Goal: Task Accomplishment & Management: Complete application form

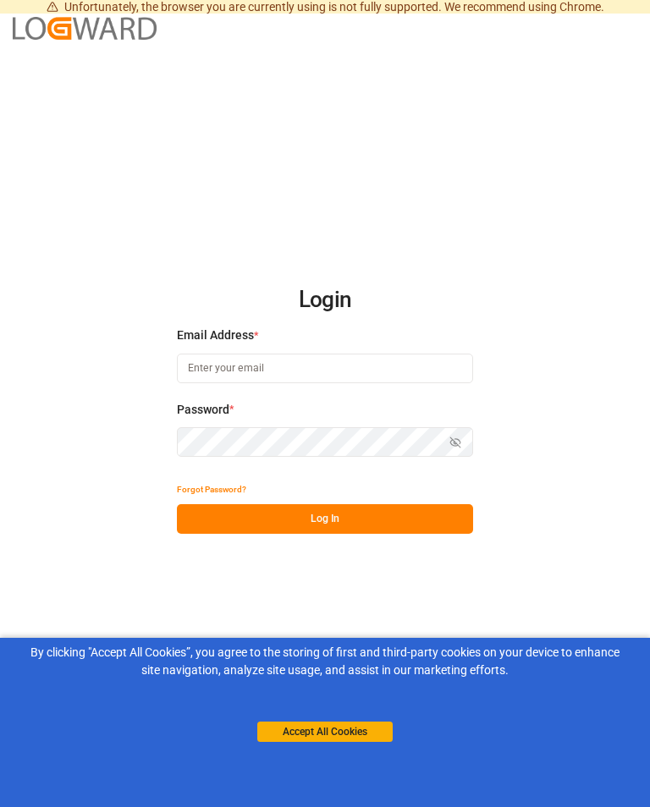
click at [346, 737] on button "Accept All Cookies" at bounding box center [324, 731] width 135 height 20
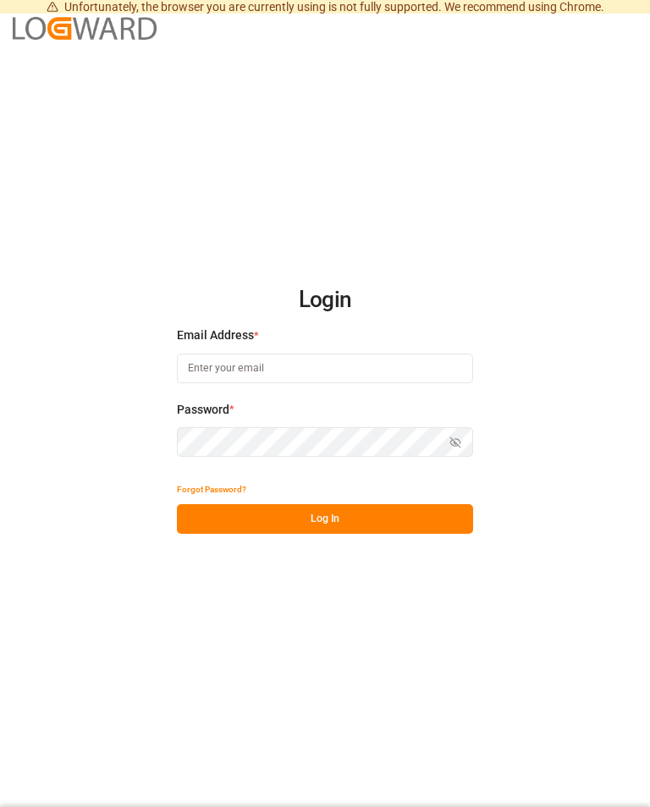
click at [206, 383] on input at bounding box center [325, 369] width 296 height 30
type input "[PERSON_NAME][EMAIL_ADDRESS][PERSON_NAME][DOMAIN_NAME]"
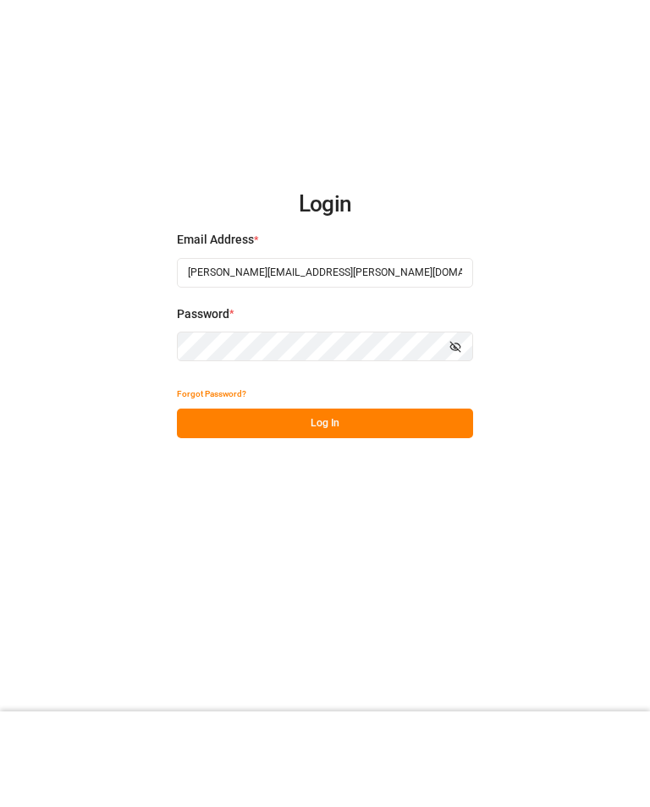
click at [463, 504] on button "Log In" at bounding box center [325, 519] width 296 height 30
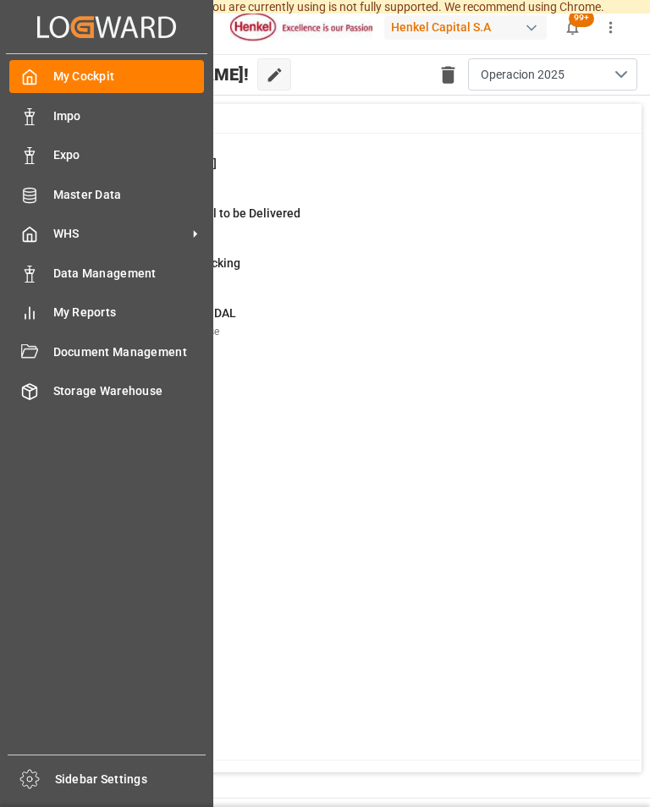
click at [25, 108] on icon at bounding box center [29, 116] width 17 height 17
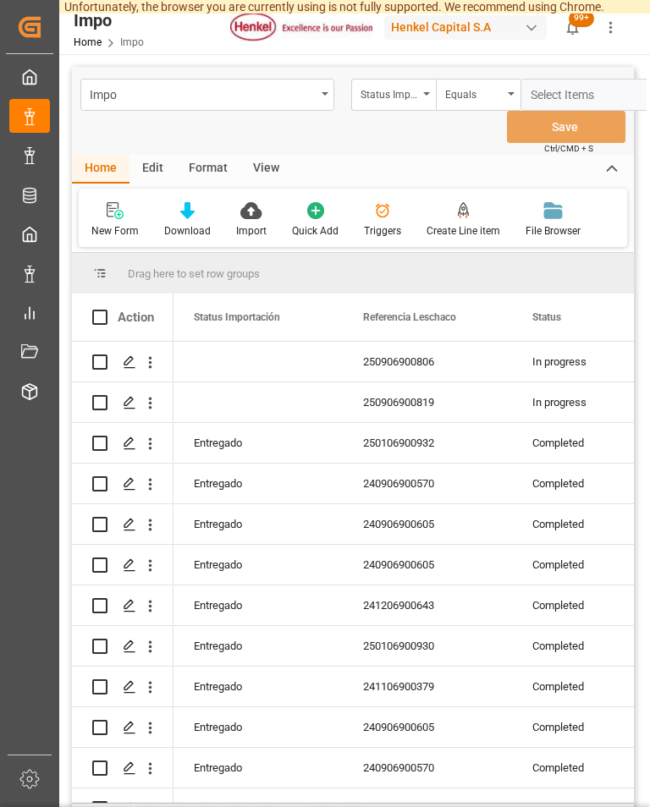
click at [261, 155] on div "View" at bounding box center [266, 169] width 52 height 29
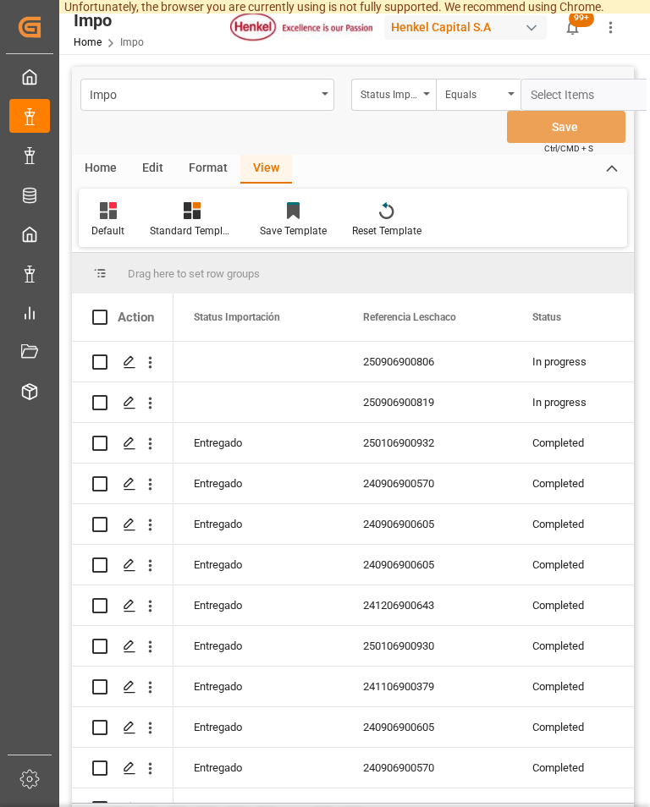
click at [260, 155] on div "View" at bounding box center [266, 169] width 52 height 29
click at [101, 202] on icon at bounding box center [108, 210] width 17 height 17
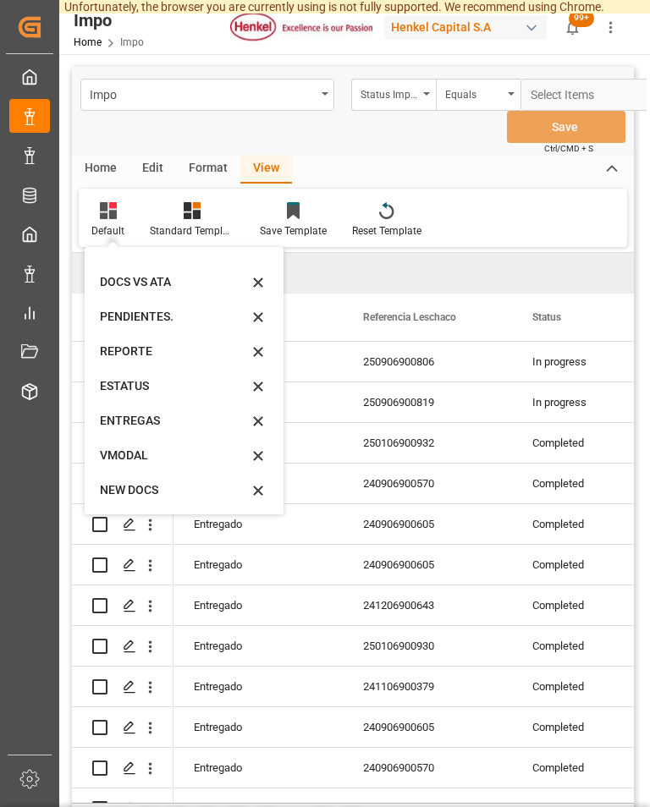
scroll to position [93, 0]
click at [130, 447] on div "VMODAL" at bounding box center [174, 456] width 148 height 18
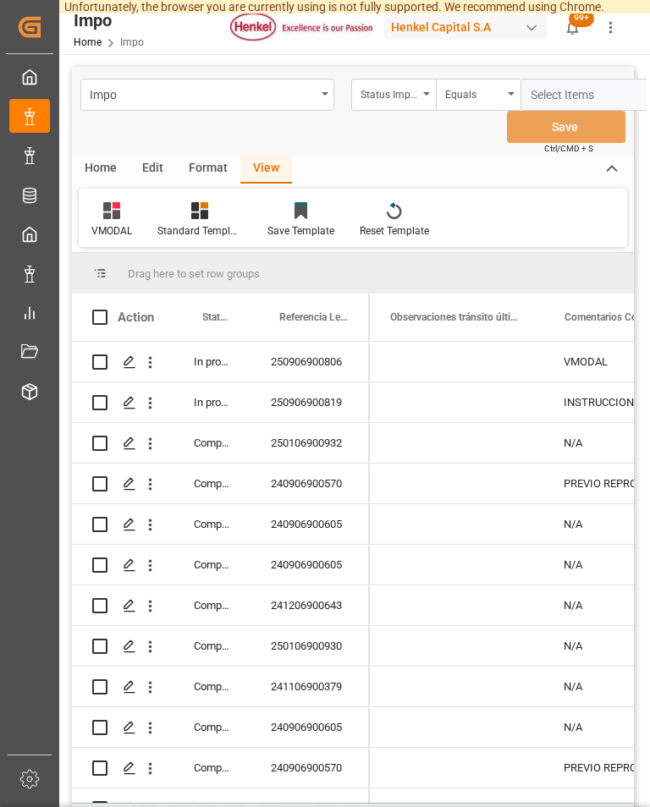
scroll to position [0, 0]
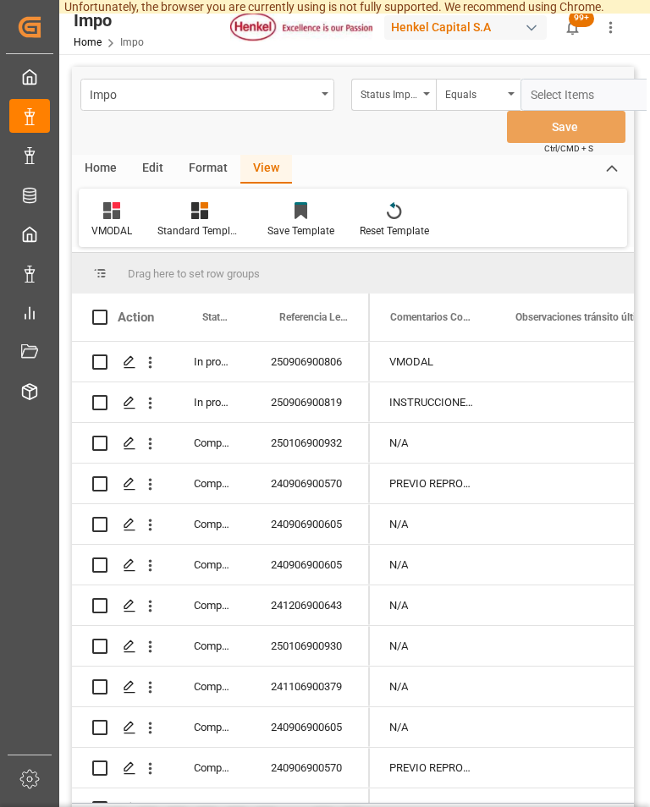
click at [113, 202] on icon at bounding box center [111, 210] width 17 height 17
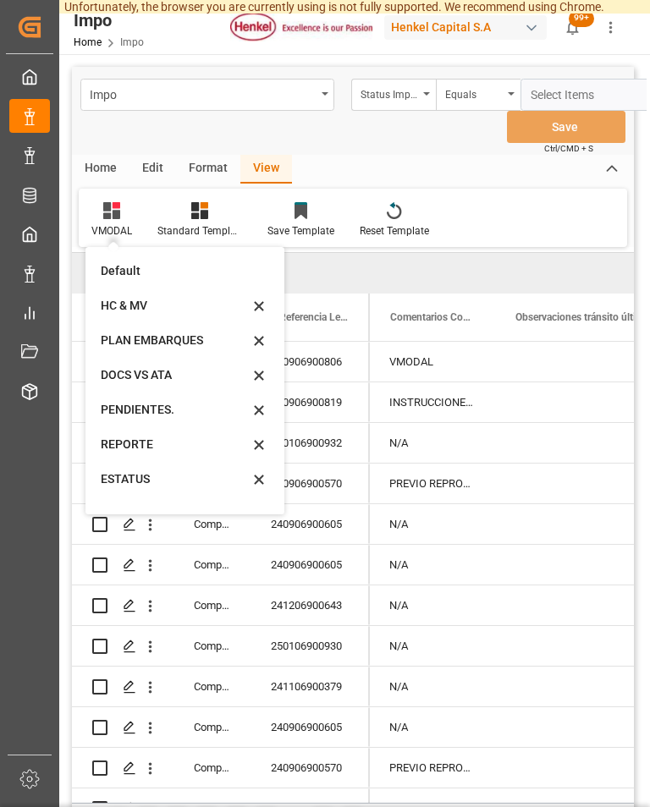
click at [110, 262] on div "Default" at bounding box center [175, 271] width 148 height 18
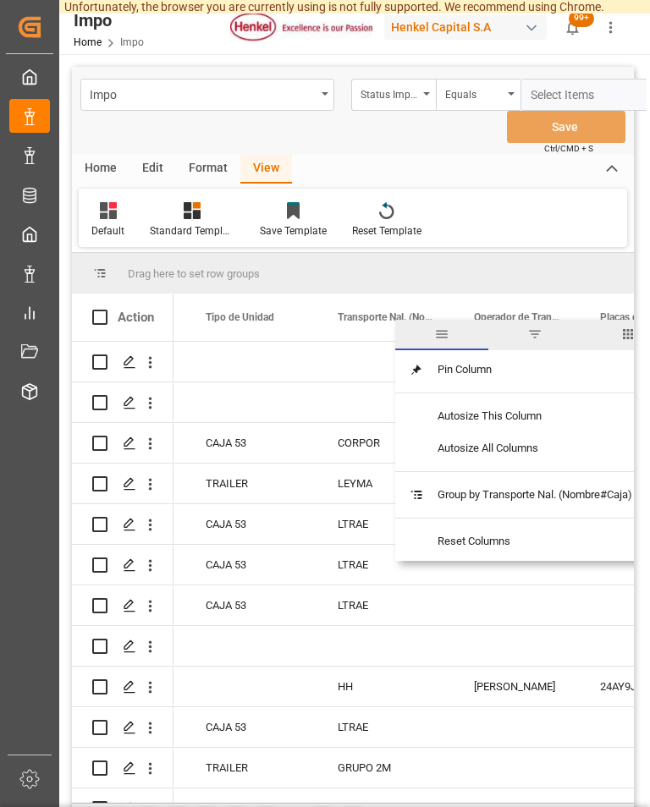
click at [538, 326] on span "filter" at bounding box center [534, 333] width 15 height 15
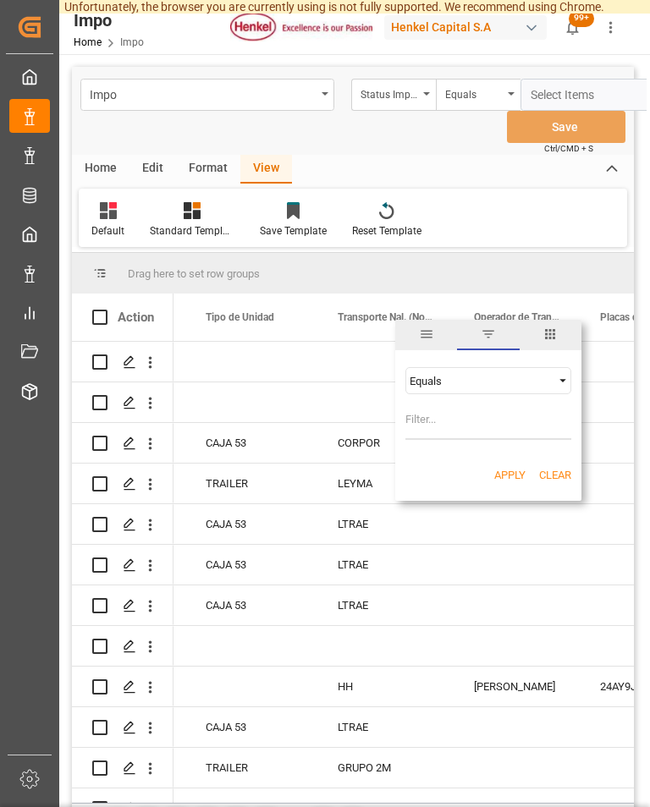
click at [500, 375] on div "Equals" at bounding box center [480, 381] width 142 height 13
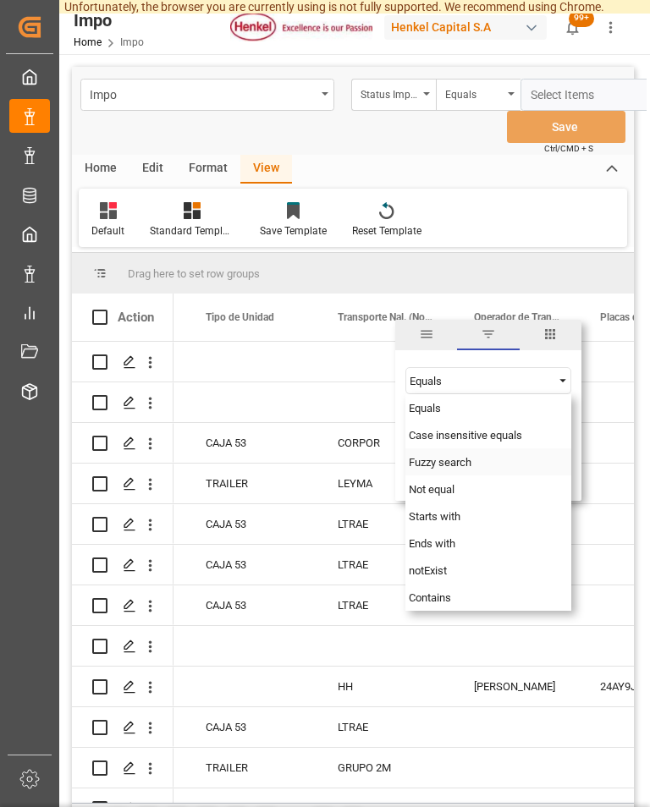
click at [463, 456] on span "Fuzzy search" at bounding box center [439, 462] width 63 height 13
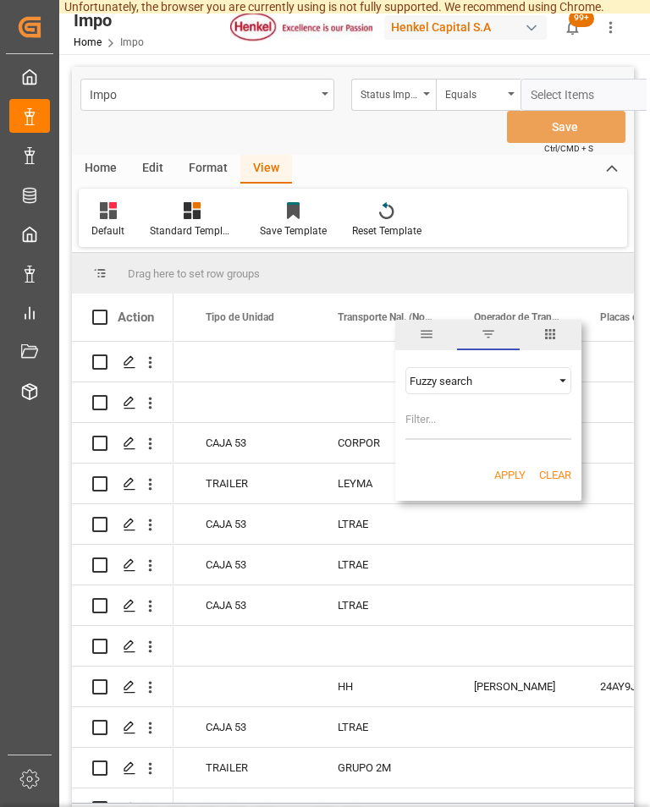
click at [473, 406] on input "Filter Value" at bounding box center [488, 423] width 166 height 34
type input "VMODAL"
click at [512, 467] on button "Apply" at bounding box center [509, 475] width 31 height 17
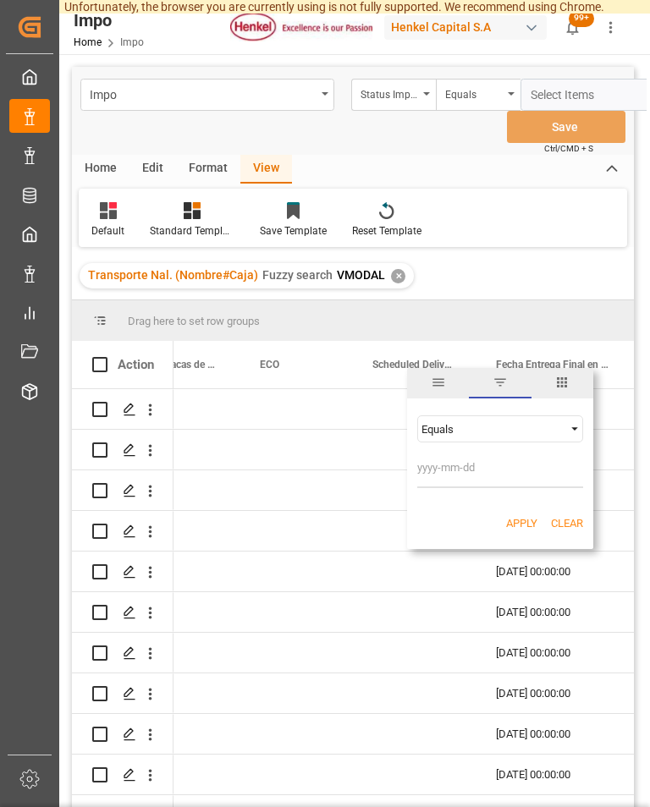
click at [442, 454] on input "text" at bounding box center [500, 471] width 166 height 34
type input "[DATE]"
click at [517, 515] on button "Apply" at bounding box center [521, 523] width 31 height 17
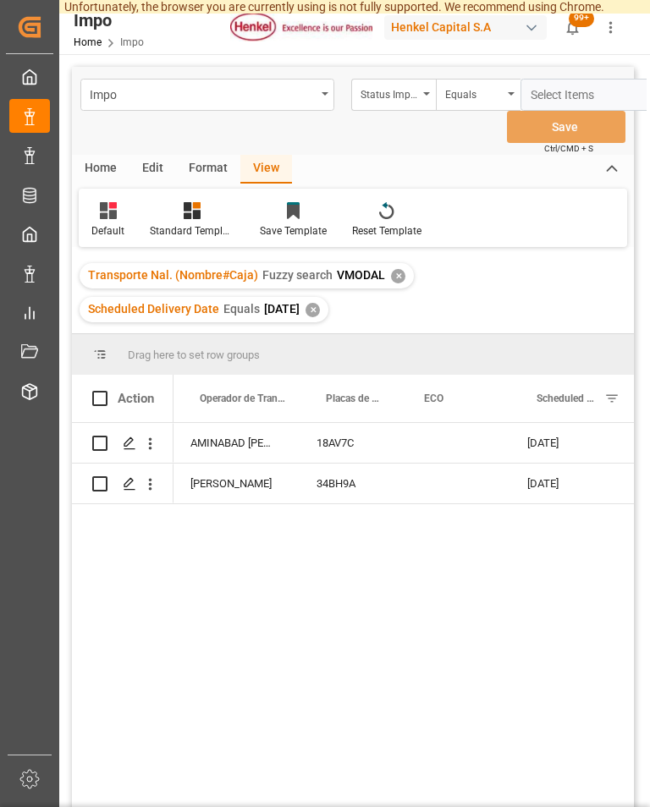
scroll to position [0, 14253]
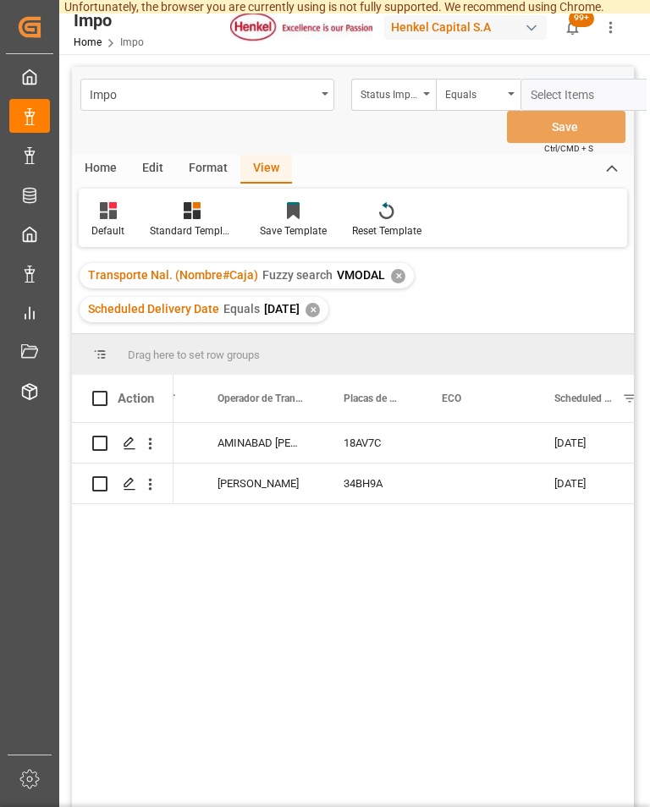
click at [151, 435] on icon "open menu" at bounding box center [150, 444] width 18 height 18
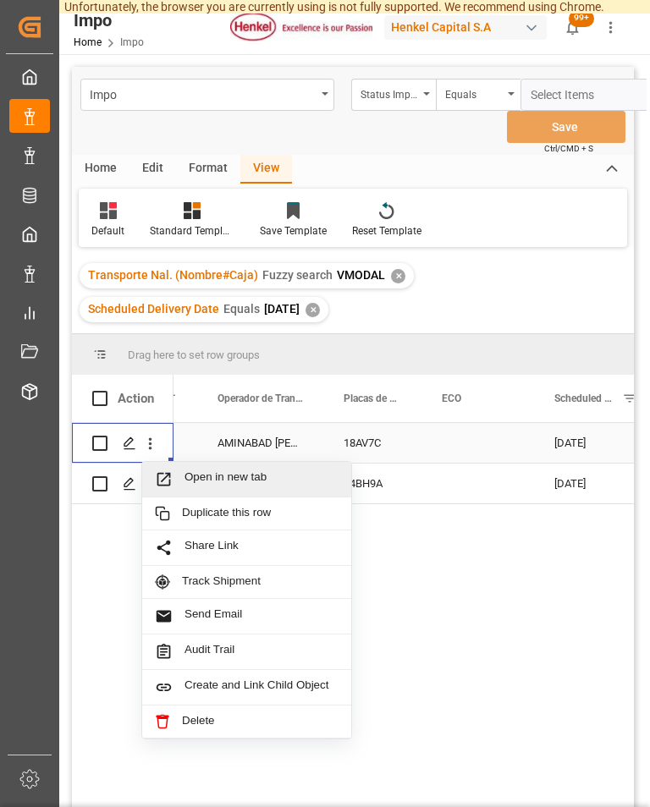
click at [259, 470] on span "Open in new tab" at bounding box center [261, 479] width 154 height 18
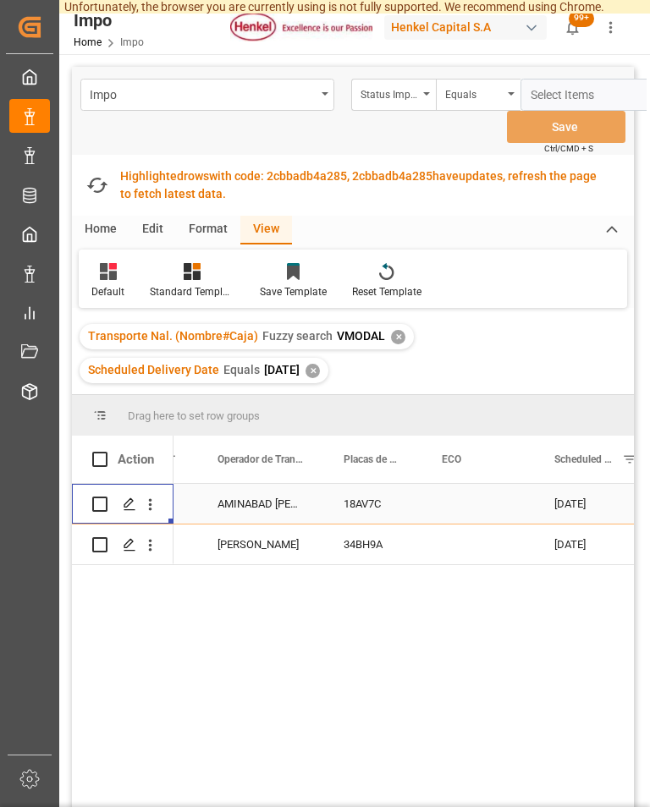
click at [151, 536] on icon "open menu" at bounding box center [150, 545] width 18 height 18
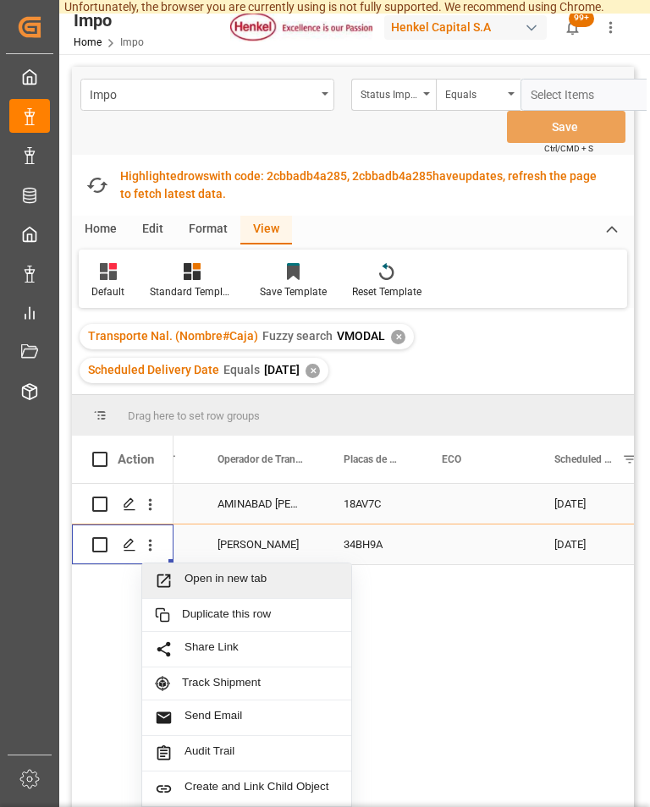
click at [274, 572] on span "Open in new tab" at bounding box center [261, 581] width 154 height 18
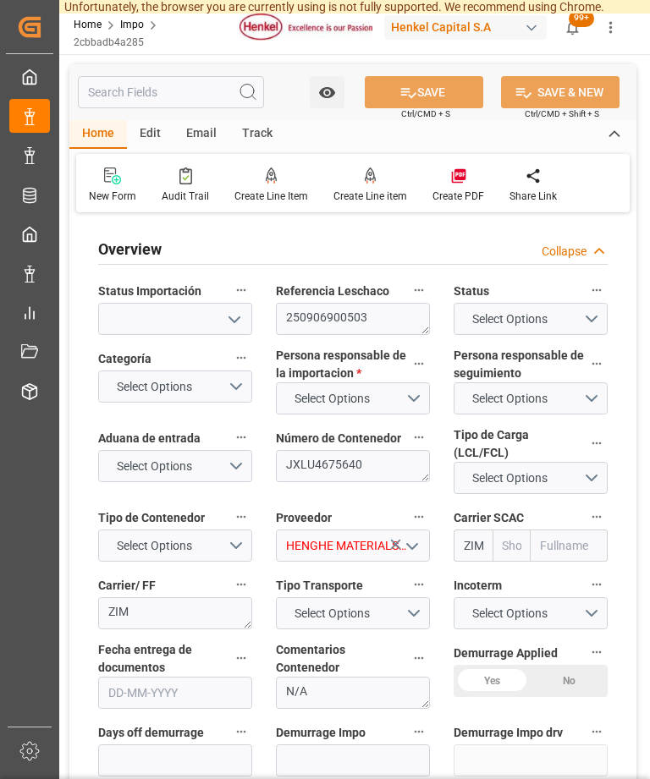
type textarea "250906900503"
type textarea "JXLU4675640"
type input "HENGHE MATERIALS&SCIENCE TECHNOLOGY CO.,LTD"
type input "ZIMU"
type input "ZIM"
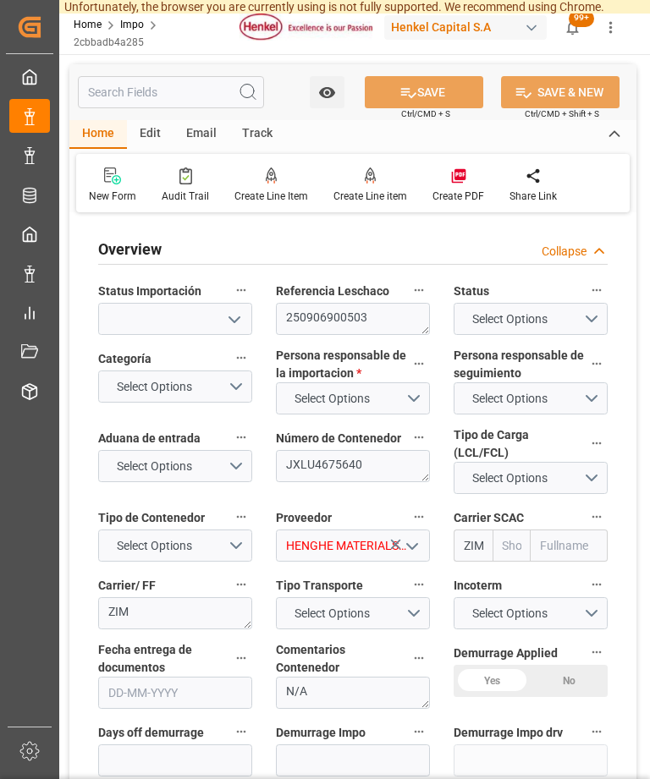
type input "ZIM Integrated Shipping Services Ltd."
type textarea "ZIM"
type textarea "N/A"
type input "0"
type input "AA"
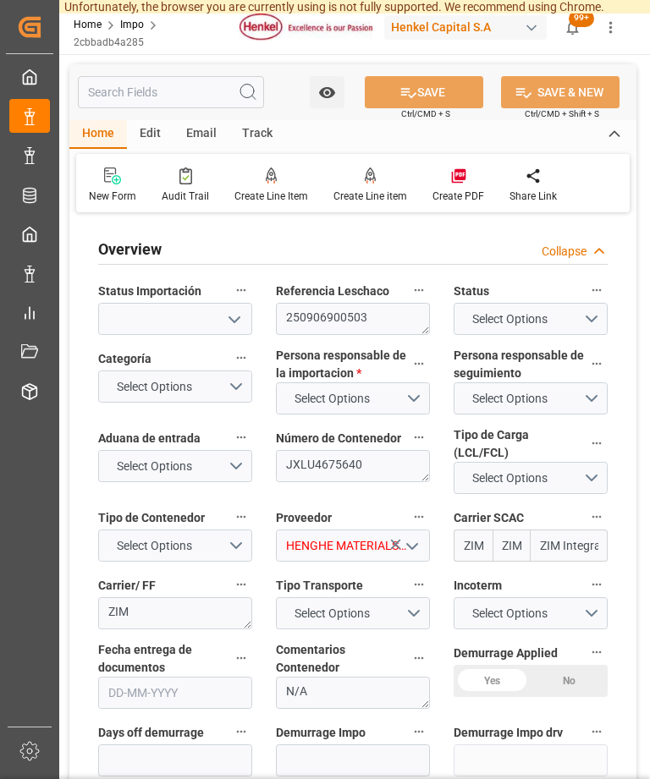
type textarea "AA"
type input "1"
type input "48"
type input "40"
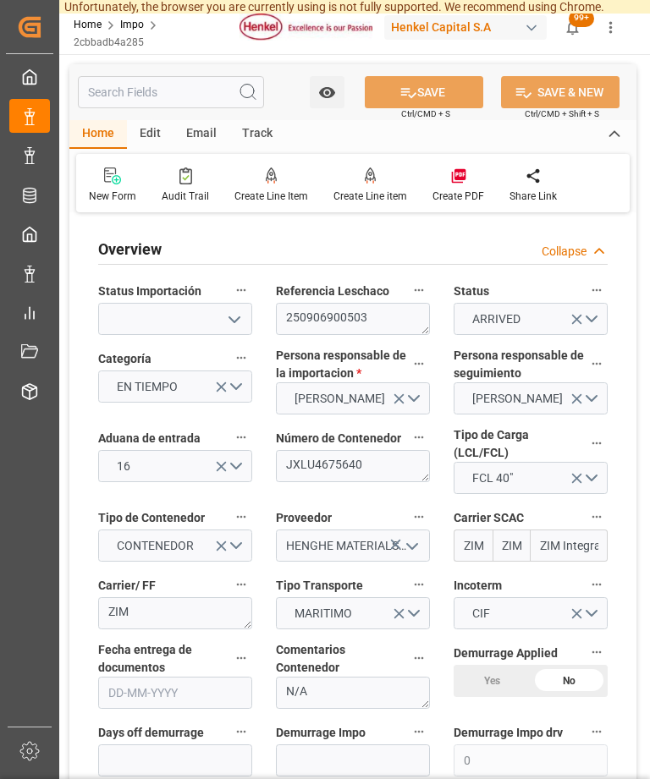
type input "[DATE]"
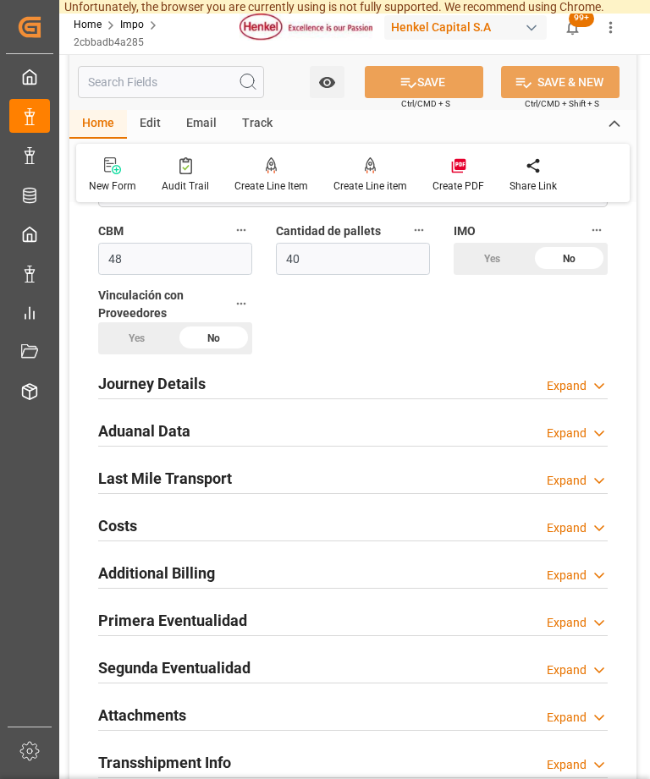
scroll to position [1179, 0]
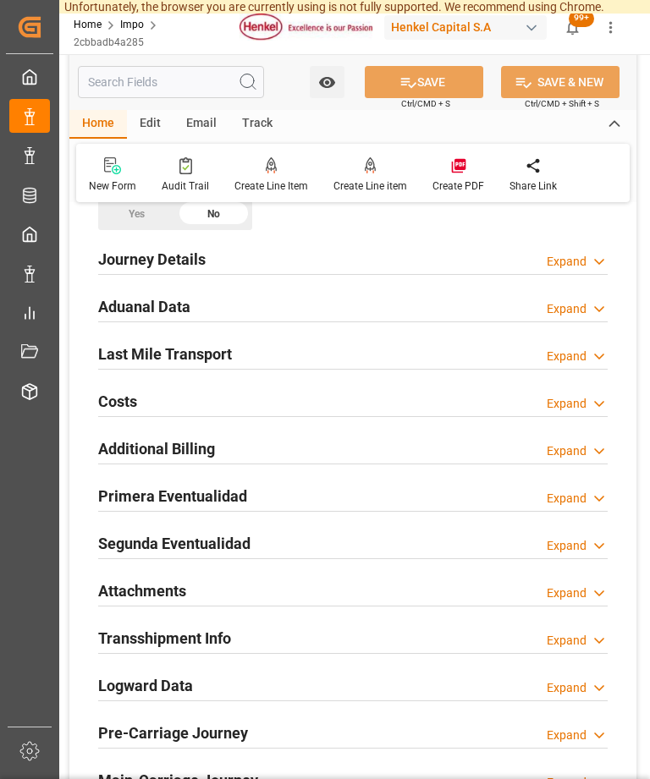
click at [591, 348] on icon at bounding box center [598, 357] width 17 height 18
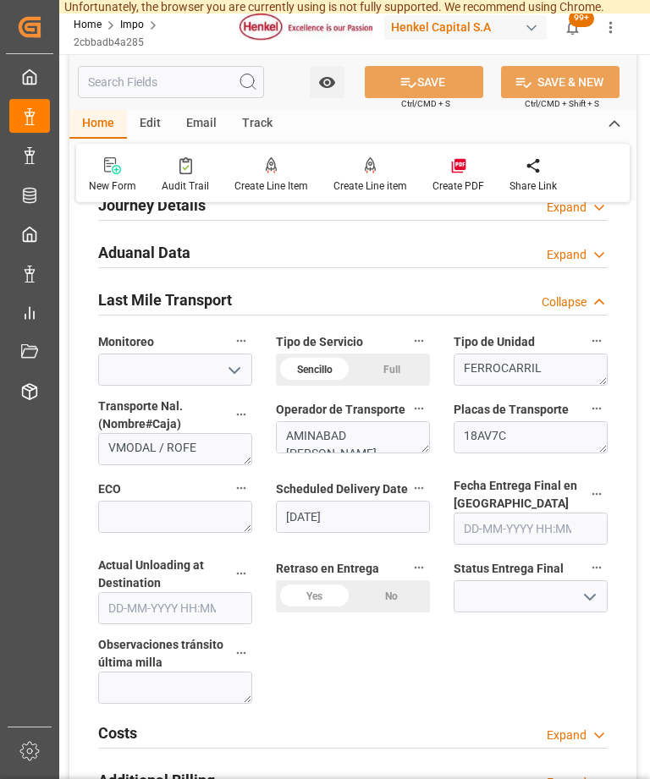
scroll to position [1267, 0]
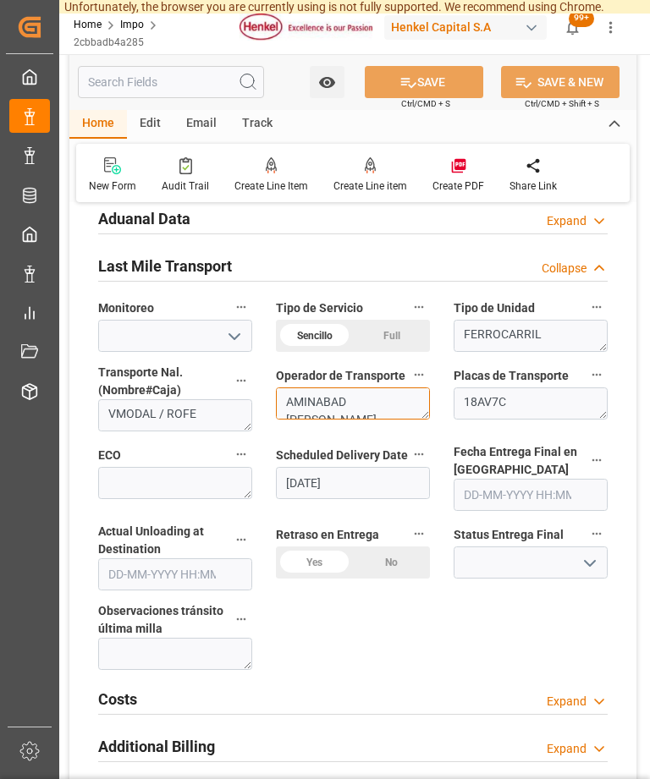
click at [316, 400] on textarea "AMINABAD [PERSON_NAME]" at bounding box center [353, 403] width 154 height 32
click at [315, 399] on textarea "AMINABAD [PERSON_NAME]" at bounding box center [353, 403] width 154 height 32
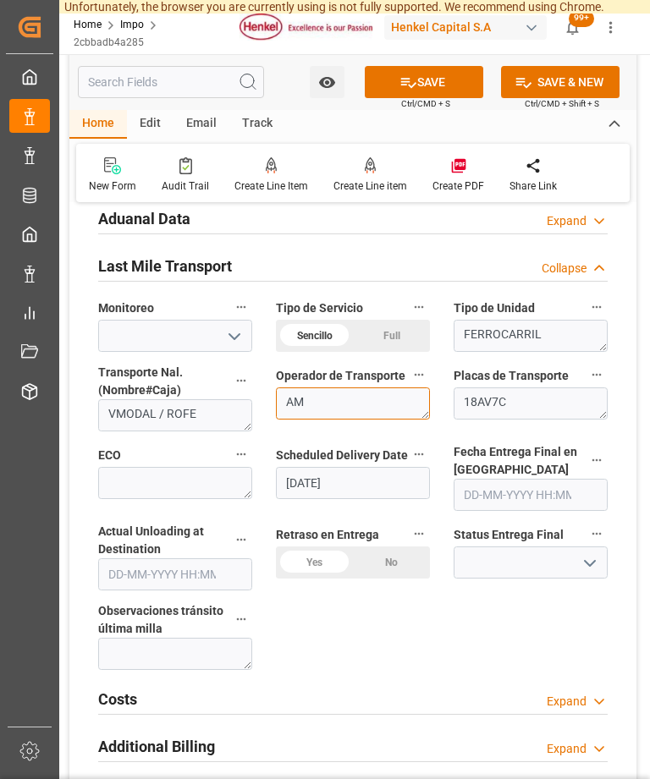
type textarea "A"
type textarea "EDGAR VACA"
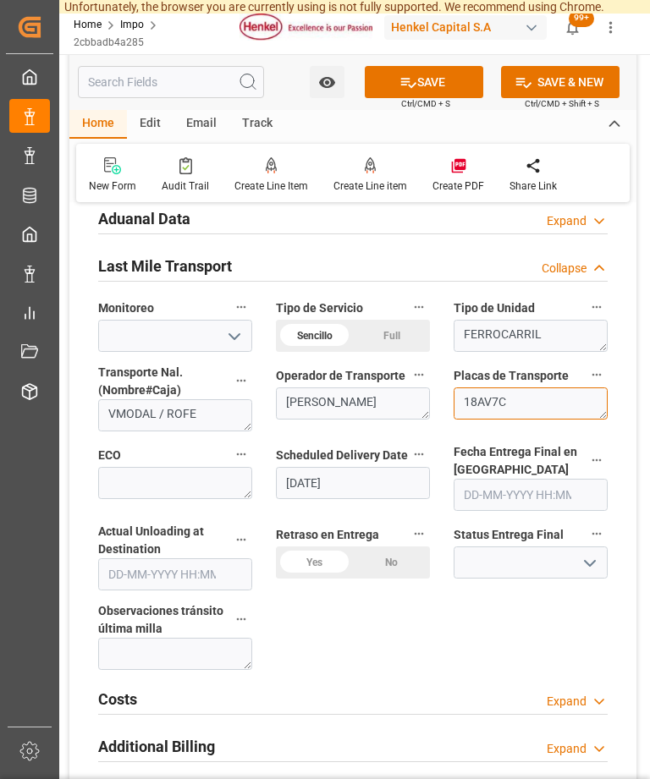
click at [535, 387] on textarea "18AV7C" at bounding box center [530, 403] width 154 height 32
type textarea "1"
type textarea "74BD1V"
click at [212, 467] on textarea at bounding box center [175, 483] width 154 height 32
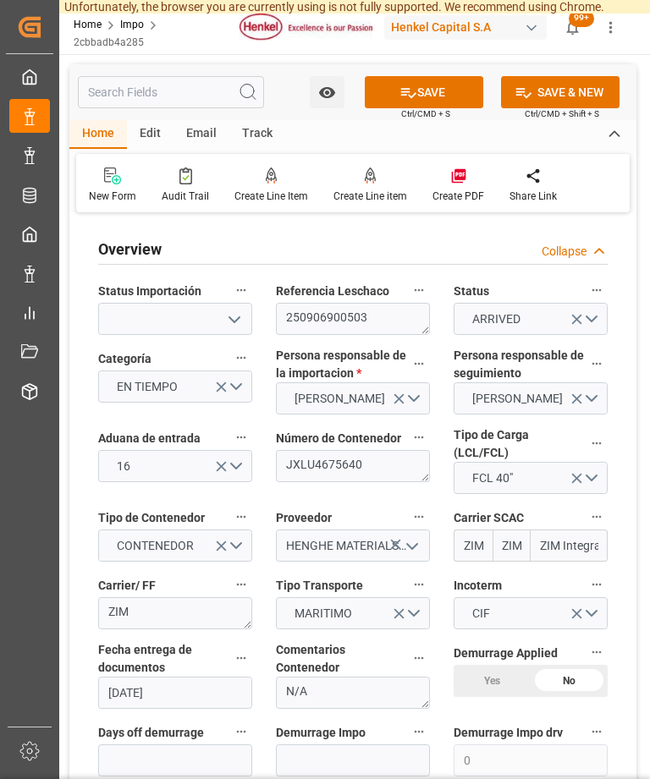
scroll to position [0, 0]
type textarea "FXEU237171"
click at [436, 97] on button "SAVE" at bounding box center [424, 92] width 118 height 32
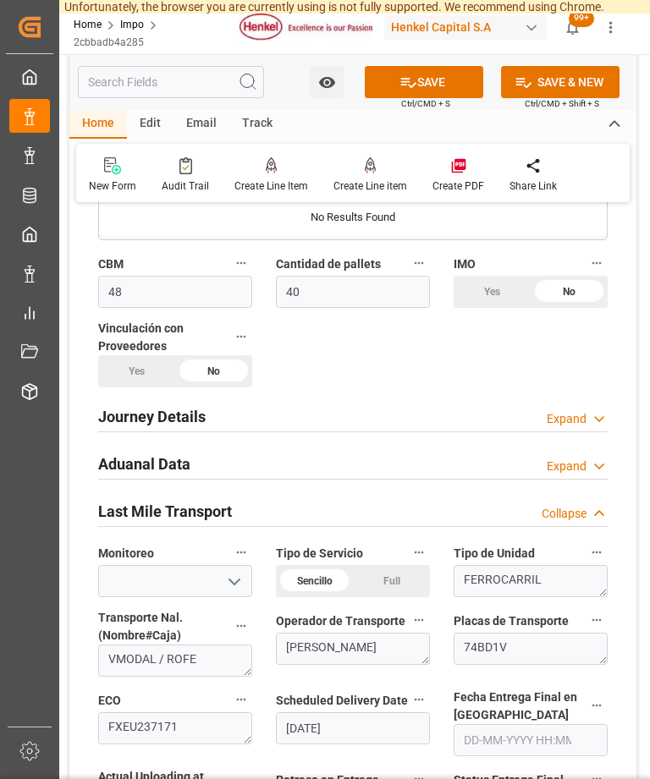
scroll to position [1145, 0]
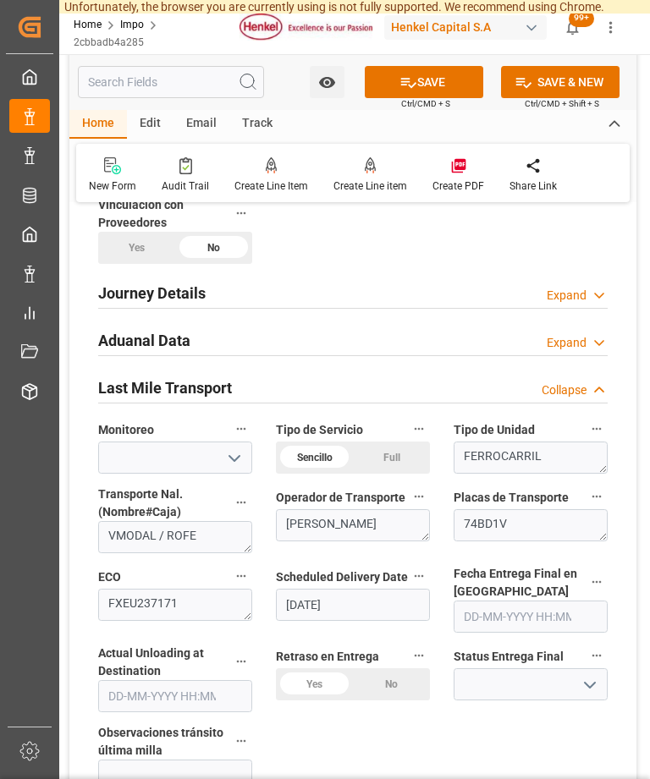
click at [594, 287] on icon at bounding box center [598, 296] width 17 height 18
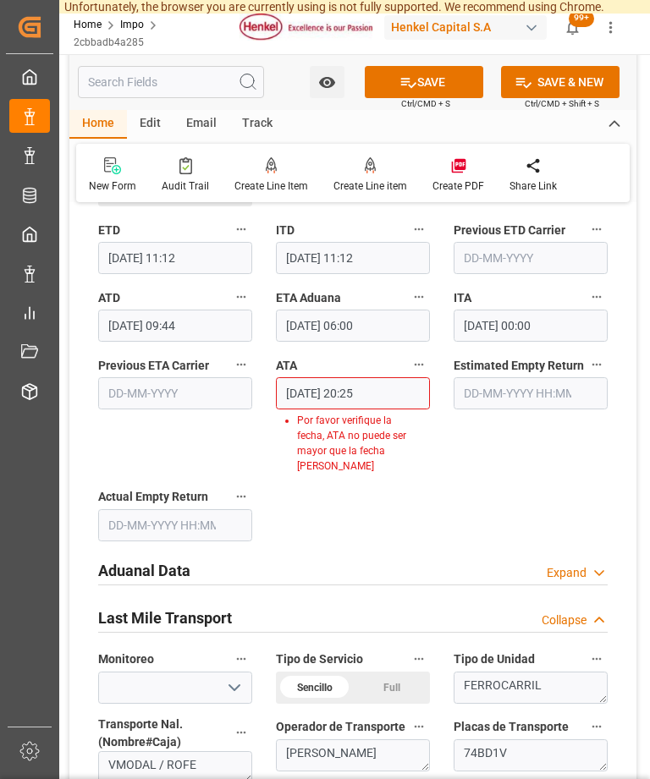
scroll to position [1873, 0]
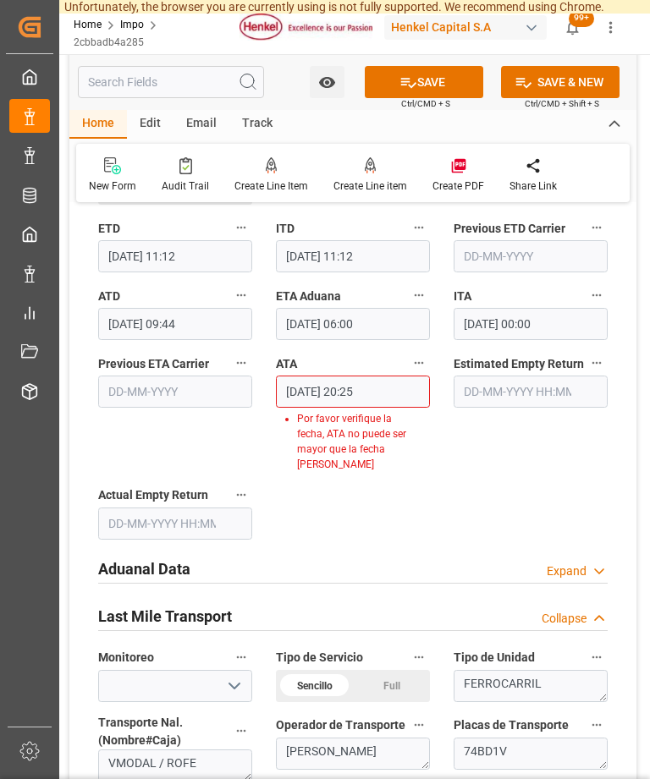
click at [400, 379] on input "01-09-2025 20:25" at bounding box center [353, 392] width 154 height 32
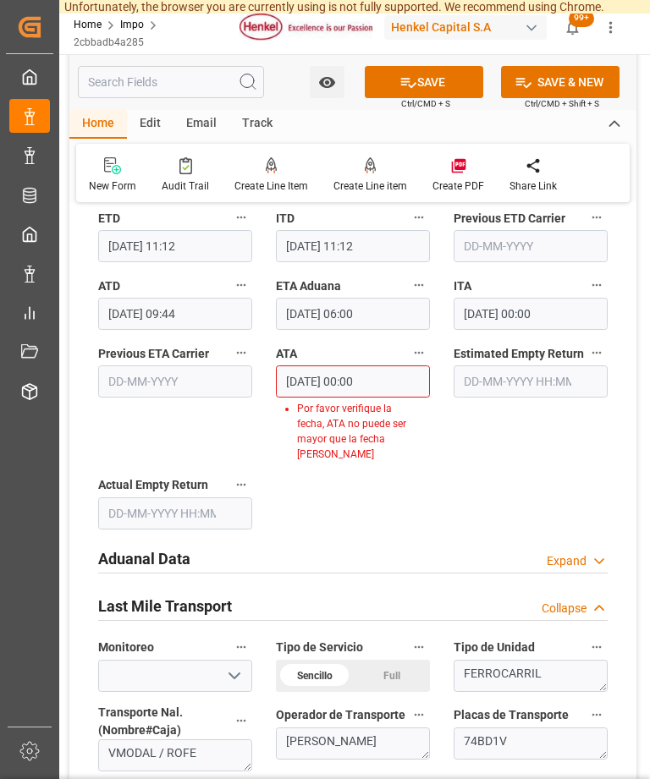
click at [431, 79] on button "SAVE" at bounding box center [424, 82] width 118 height 32
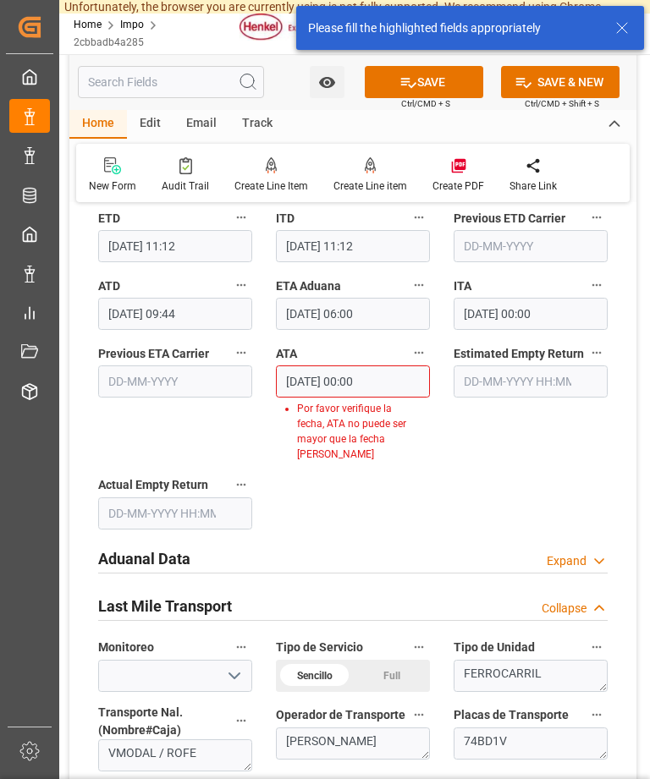
scroll to position [1810, 0]
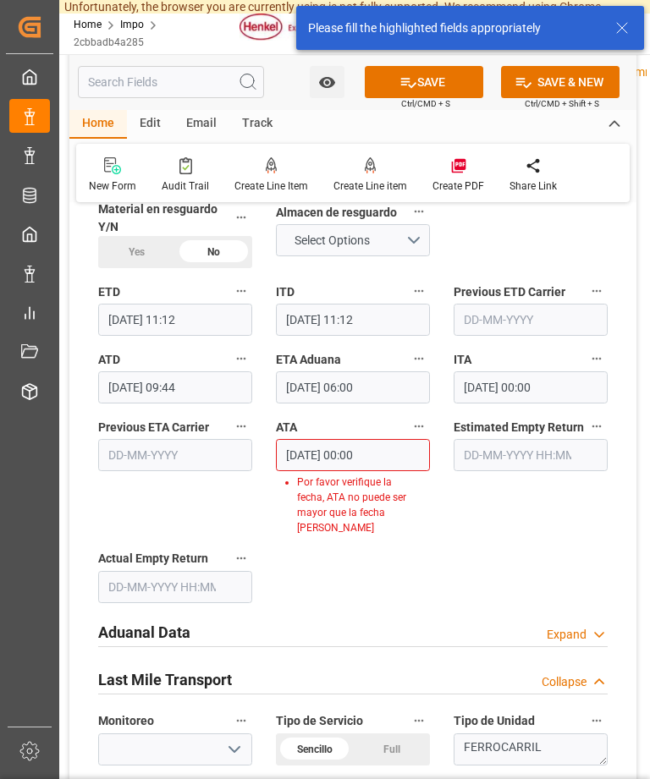
click at [394, 439] on input "01-09-2025 00:00" at bounding box center [353, 455] width 154 height 32
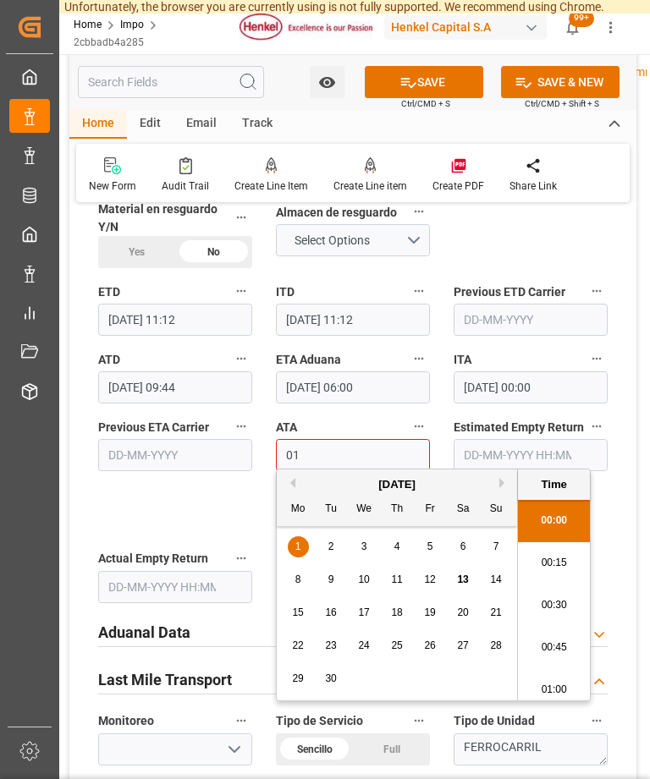
type input "0"
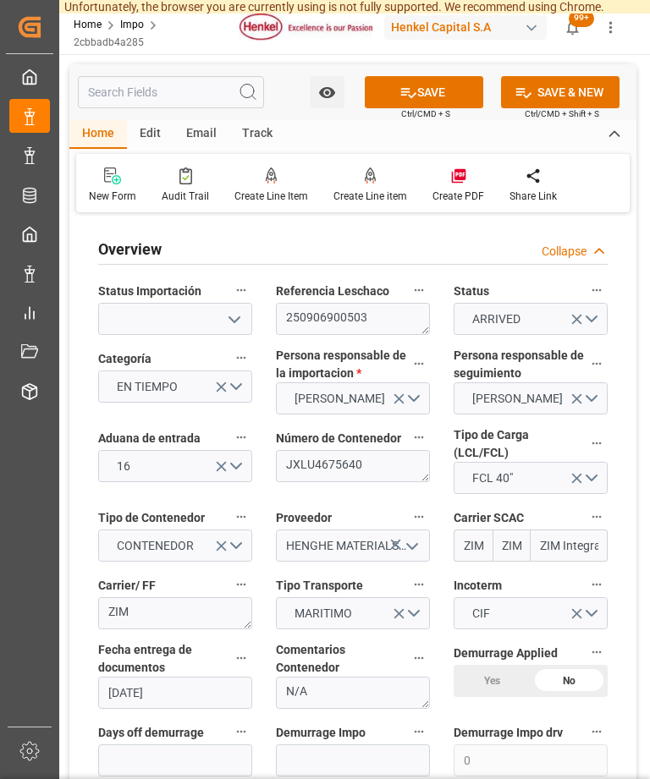
scroll to position [0, 0]
click at [412, 90] on icon at bounding box center [408, 93] width 18 height 18
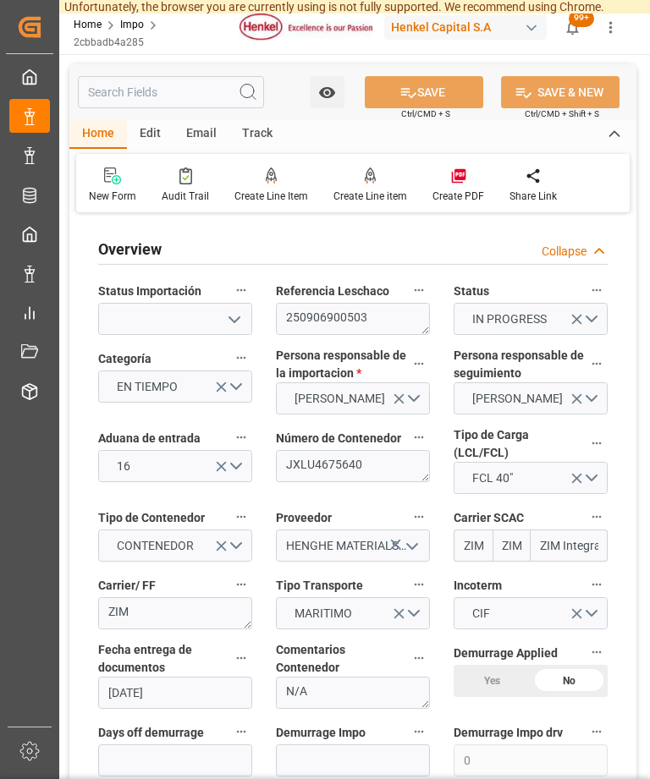
click at [200, 129] on div "Email" at bounding box center [201, 134] width 56 height 29
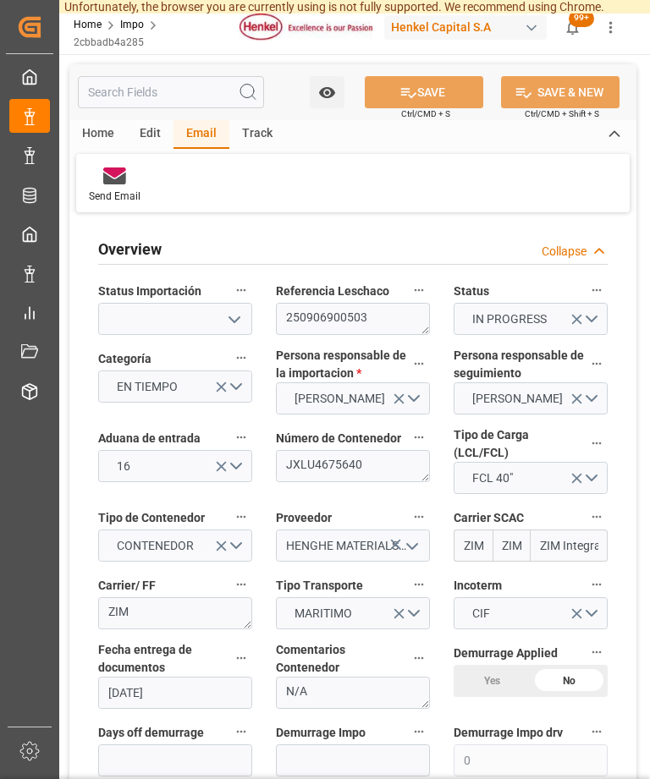
click at [115, 182] on icon at bounding box center [114, 179] width 23 height 12
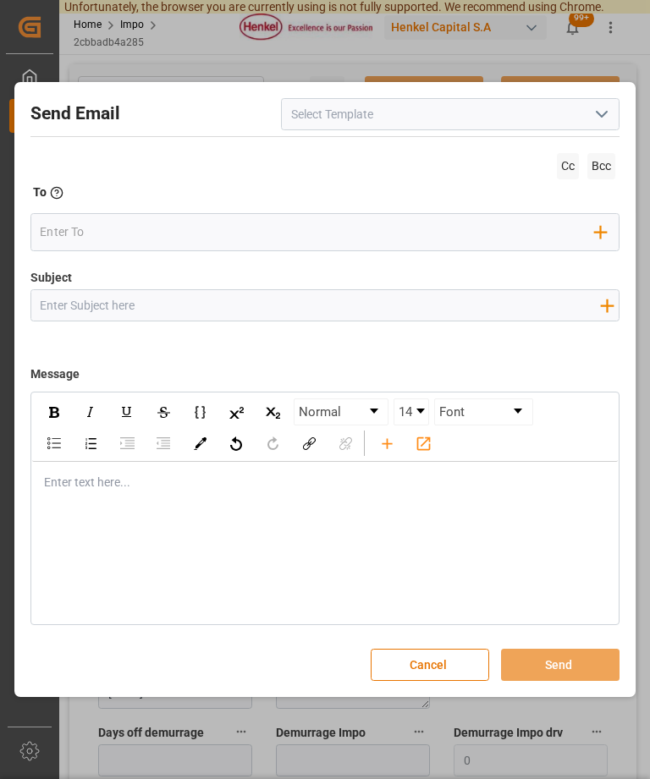
click at [598, 111] on icon "open menu" at bounding box center [601, 114] width 20 height 20
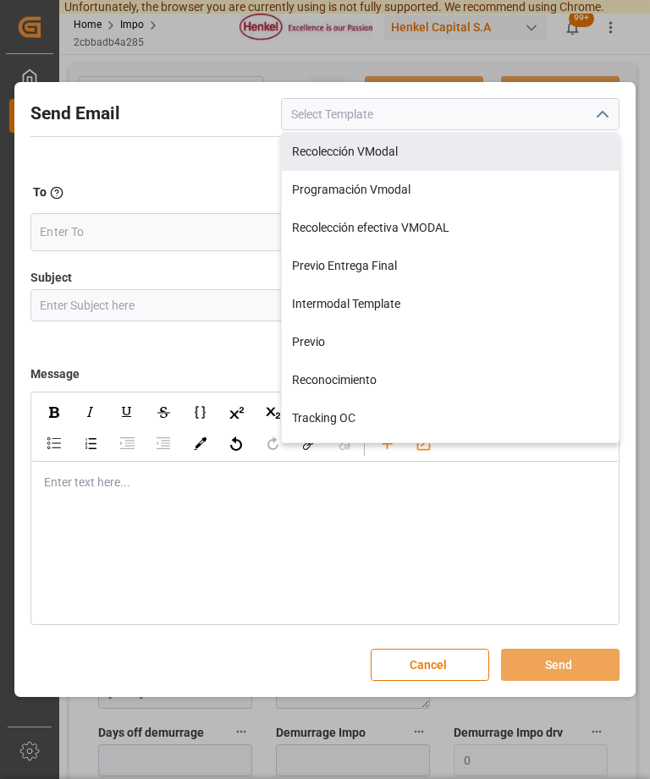
click at [377, 151] on div "Recolección VModal" at bounding box center [450, 152] width 337 height 38
type input "Recolección VModal"
type input "RECOLECCIÓN {{scheduledDeliveryDate}} || OC {{customerpoDerived}} || {{freightF…"
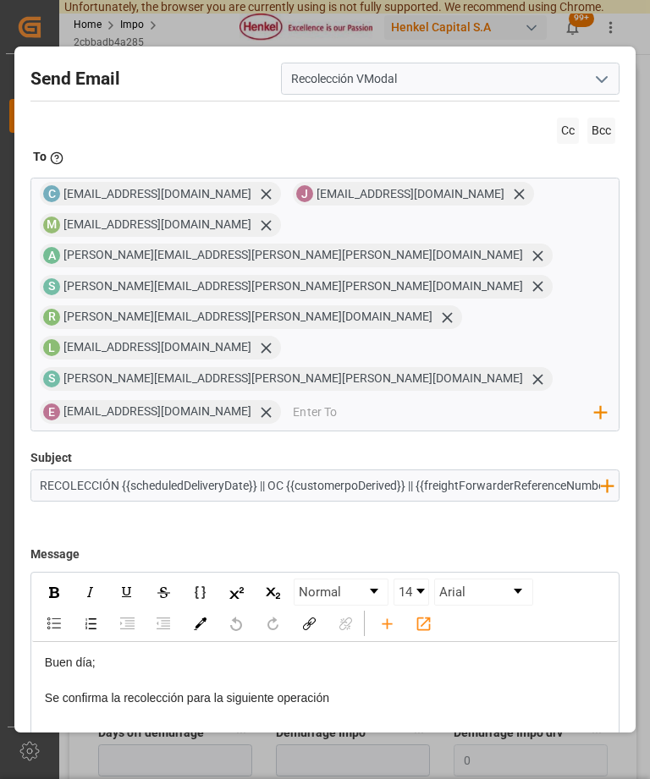
click at [561, 118] on span "Cc" at bounding box center [567, 131] width 22 height 26
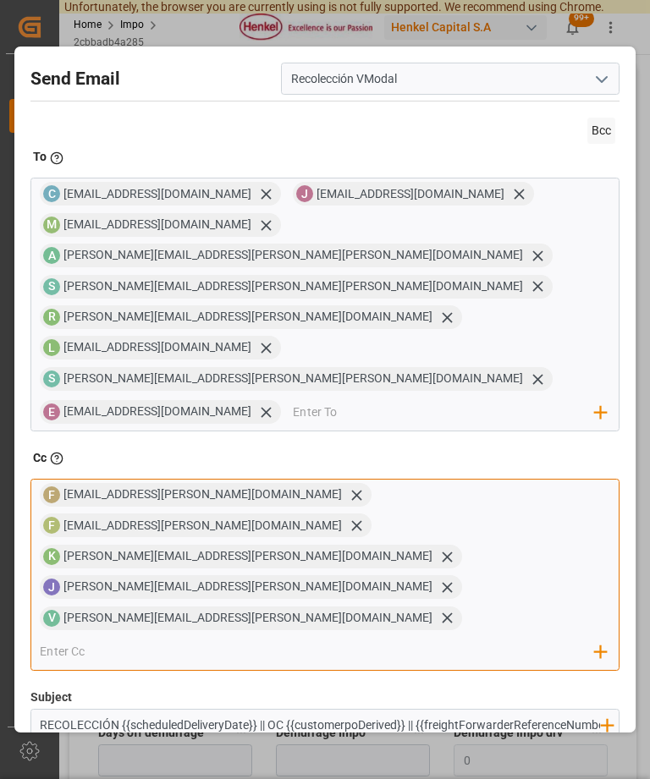
click at [392, 639] on input "email" at bounding box center [317, 651] width 555 height 25
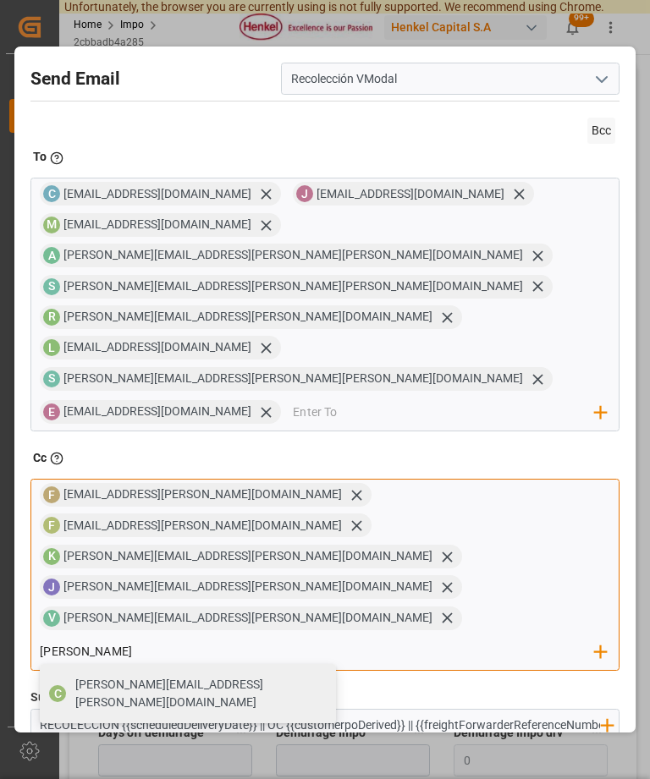
type input "carmen"
click at [312, 676] on span "carmen.gutierrez@jacser.mx" at bounding box center [199, 694] width 249 height 36
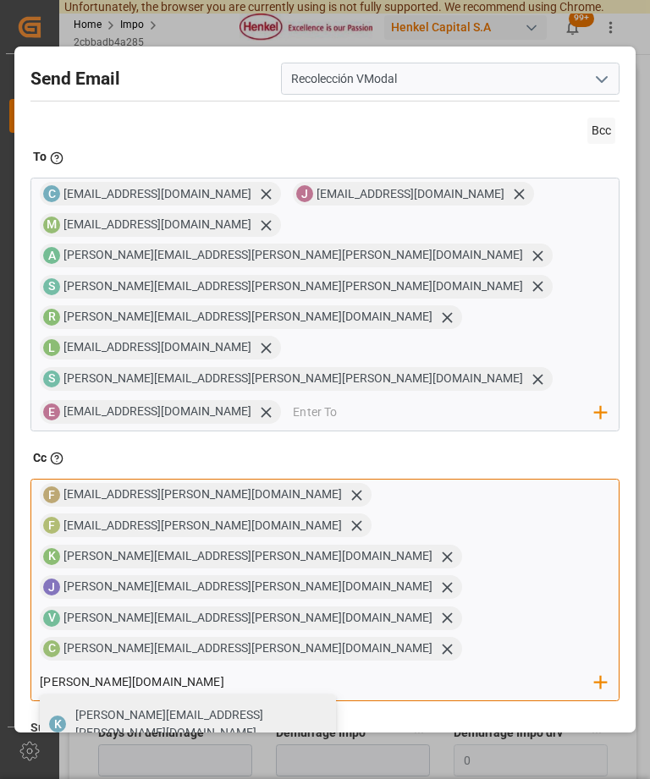
type input "karla.sa"
click at [324, 706] on span "karla.sanchez@jacser.mx" at bounding box center [199, 724] width 249 height 36
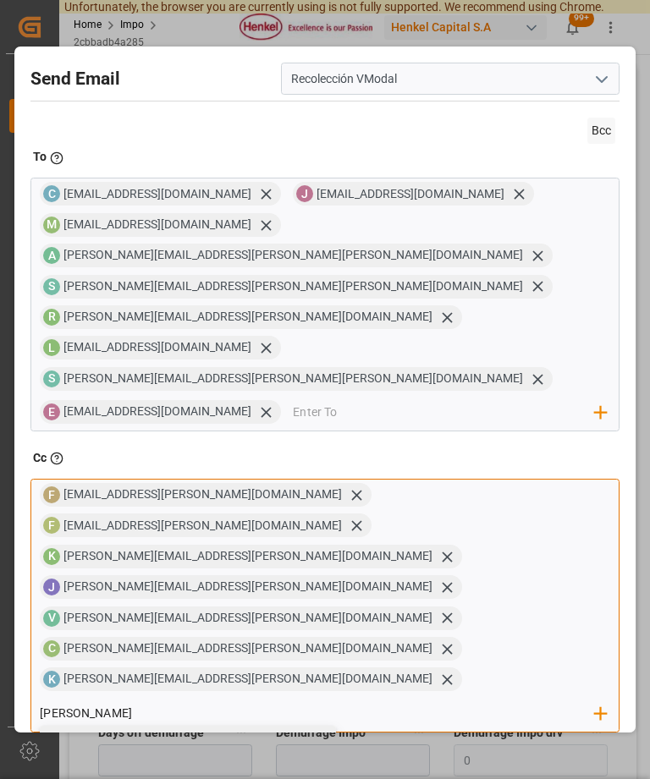
type input "carlos"
click at [310, 737] on span "carlos.viilar@leschaco.com" at bounding box center [199, 755] width 249 height 36
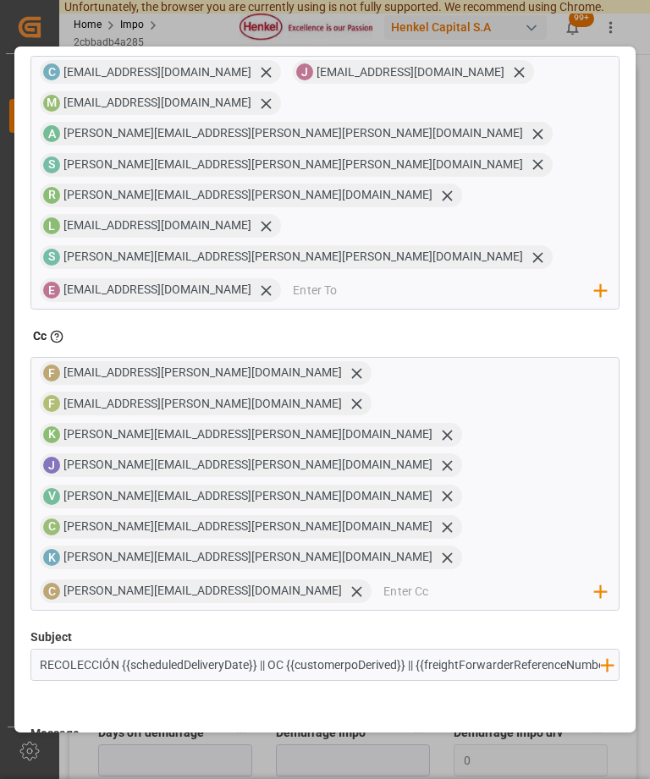
scroll to position [82, 0]
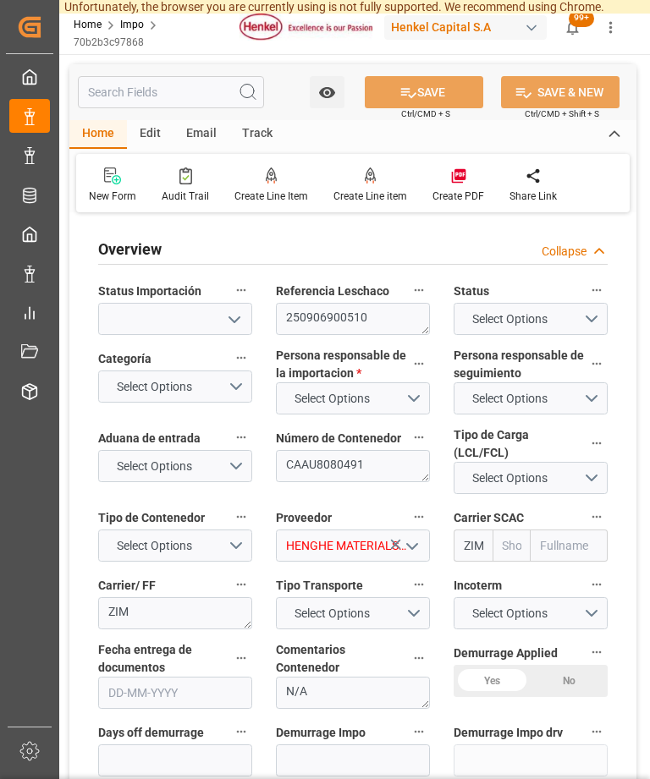
type textarea "250906900510"
type textarea "CAAU8080491"
type input "HENGHE MATERIALS&SCIENCE TECHNOLOGY CO.,LTD"
type input "ZIMU"
type input "ZIM"
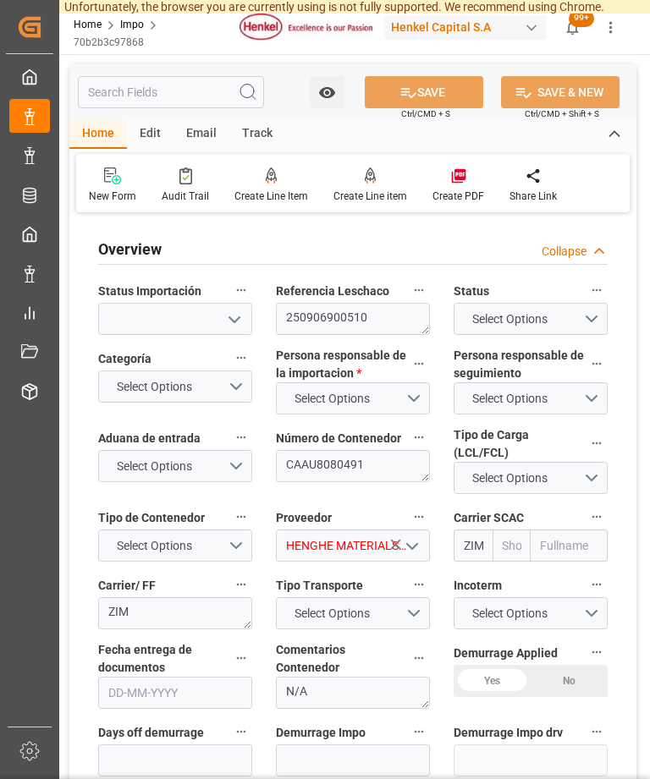
type input "ZIM Integrated Shipping Services Ltd."
type textarea "ZIM"
type textarea "N/A"
type input "AA"
type textarea "AA"
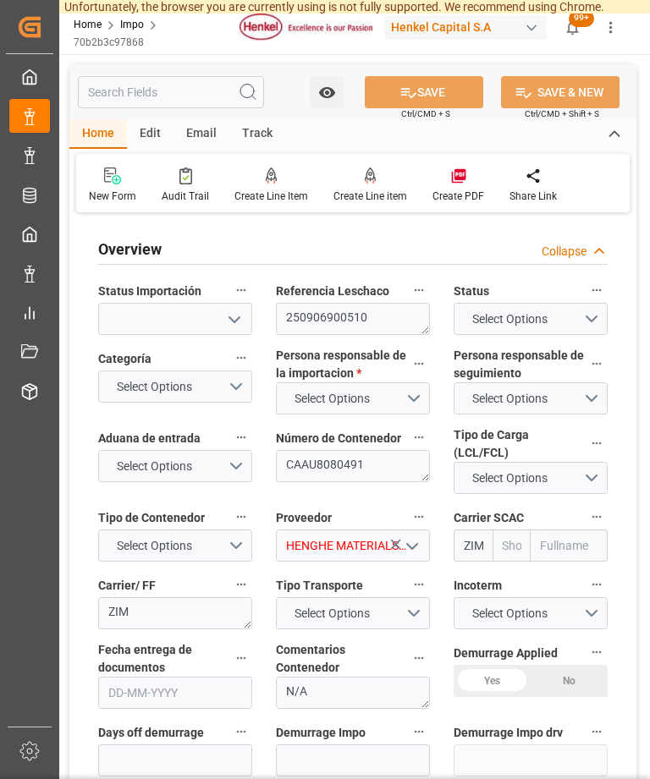
type input "1"
type input "48"
type input "40"
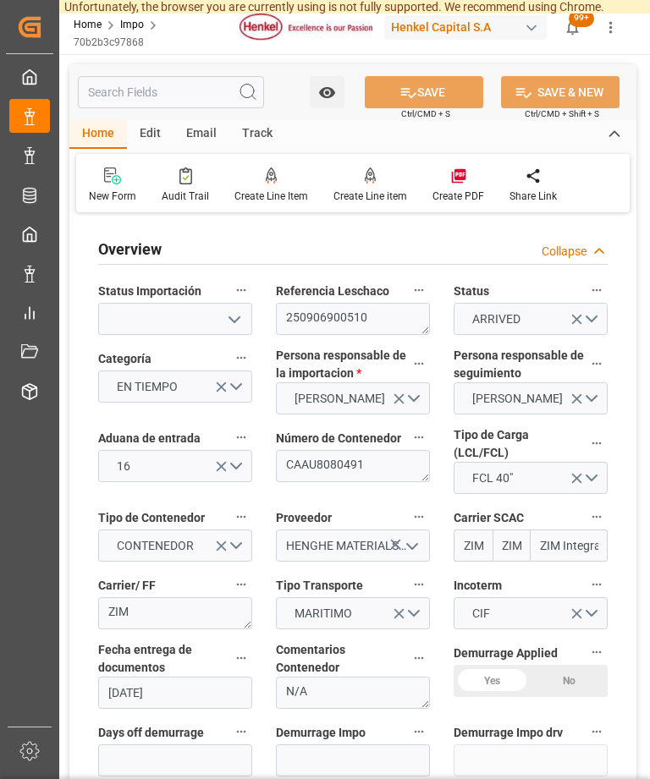
type input "26-08-2025"
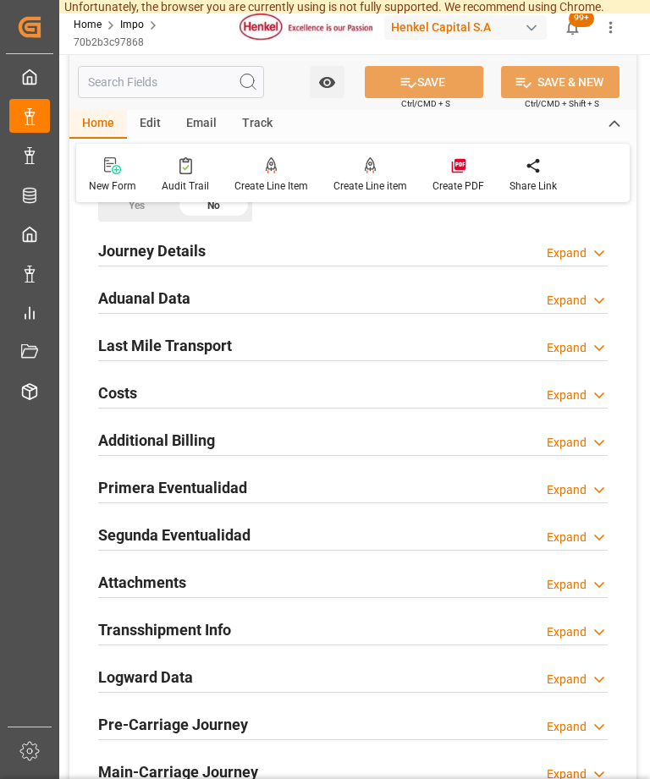
scroll to position [1187, 0]
click at [590, 339] on icon at bounding box center [598, 348] width 17 height 18
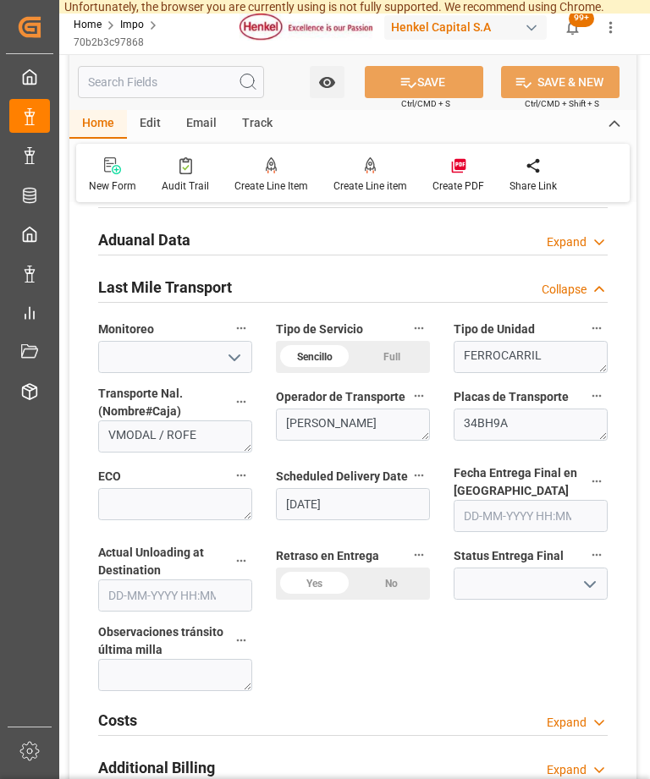
scroll to position [1291, 0]
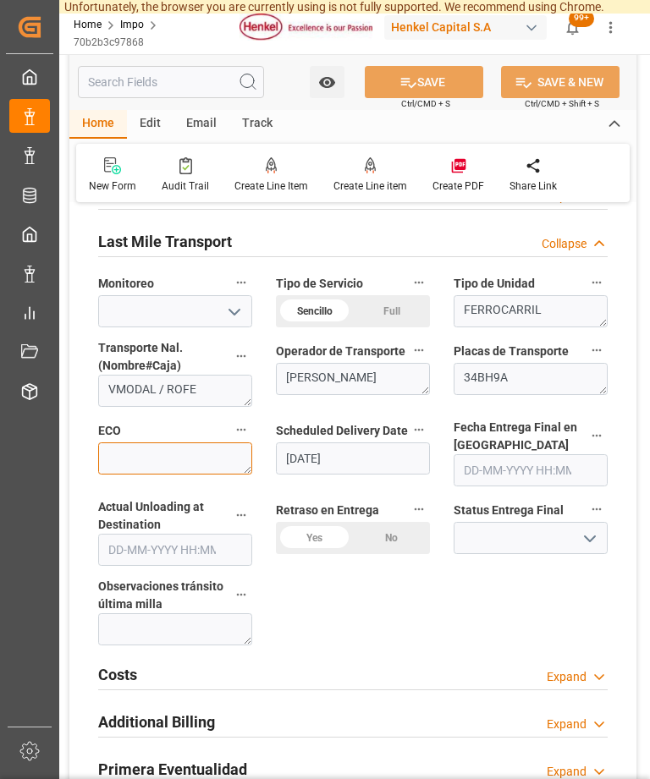
click at [178, 446] on textarea at bounding box center [175, 458] width 154 height 32
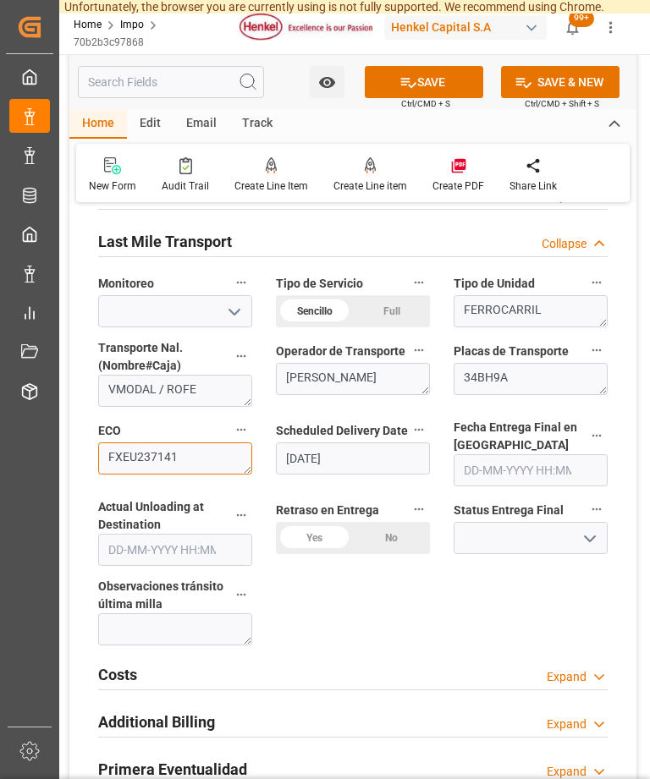
type textarea "FXEU237141"
click at [440, 85] on button "SAVE" at bounding box center [424, 82] width 118 height 32
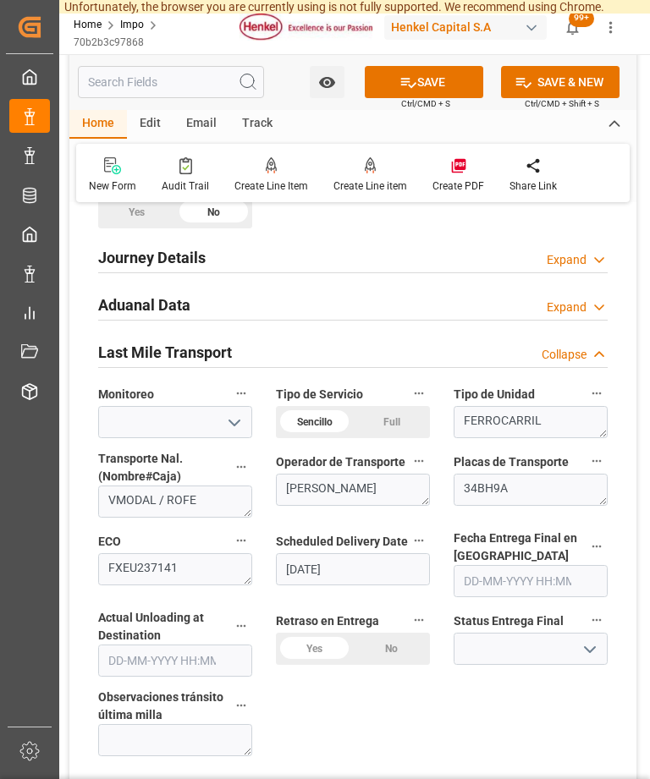
scroll to position [1126, 0]
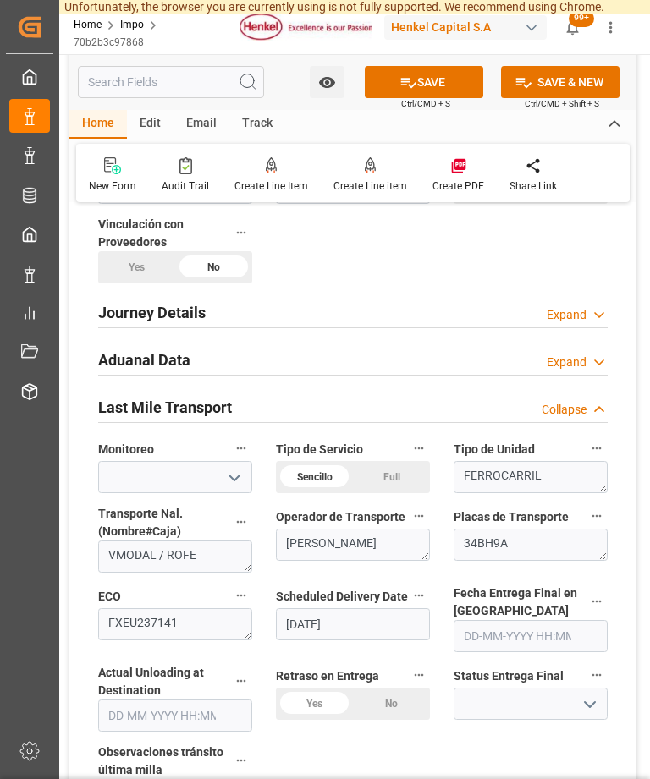
click at [576, 306] on div "Expand" at bounding box center [566, 315] width 40 height 18
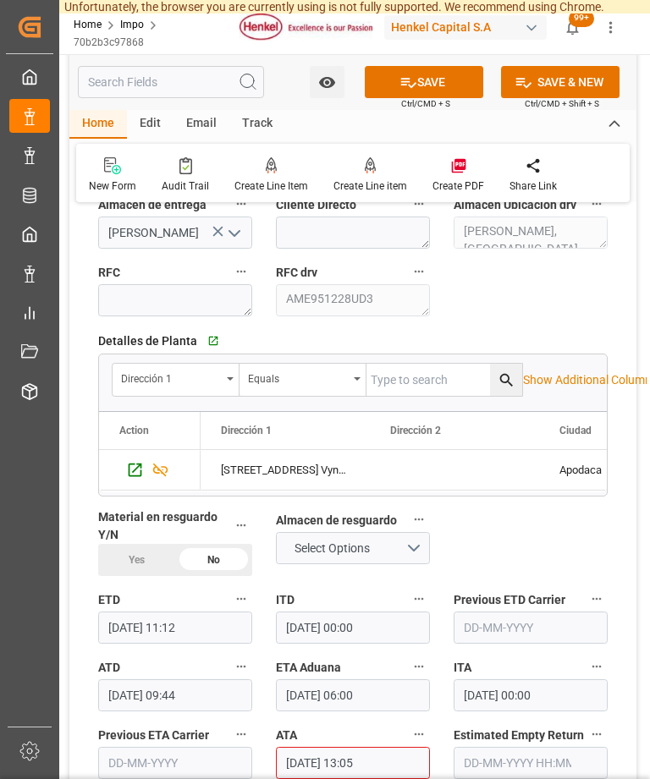
scroll to position [1774, 0]
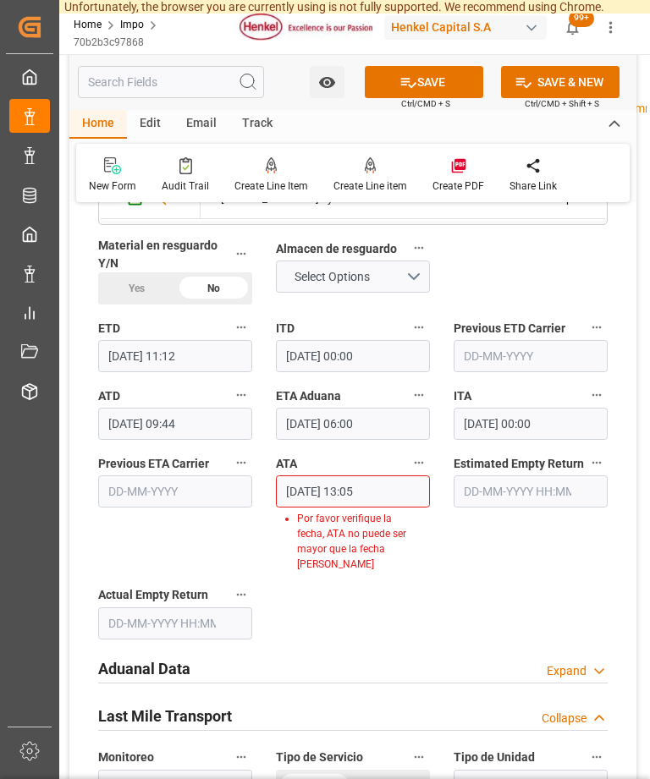
click at [400, 484] on input "01-09-2025 13:05" at bounding box center [353, 491] width 154 height 32
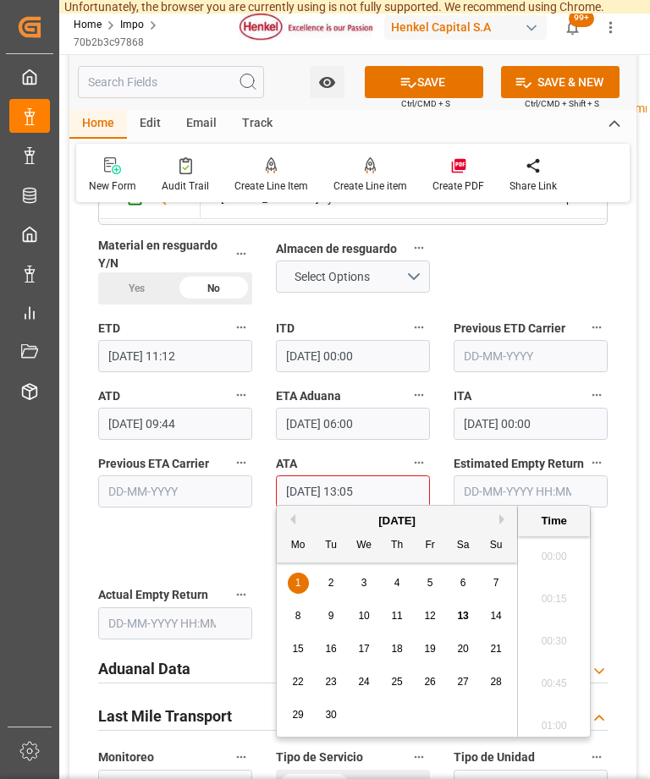
scroll to position [2119, 0]
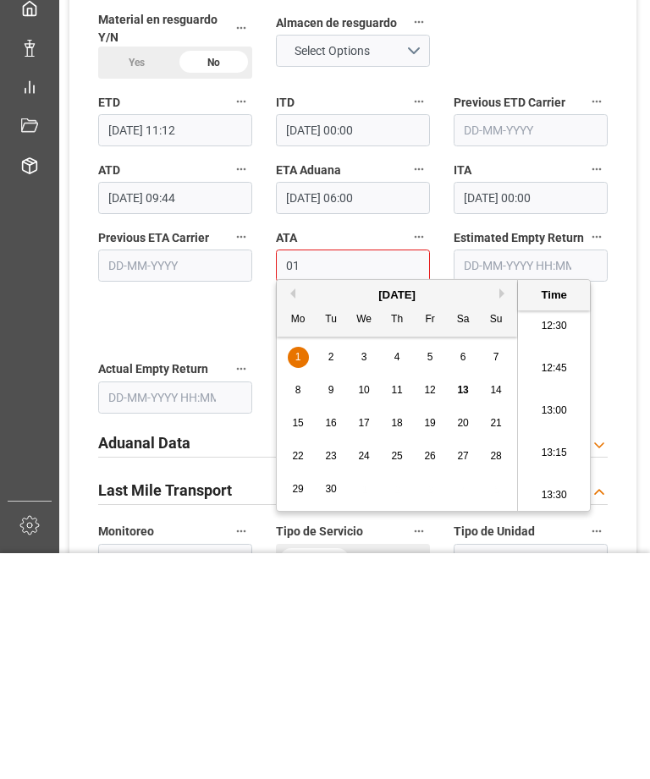
type input "0"
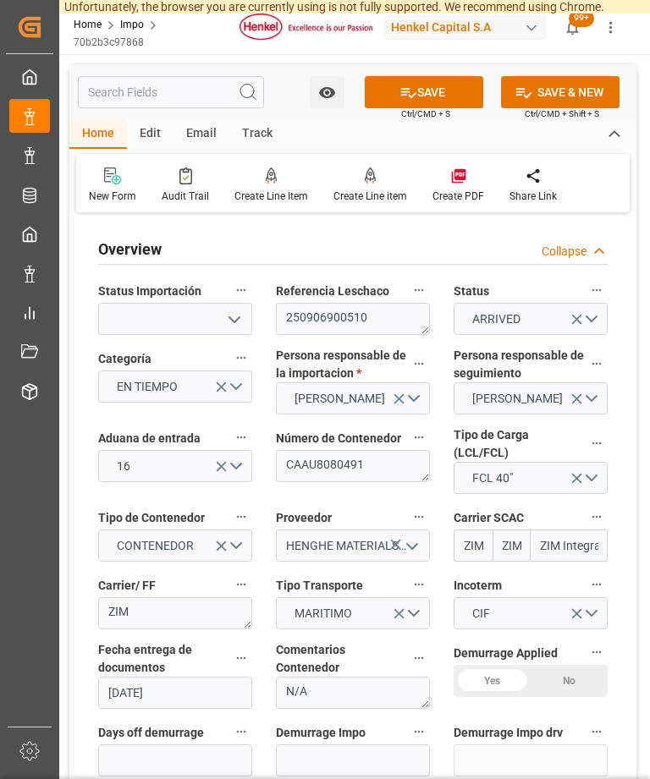
scroll to position [0, 0]
click at [414, 94] on button "SAVE" at bounding box center [424, 92] width 118 height 32
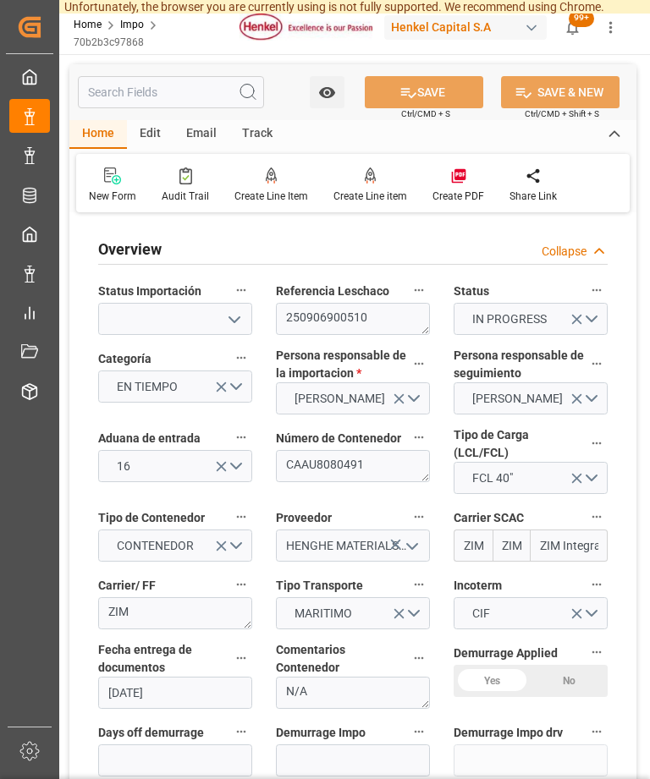
click at [197, 135] on div "Email" at bounding box center [201, 134] width 56 height 29
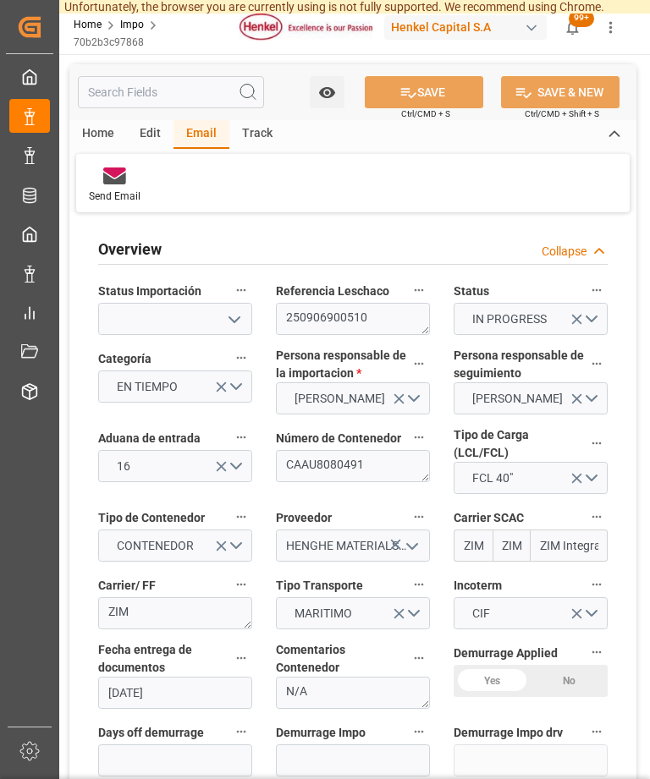
click at [115, 187] on div "Send Email" at bounding box center [114, 185] width 77 height 37
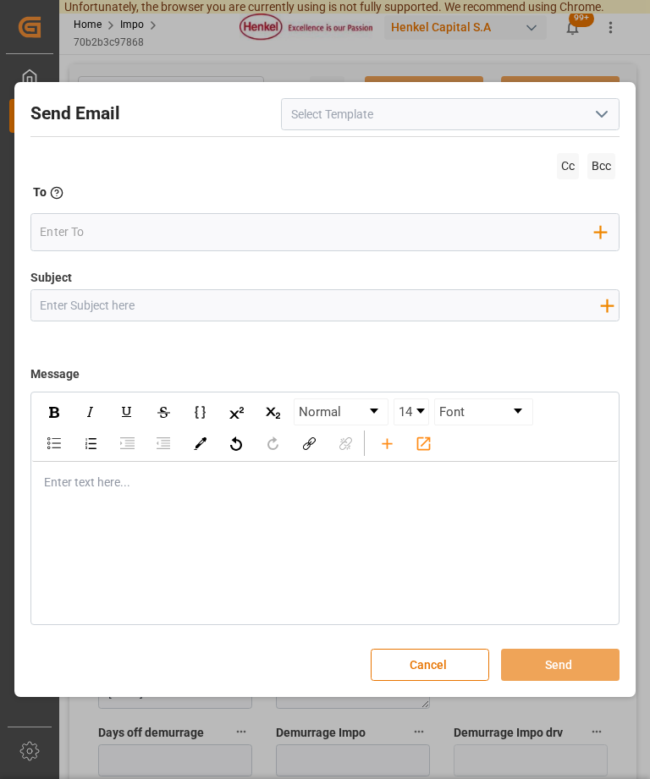
click at [599, 112] on polyline "open menu" at bounding box center [601, 114] width 10 height 5
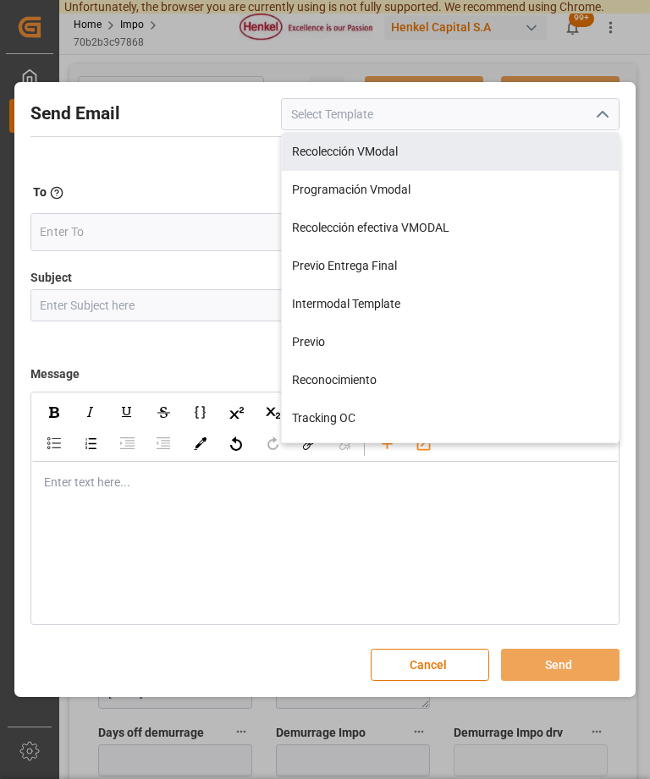
click at [453, 152] on div "Recolección VModal" at bounding box center [450, 152] width 337 height 38
type input "Recolección VModal"
type input "RECOLECCIÓN {{scheduledDeliveryDate}} || OC {{customerpoDerived}} || {{freightF…"
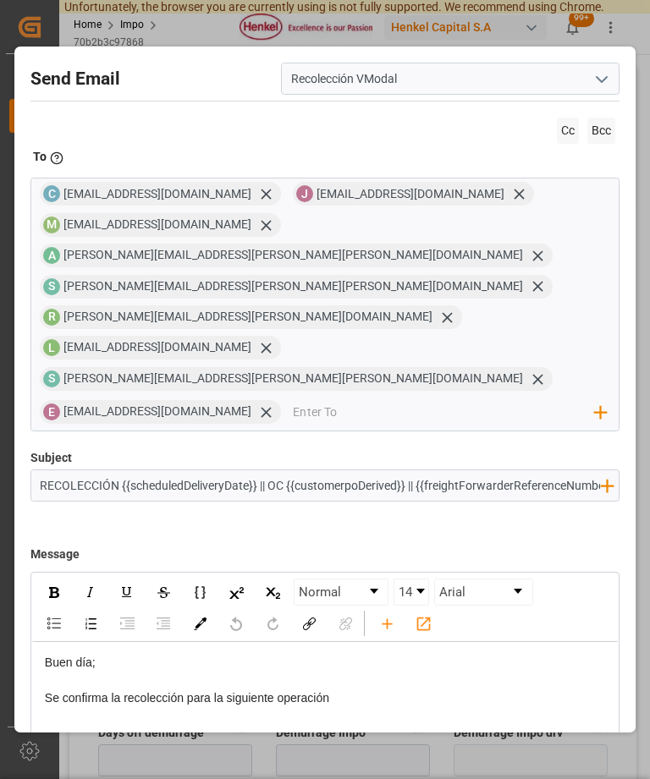
click at [561, 118] on span "Cc" at bounding box center [567, 131] width 22 height 26
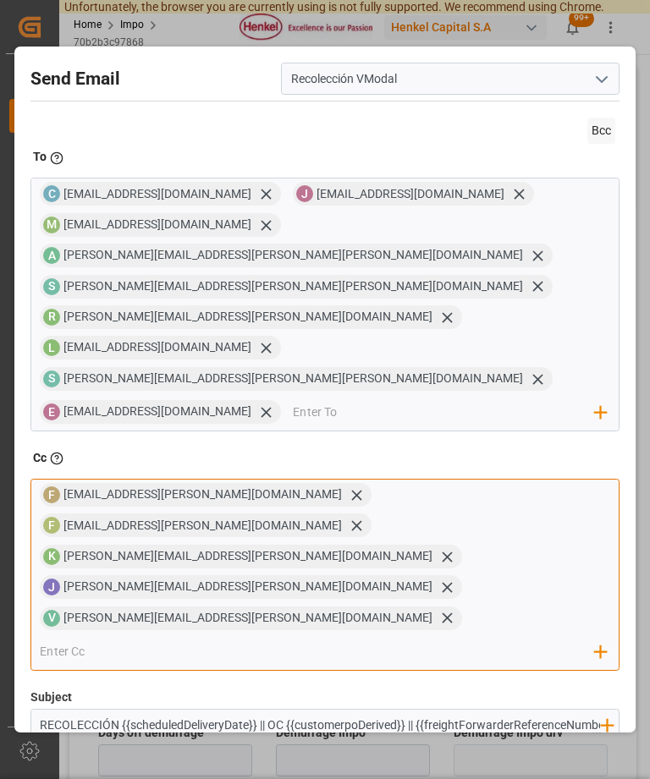
click at [373, 639] on input "email" at bounding box center [317, 651] width 555 height 25
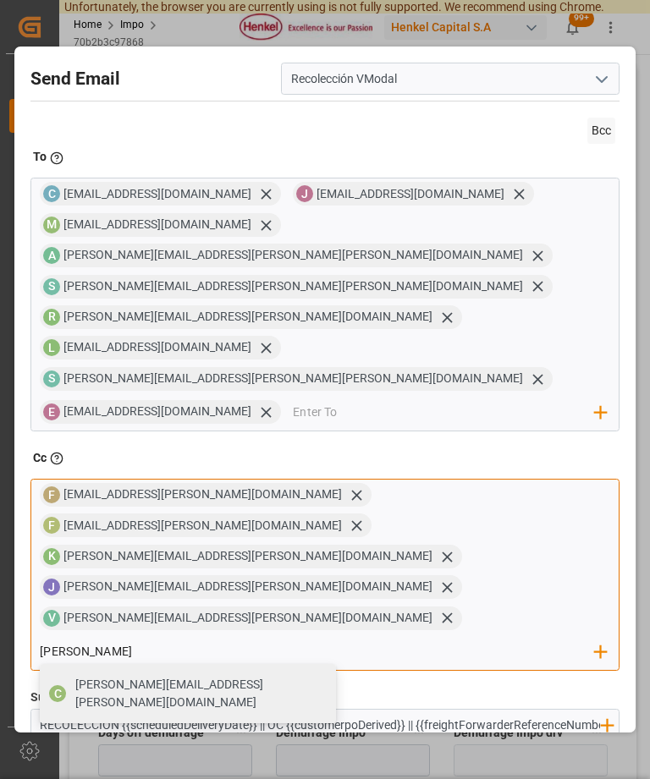
type input "carmen"
click at [324, 676] on span "carmen.gutierrez@jacser.mx" at bounding box center [199, 694] width 249 height 36
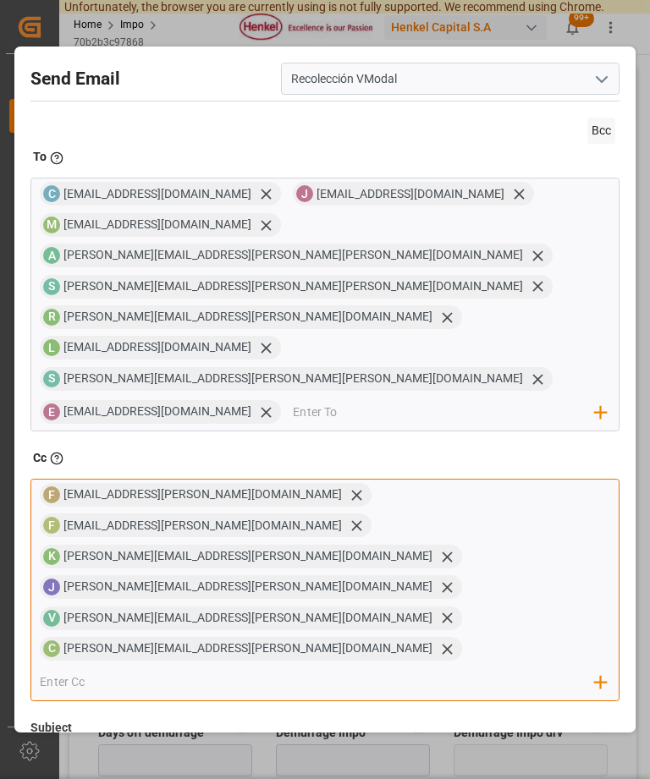
type input "j"
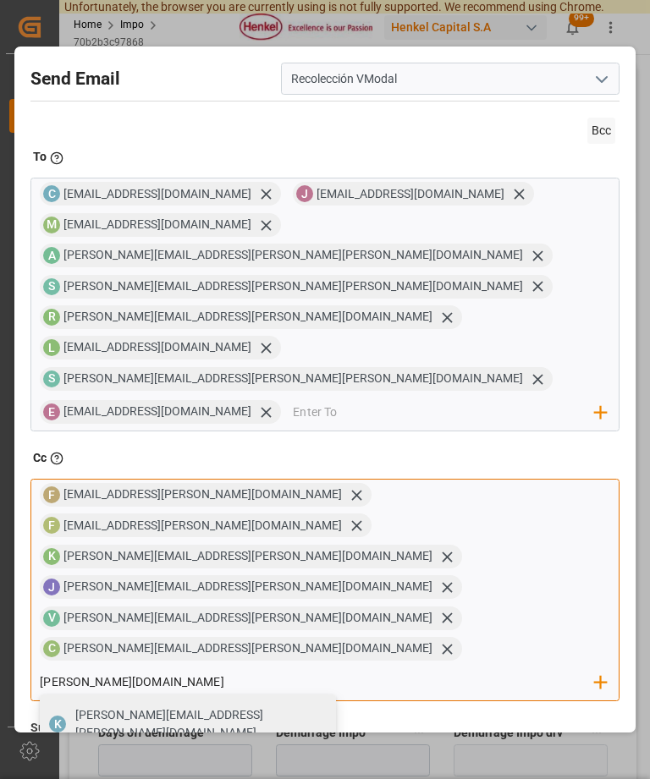
type input "karla.sa"
click at [324, 706] on span "karla.sanchez@jacser.mx" at bounding box center [199, 724] width 249 height 36
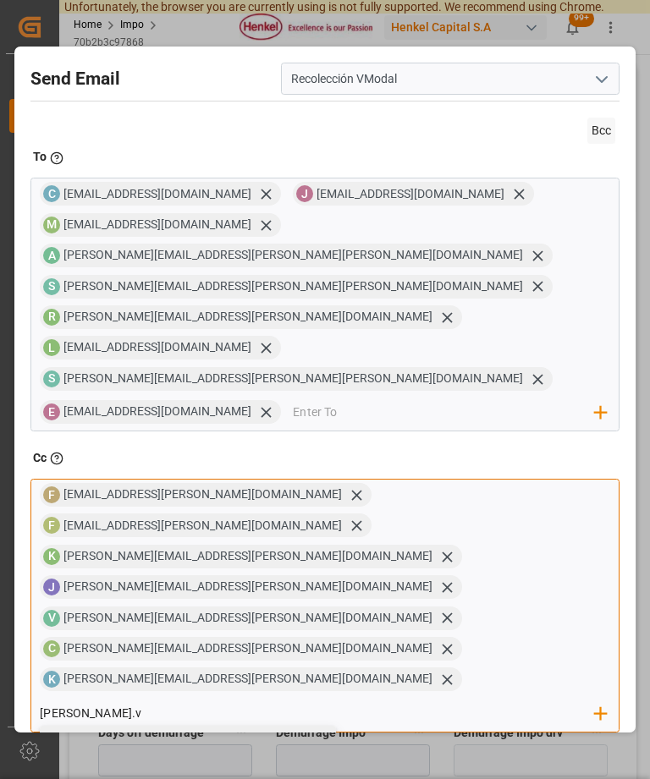
type input "carlos.v"
click at [324, 737] on span "carlos.viilar@leschaco.com" at bounding box center [199, 755] width 249 height 36
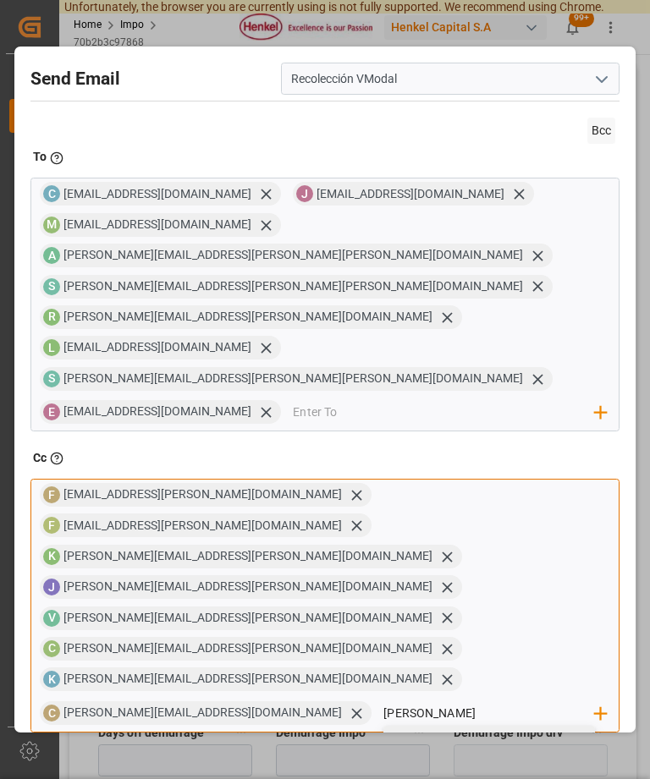
type input "[PERSON_NAME]"
click at [507, 737] on span "[PERSON_NAME][EMAIL_ADDRESS][PERSON_NAME][DOMAIN_NAME]" at bounding box center [501, 772] width 164 height 71
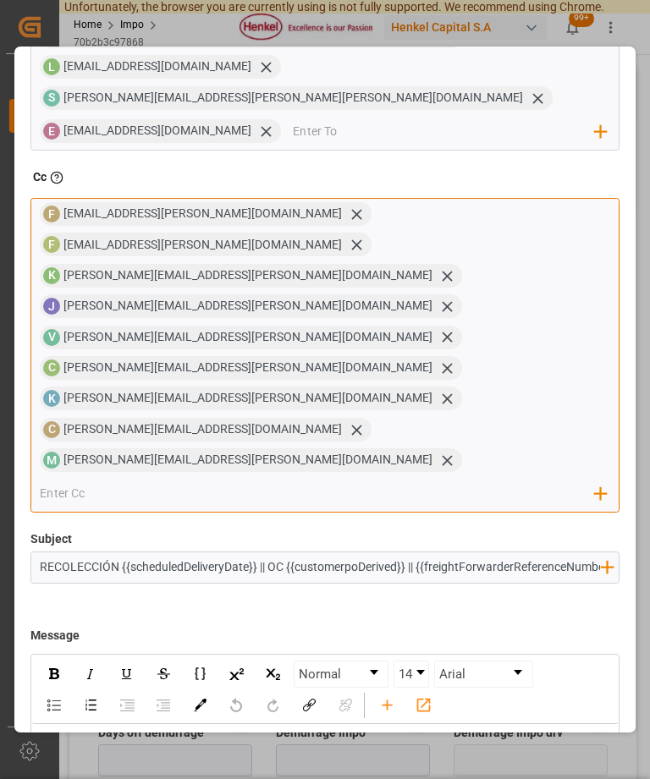
scroll to position [267, 0]
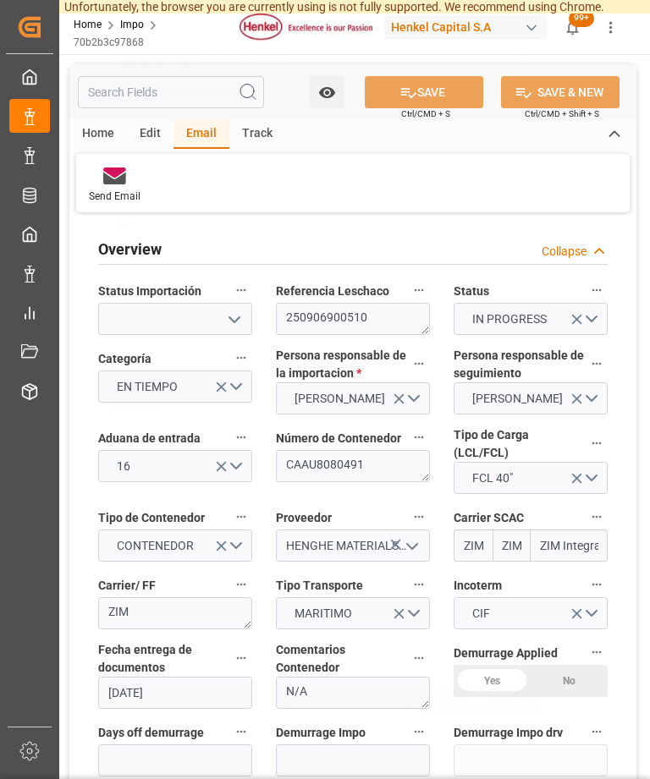
scroll to position [0, 0]
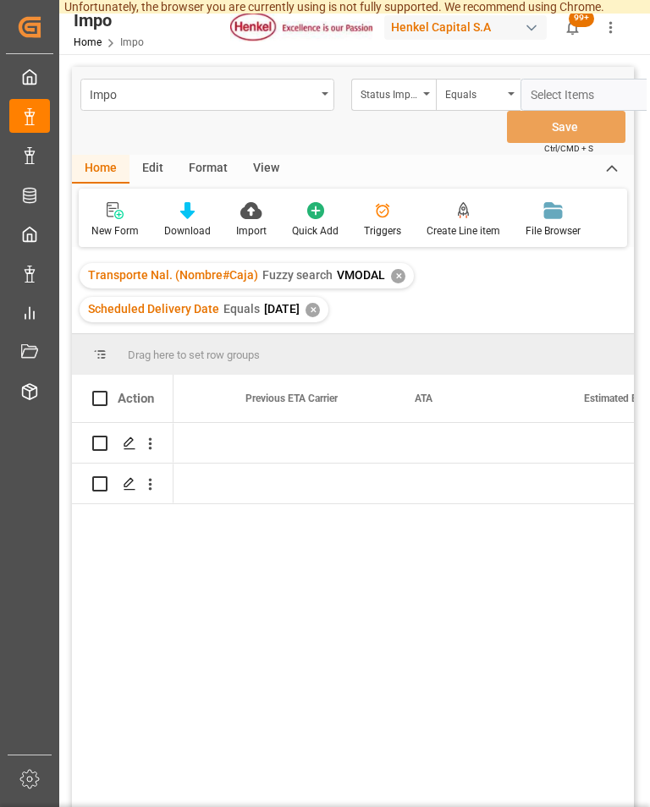
click at [460, 732] on div "31-08-2025 06:00:00 31-08-2025 00:00:00 31-08-2025 06:00:00 31-08-2025 00:00:00" at bounding box center [403, 653] width 460 height 461
click at [522, 715] on div "31-08-2025 06:00:00 31-08-2025 00:00:00 31-08-2025 06:00:00 31-08-2025 00:00:00" at bounding box center [403, 653] width 460 height 461
click at [372, 701] on div "31-08-2025 00:00:00 31-08-2025 00:00:00" at bounding box center [403, 653] width 460 height 461
click at [332, 622] on div "31-08-2025 00:00:00 31-08-2025 00:00:00" at bounding box center [403, 653] width 460 height 461
click at [394, 434] on div "Press SPACE to select this row." at bounding box center [425, 443] width 169 height 40
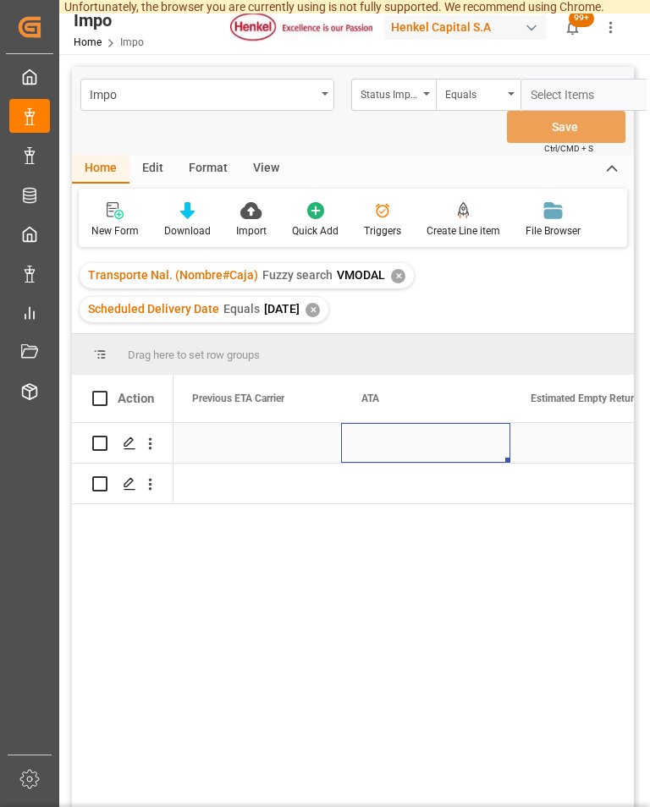
click at [410, 434] on div "Press SPACE to select this row." at bounding box center [425, 443] width 169 height 40
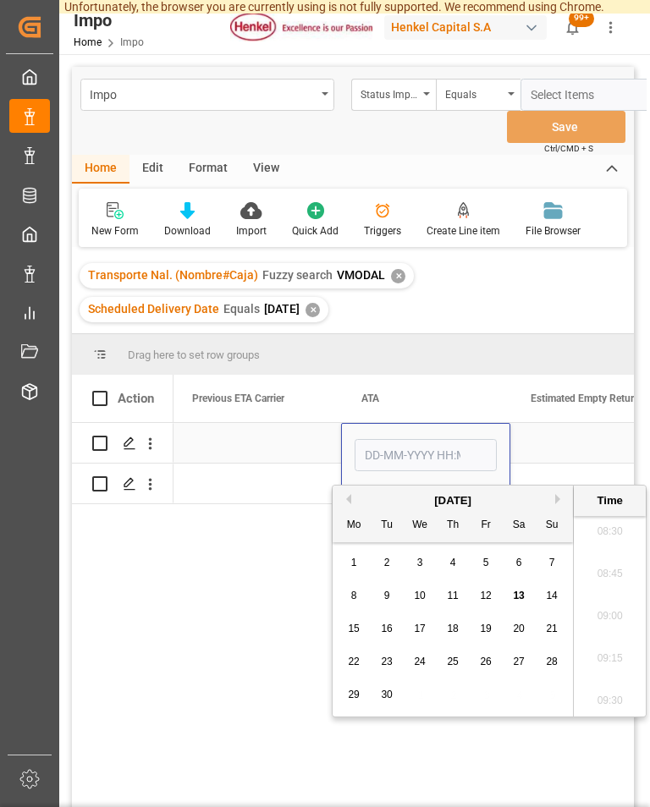
click at [354, 556] on span "1" at bounding box center [354, 562] width 6 height 12
type input "01-09-2025 00:00"
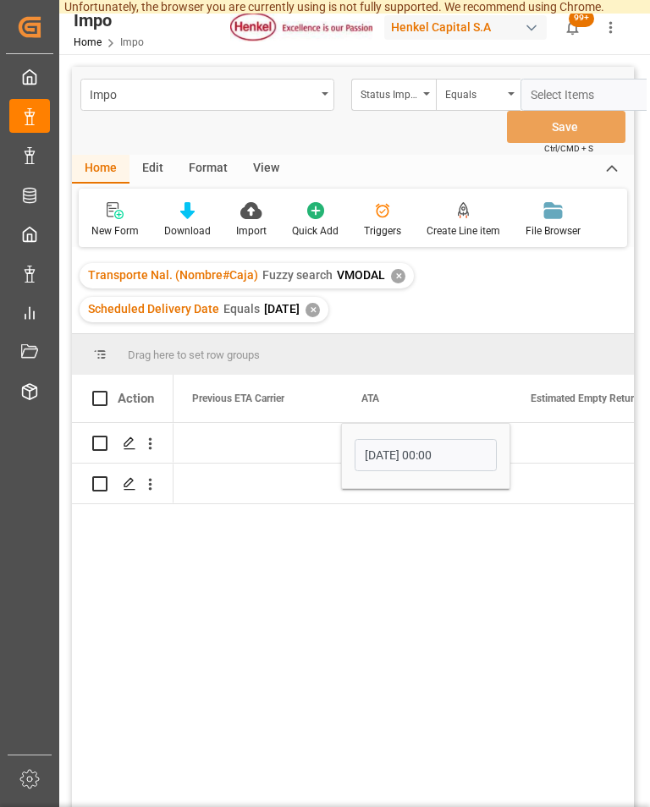
click at [284, 698] on div "31-08-2025 00:00:00 01-09-2025 00:00 31-08-2025 00:00:00" at bounding box center [403, 653] width 460 height 461
click at [435, 591] on div "31-08-2025 00:00:00 01-09-2025 00:00 31-08-2025 00:00:00" at bounding box center [403, 653] width 460 height 461
click at [582, 433] on div "Press SPACE to select this row." at bounding box center [594, 443] width 169 height 40
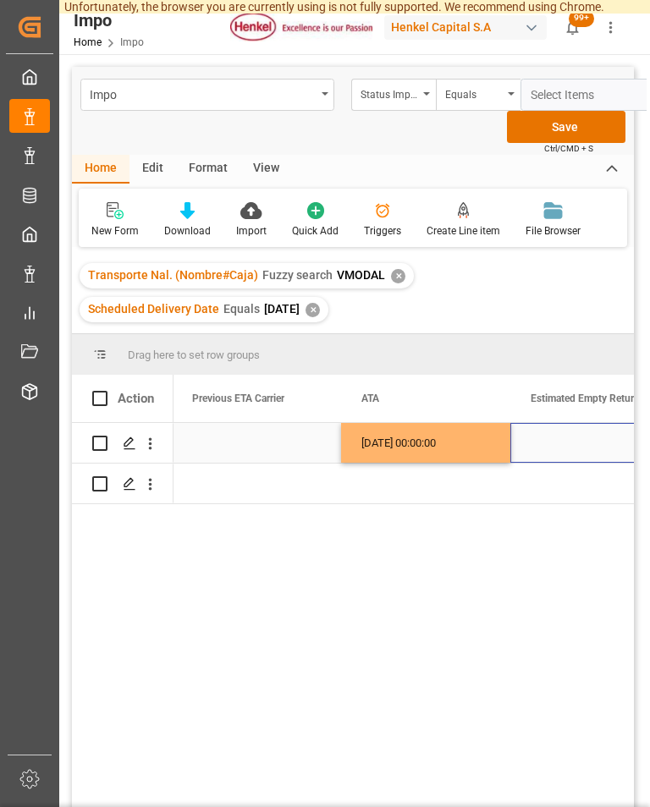
click at [393, 474] on div "Press SPACE to select this row." at bounding box center [425, 483] width 169 height 40
click at [396, 470] on div "Press SPACE to select this row." at bounding box center [425, 483] width 169 height 40
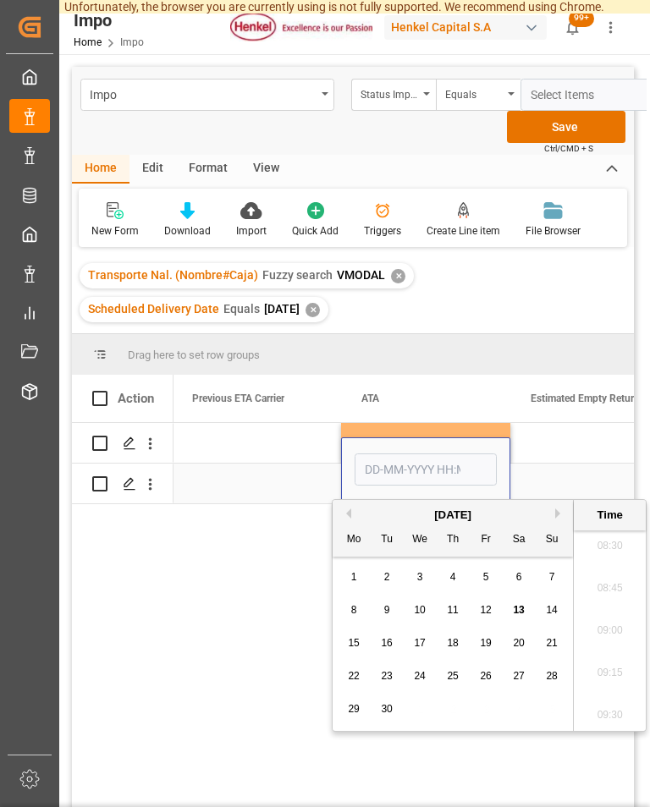
click at [356, 567] on div "1" at bounding box center [353, 577] width 21 height 20
type input "01-09-2025 00:00"
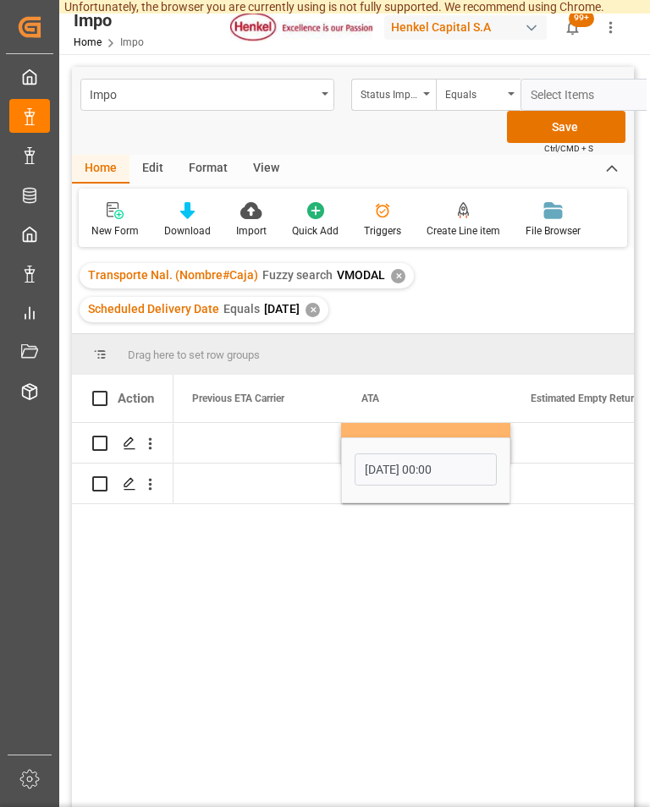
click at [277, 661] on div "31-08-2025 00:00:00 01-09-2025 00:00:00 31-08-2025 00:00:00 01-09-2025 00:00" at bounding box center [403, 653] width 460 height 461
click at [581, 467] on div "Press SPACE to select this row." at bounding box center [594, 483] width 169 height 40
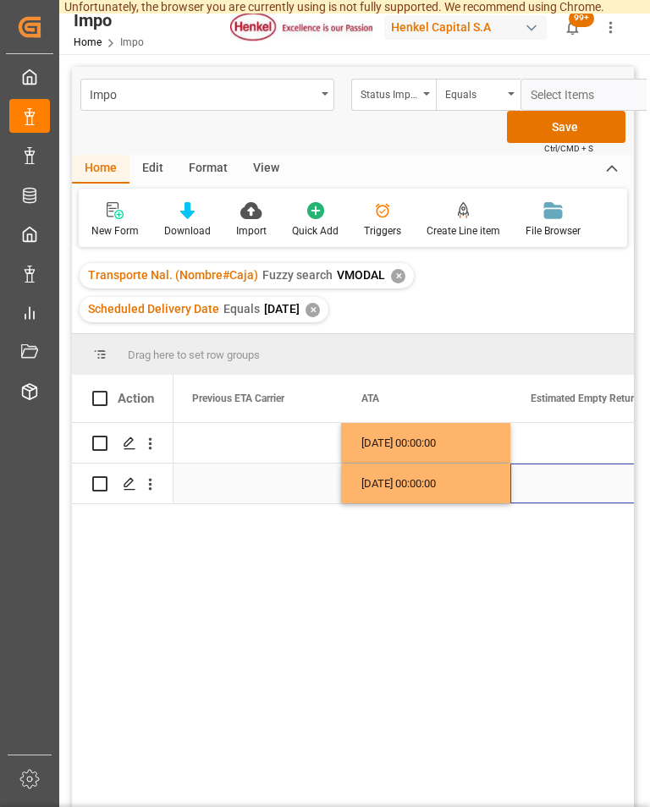
click at [591, 113] on button "Save" at bounding box center [566, 127] width 118 height 32
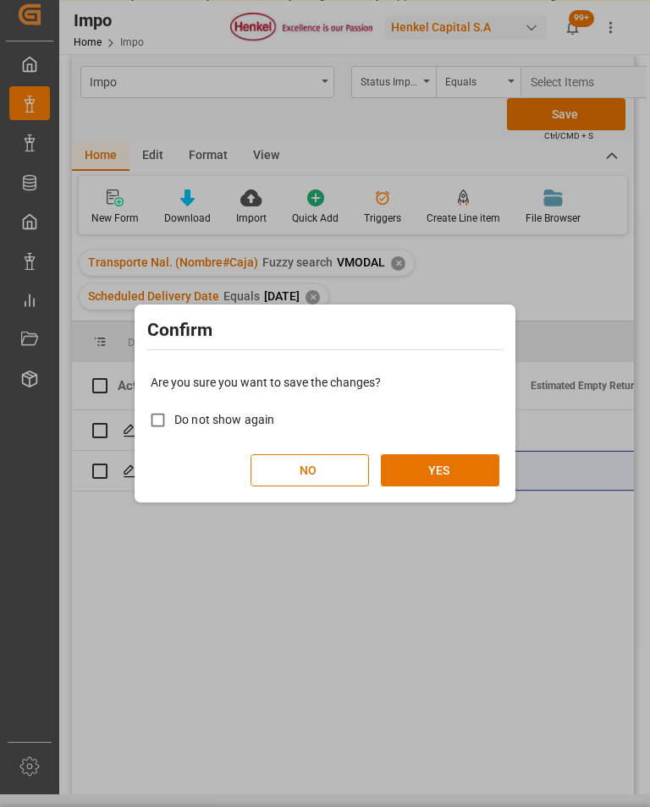
click at [441, 472] on button "YES" at bounding box center [440, 470] width 118 height 32
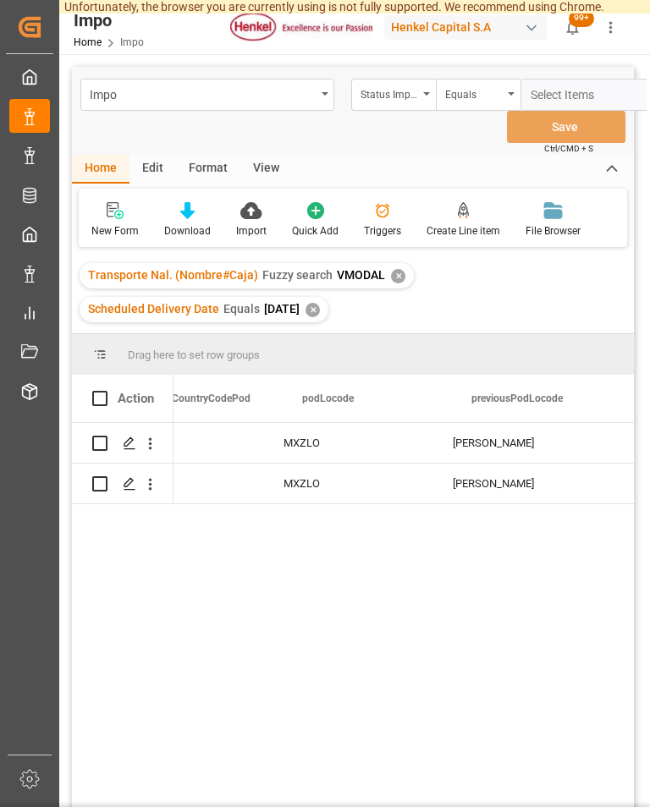
scroll to position [0, 7898]
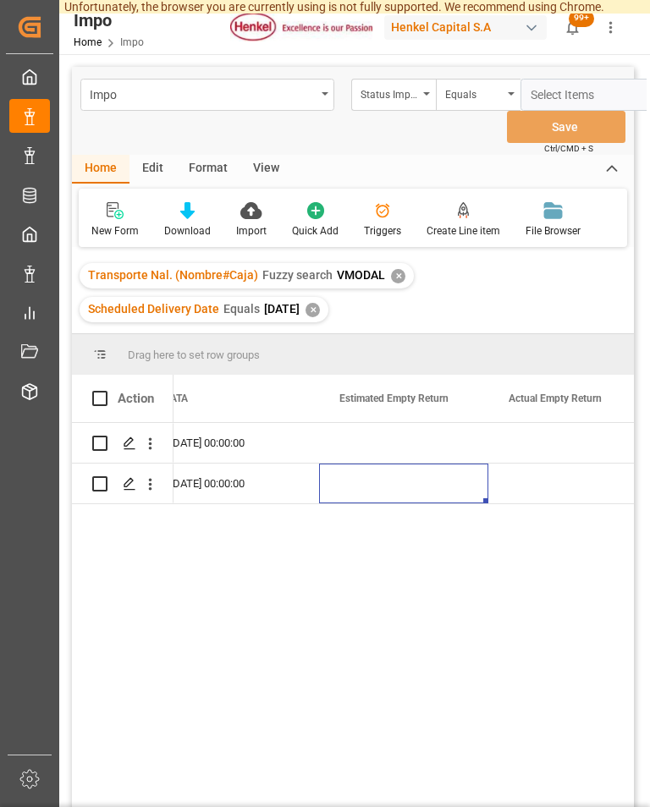
click at [149, 435] on icon "open menu" at bounding box center [150, 444] width 18 height 18
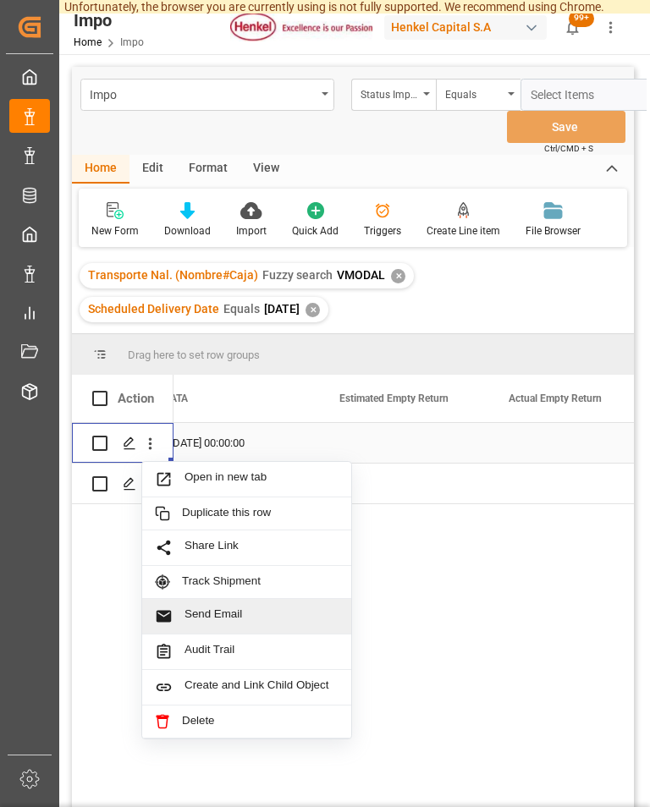
click at [260, 607] on span "Send Email" at bounding box center [261, 616] width 154 height 18
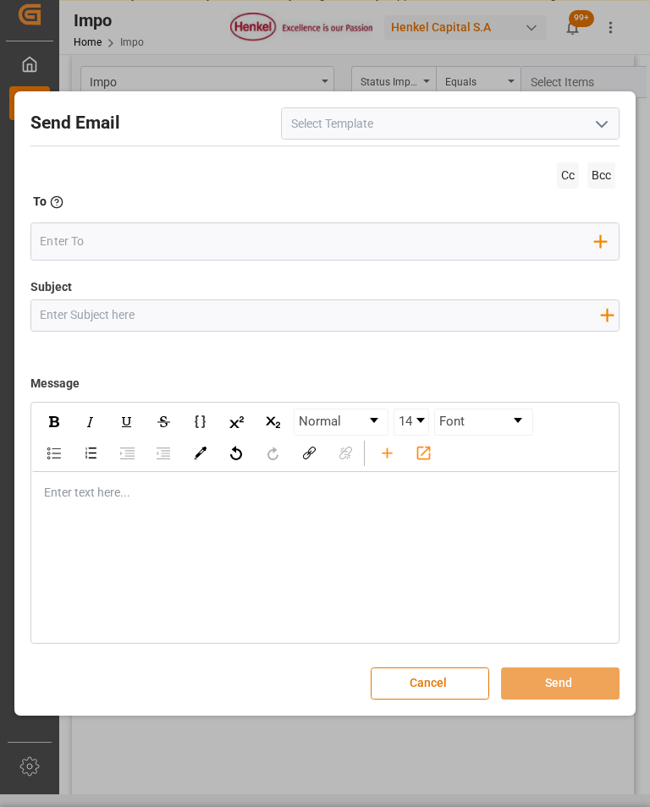
click at [603, 125] on polyline "open menu" at bounding box center [601, 124] width 10 height 5
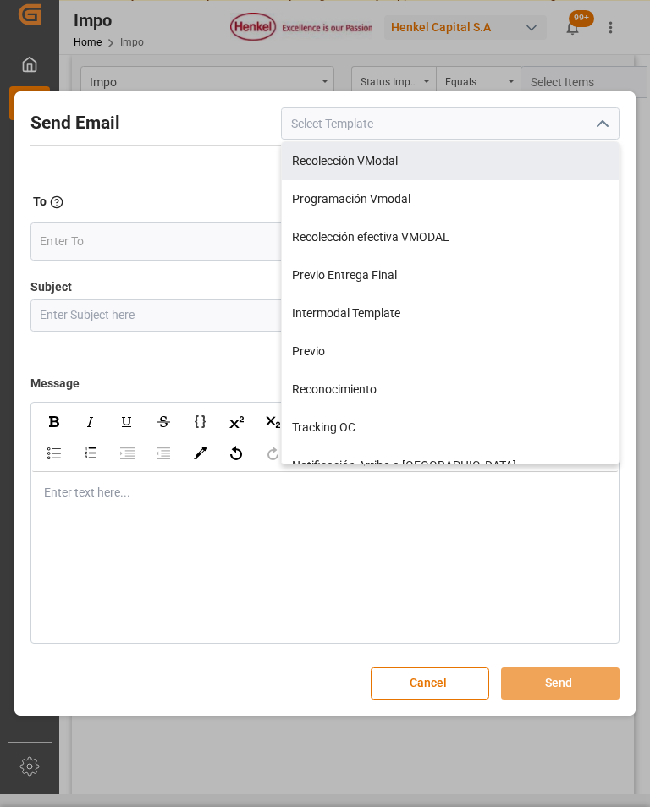
click at [419, 161] on div "Recolección VModal" at bounding box center [450, 161] width 337 height 38
type input "Recolección VModal"
type input "RECOLECCIÓN {{scheduledDeliveryDate}} || OC {{customerpoDerived}} || {{freightF…"
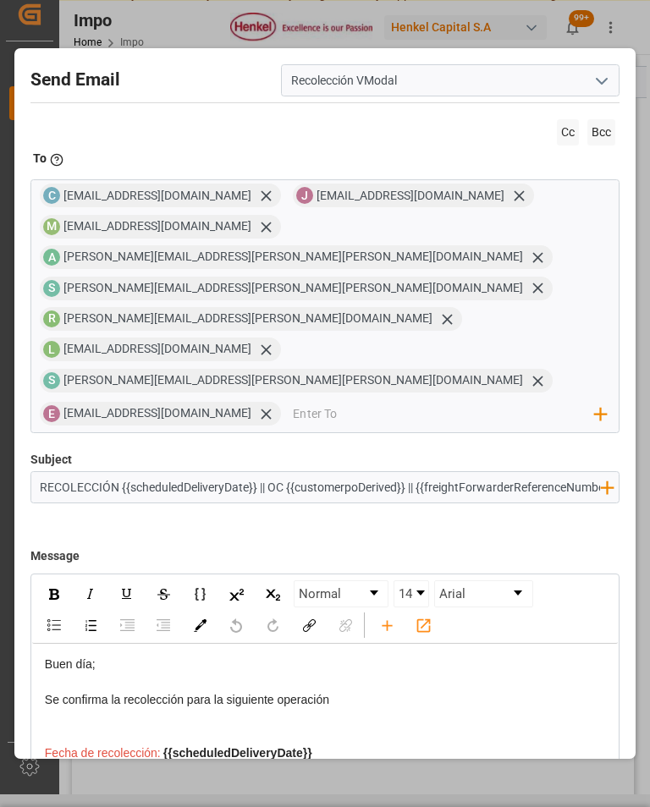
click at [558, 124] on span "Cc" at bounding box center [567, 132] width 22 height 26
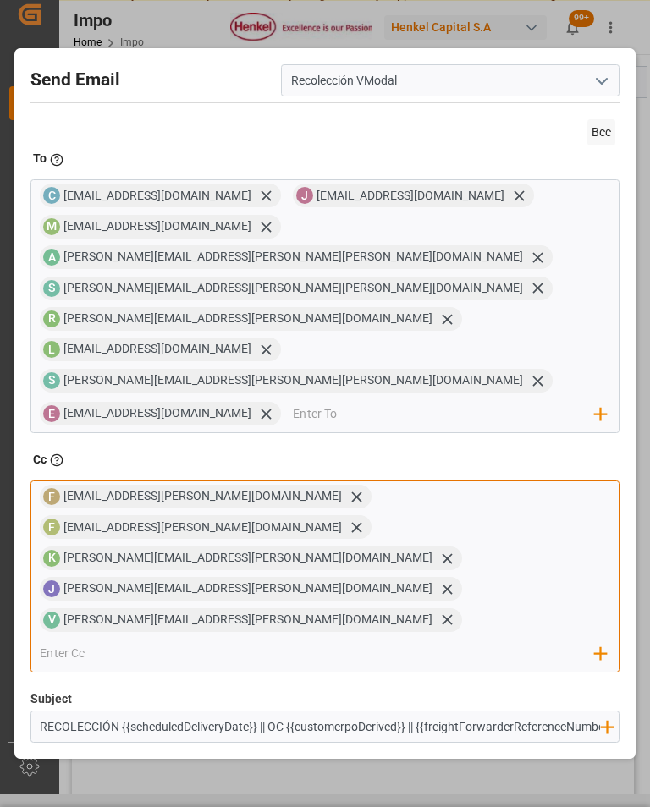
click at [370, 640] on input "email" at bounding box center [317, 652] width 555 height 25
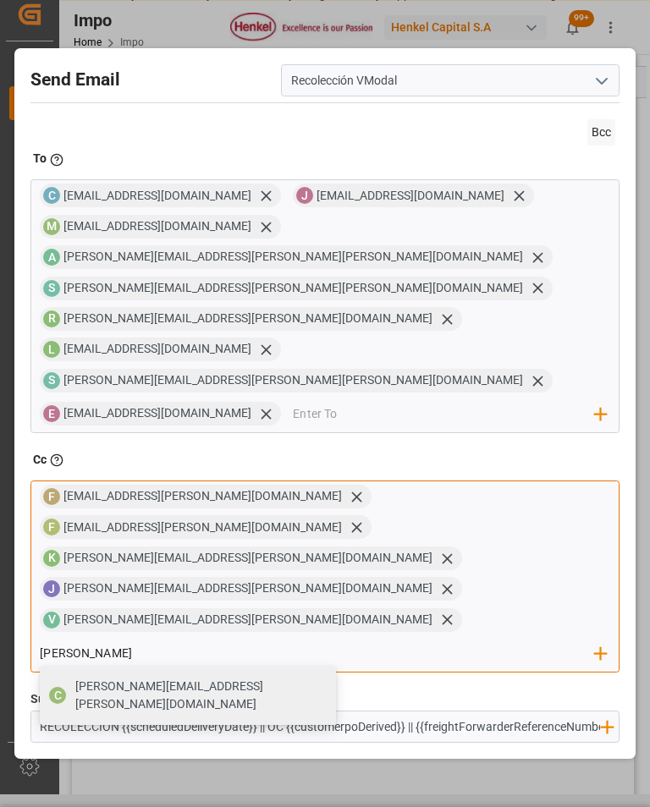
type input "carmen"
click at [324, 677] on span "carmen.gutierrez@jacser.mx" at bounding box center [199, 695] width 249 height 36
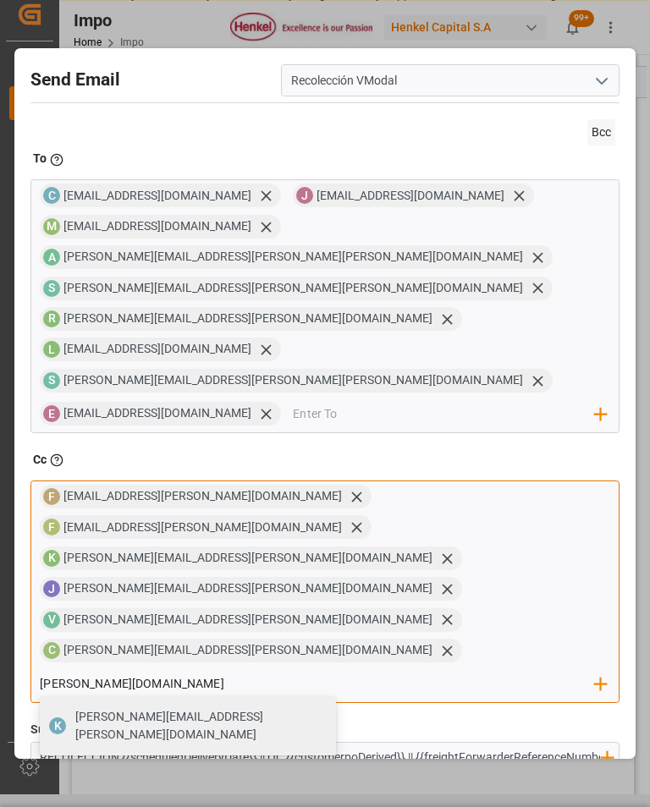
type input "karla.sa"
click at [324, 708] on span "karla.sanchez@jacser.mx" at bounding box center [199, 726] width 249 height 36
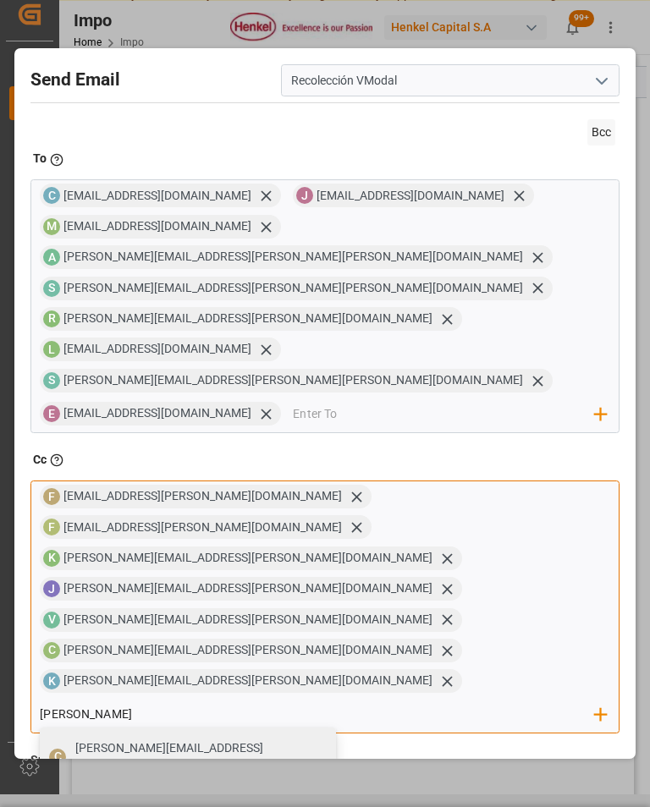
type input "carlos"
click at [304, 739] on span "carlos.viilar@leschaco.com" at bounding box center [199, 757] width 249 height 36
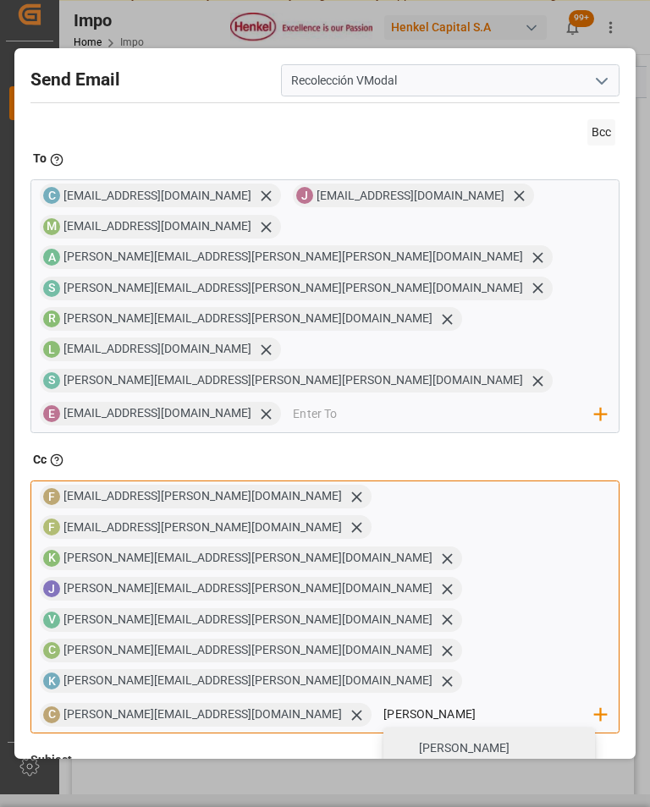
type input "[PERSON_NAME]"
click at [509, 739] on span "[PERSON_NAME][EMAIL_ADDRESS][PERSON_NAME][DOMAIN_NAME]" at bounding box center [501, 774] width 164 height 71
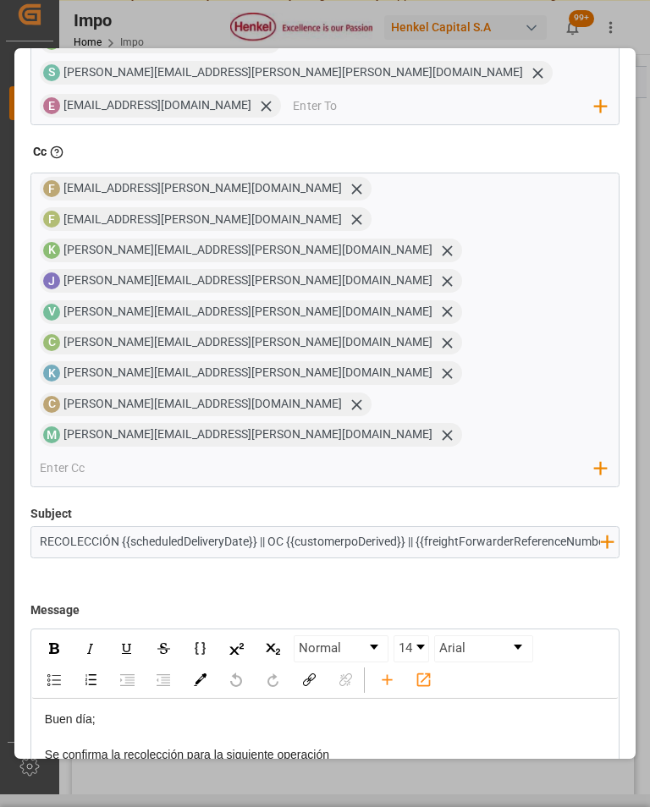
scroll to position [267, 0]
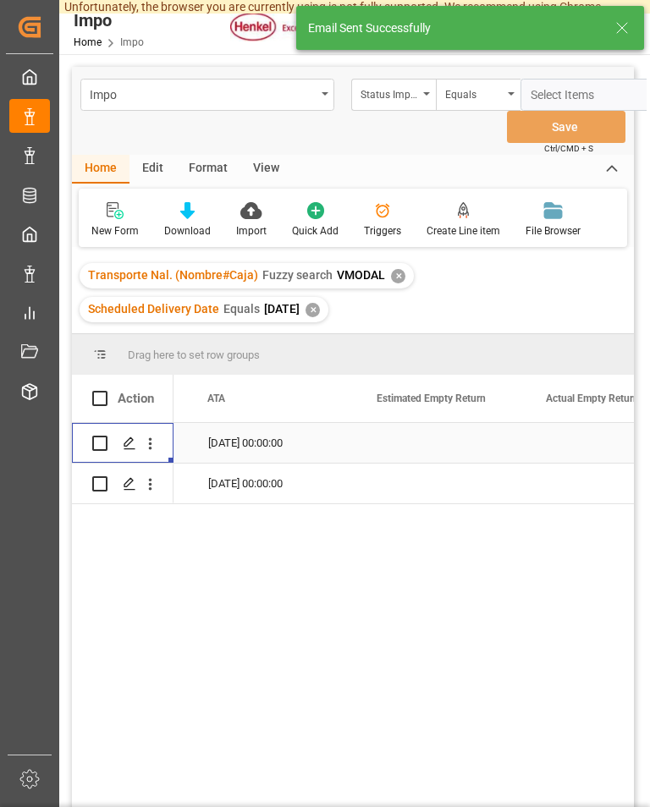
scroll to position [0, 11319]
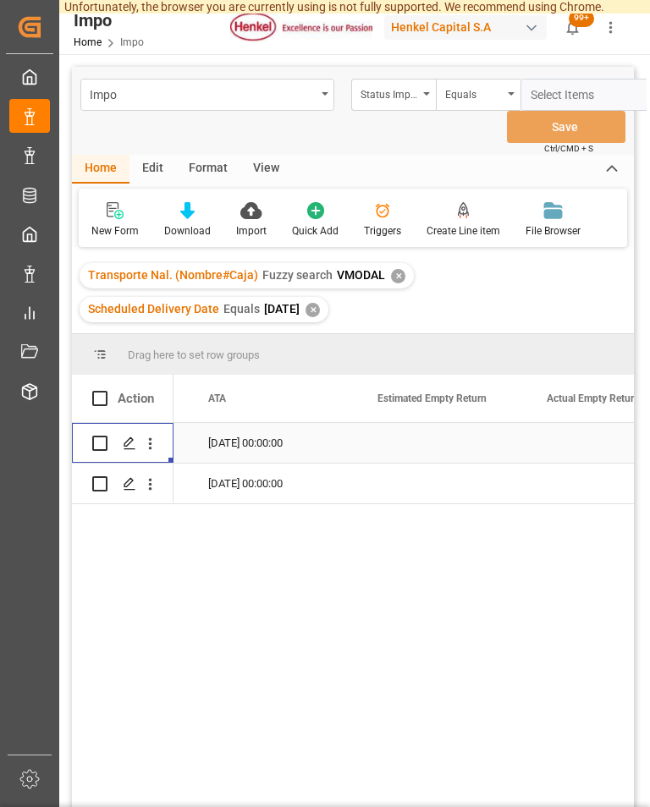
click at [264, 155] on div "View" at bounding box center [266, 169] width 52 height 29
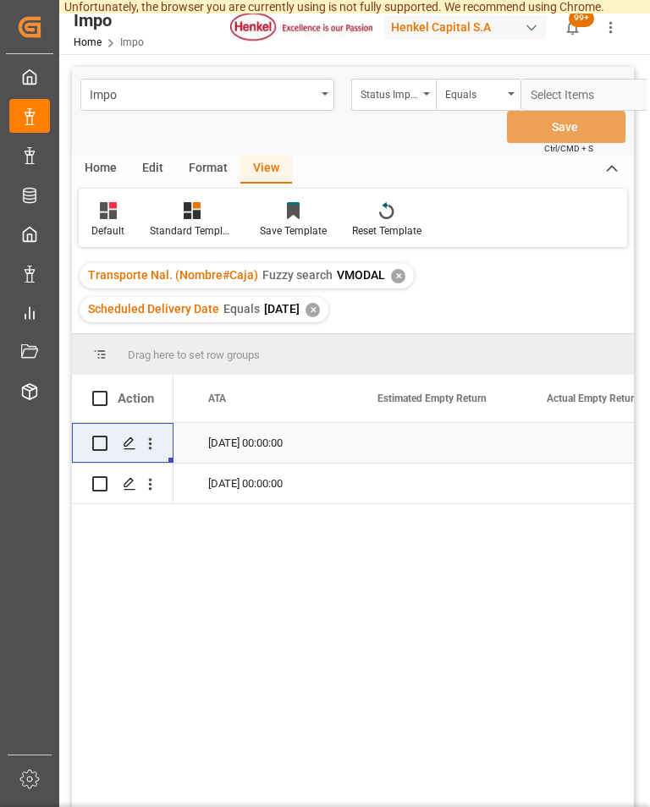
click at [115, 202] on icon at bounding box center [112, 205] width 8 height 7
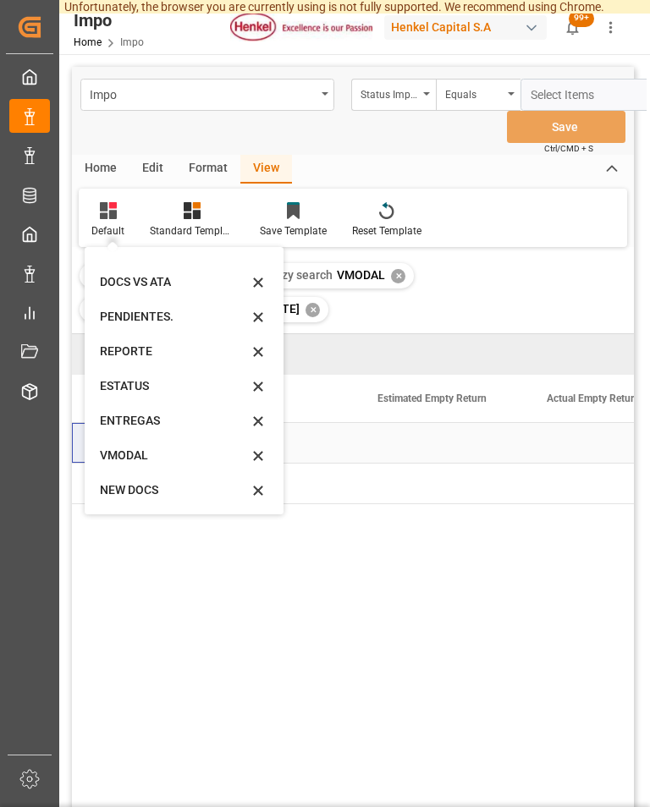
scroll to position [93, 0]
click at [148, 447] on div "VMODAL" at bounding box center [174, 456] width 148 height 18
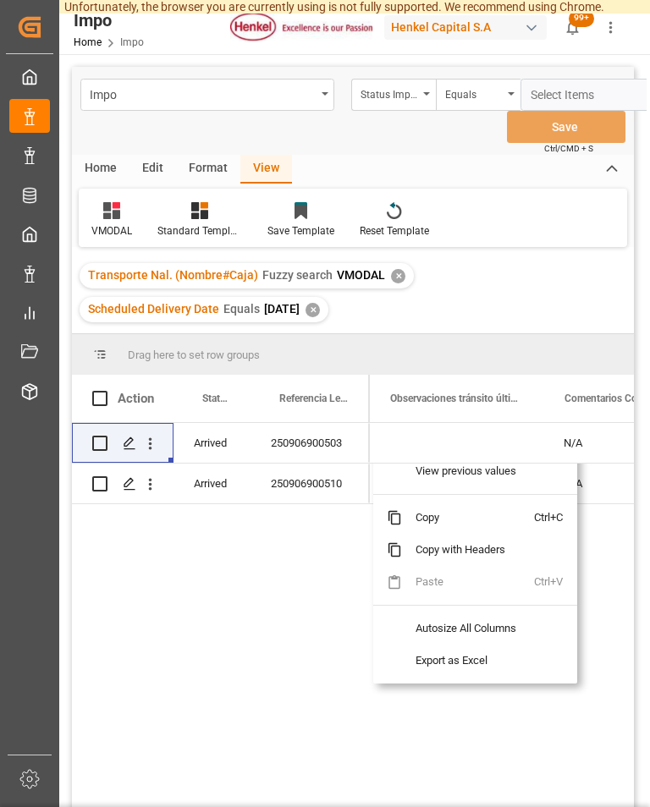
scroll to position [0, 0]
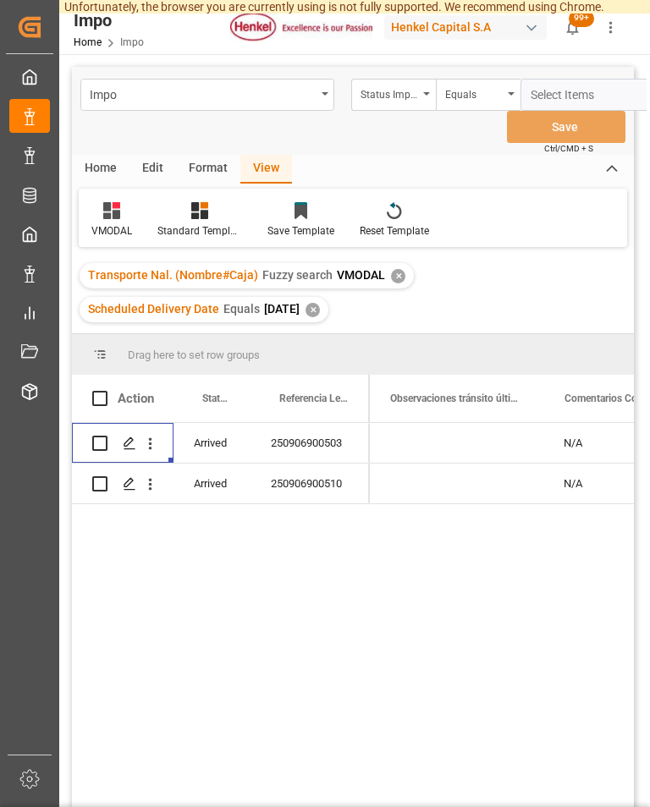
click at [320, 600] on div "Arrived 250906900503 Arrived 250906900510 2443020 HM-1000 2443020 HM-1000 N/A N…" at bounding box center [353, 653] width 562 height 461
click at [329, 469] on div "250906900510" at bounding box center [309, 483] width 118 height 40
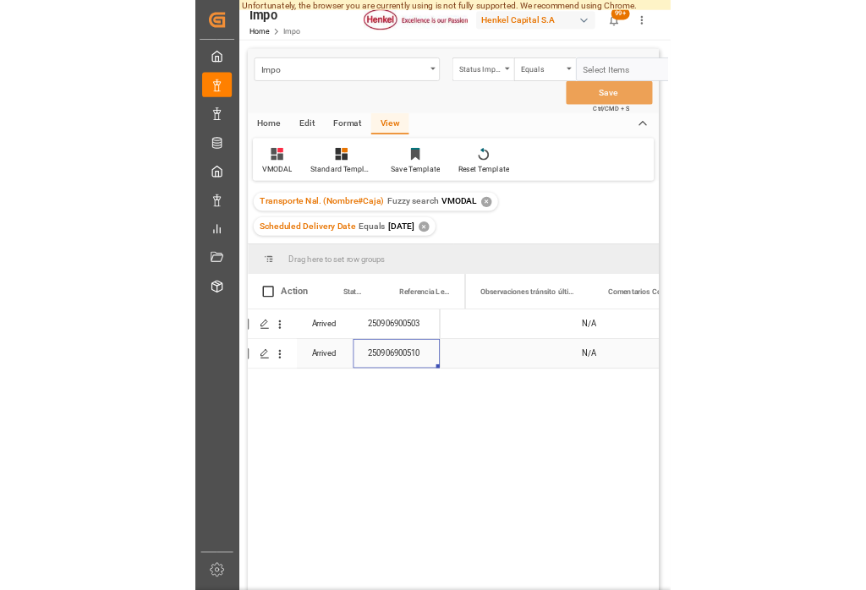
scroll to position [0, 35]
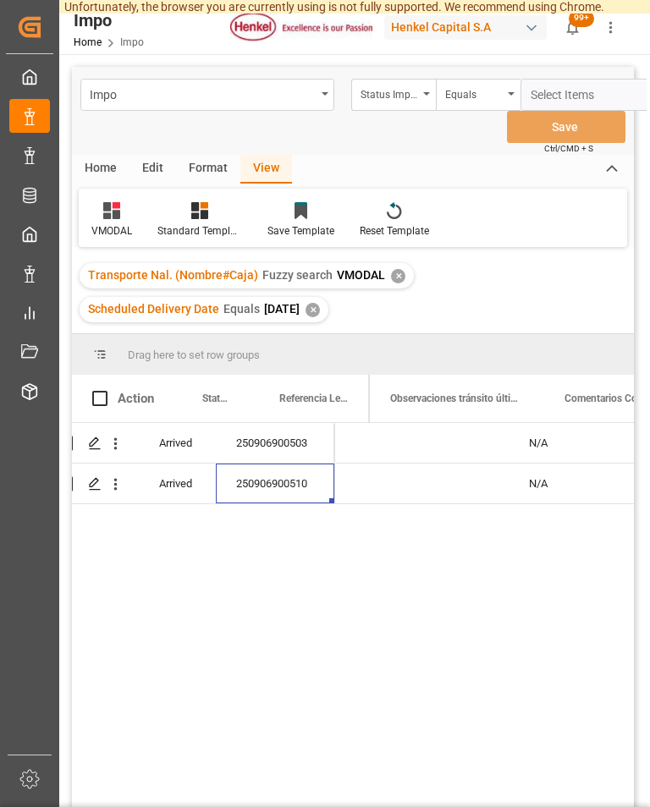
click at [450, 705] on div "Arrived 250906900503 Arrived 250906900510 13-09-2025 10-09-2025 13-09-2025 11-0…" at bounding box center [353, 653] width 562 height 461
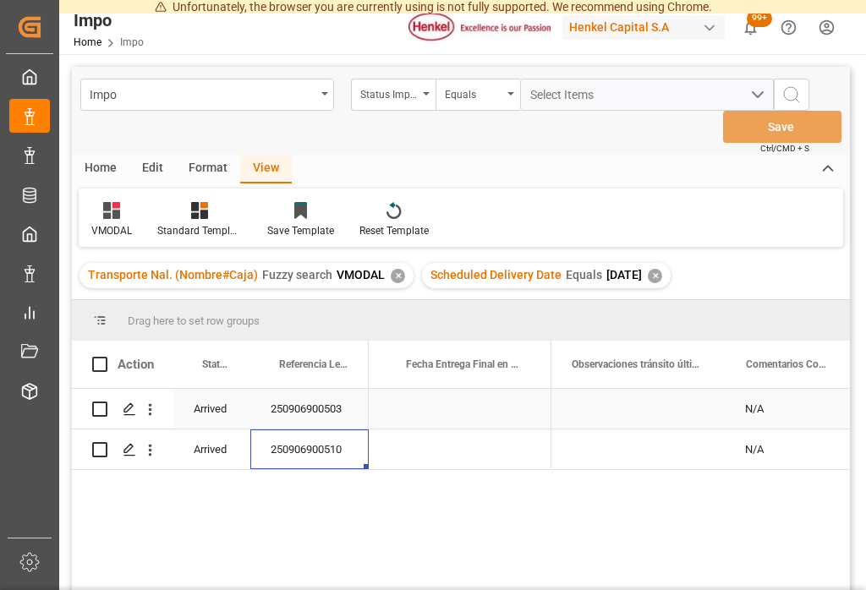
scroll to position [105, 0]
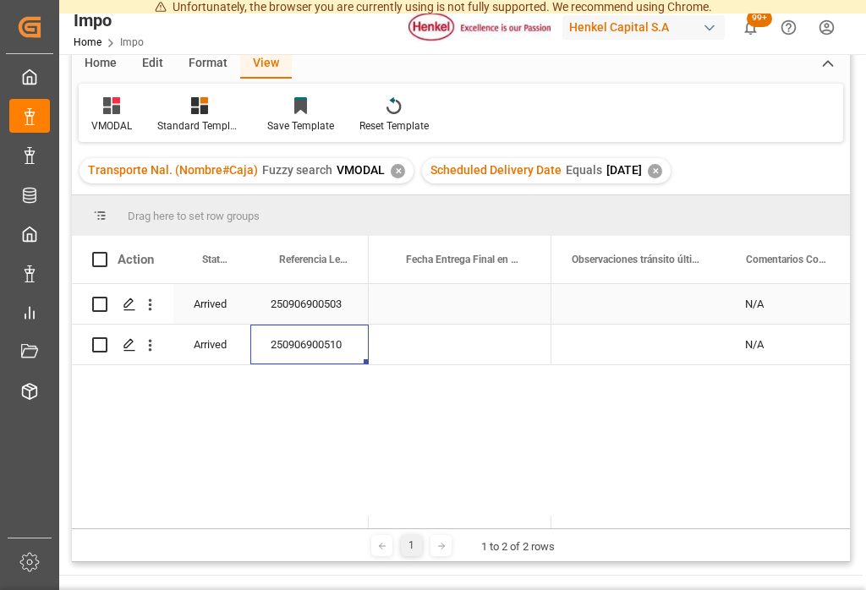
click at [649, 304] on div "N/A" at bounding box center [787, 304] width 125 height 40
click at [649, 308] on div "N/A" at bounding box center [787, 304] width 125 height 40
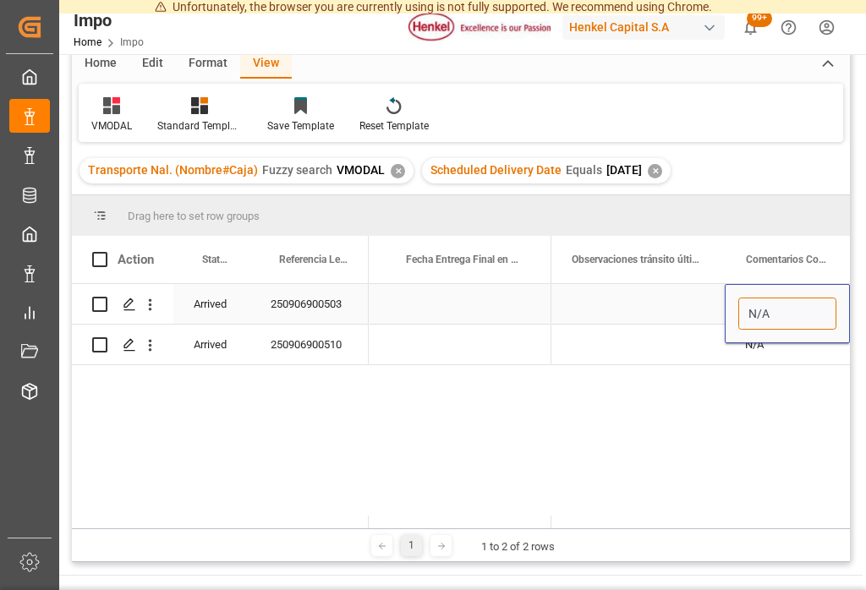
click at [649, 316] on input "N/A" at bounding box center [787, 314] width 98 height 32
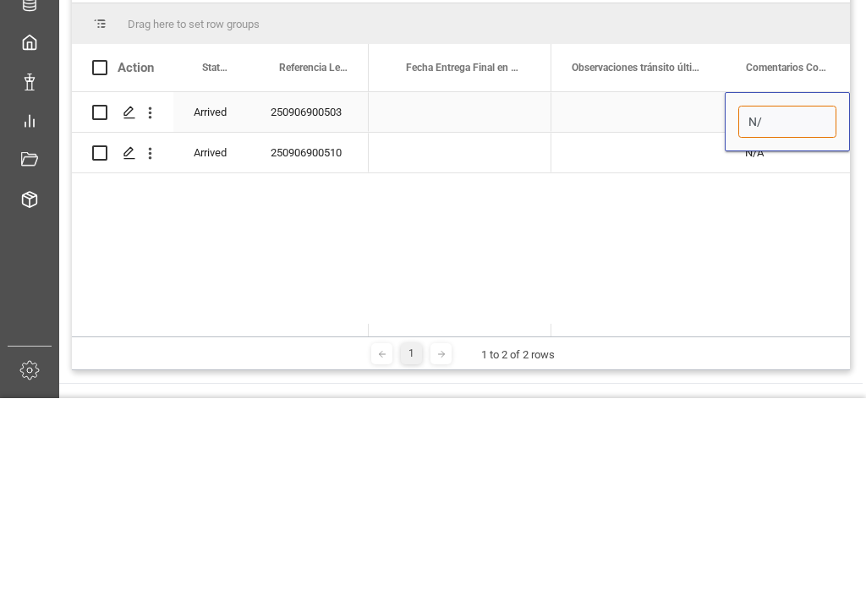
type input "N"
type input "EVIDENCIA"
click at [649, 284] on div "Arrived 250906900503 Arrived 250906900510 13-09-2025 10-09-2025 VMODAL / ROFE F…" at bounding box center [461, 406] width 778 height 244
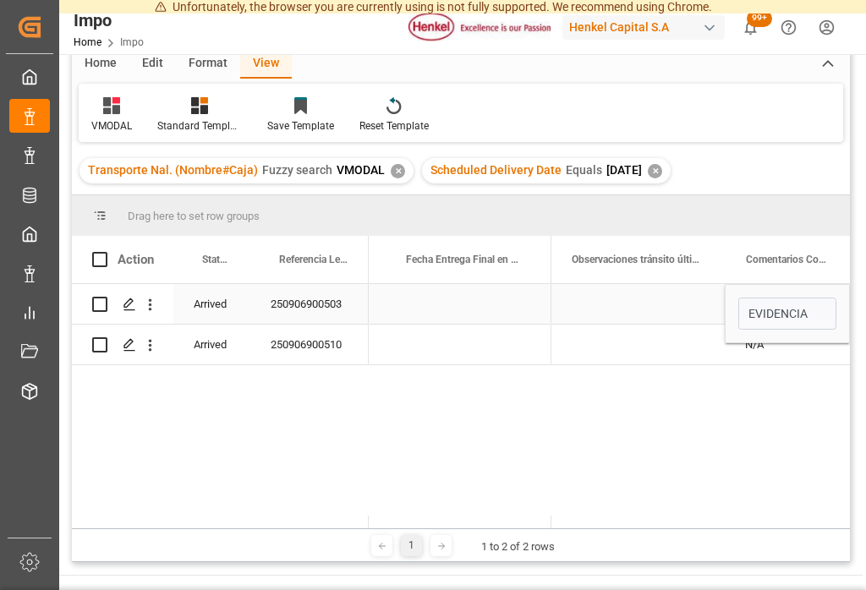
click at [649, 284] on div "Press SPACE to select this row." at bounding box center [638, 304] width 174 height 40
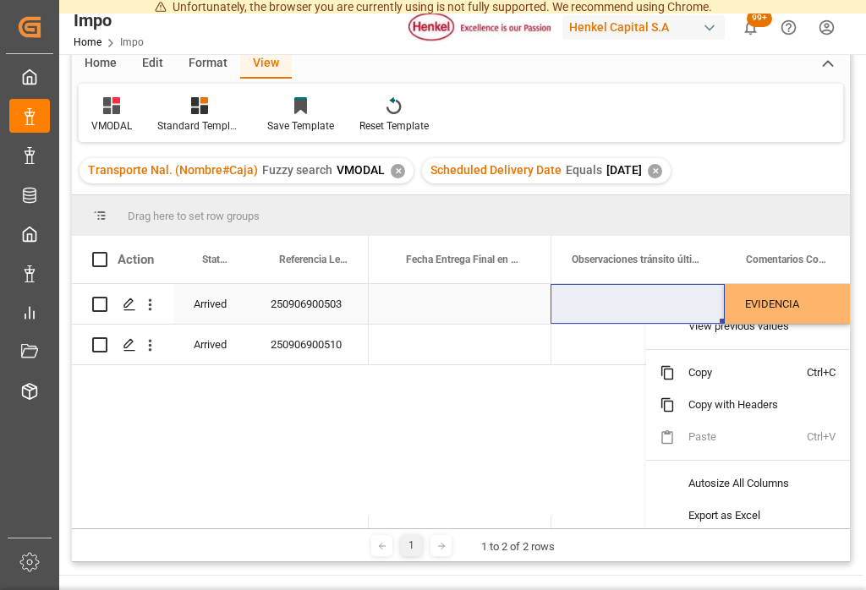
click at [649, 357] on span "Copy" at bounding box center [741, 373] width 132 height 32
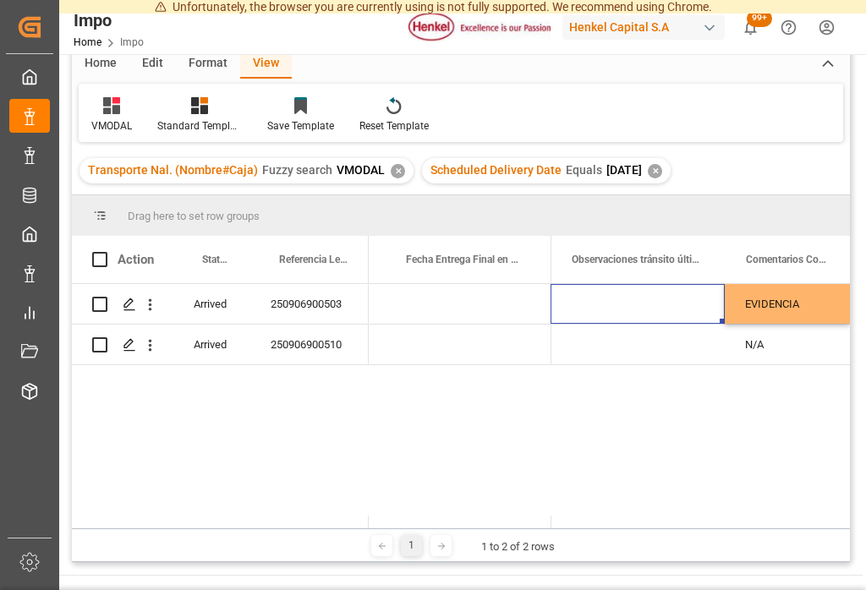
click at [649, 352] on div "Arrived 250906900503 Arrived 250906900510 13-09-2025 10-09-2025 VMODAL / ROFE F…" at bounding box center [461, 406] width 778 height 244
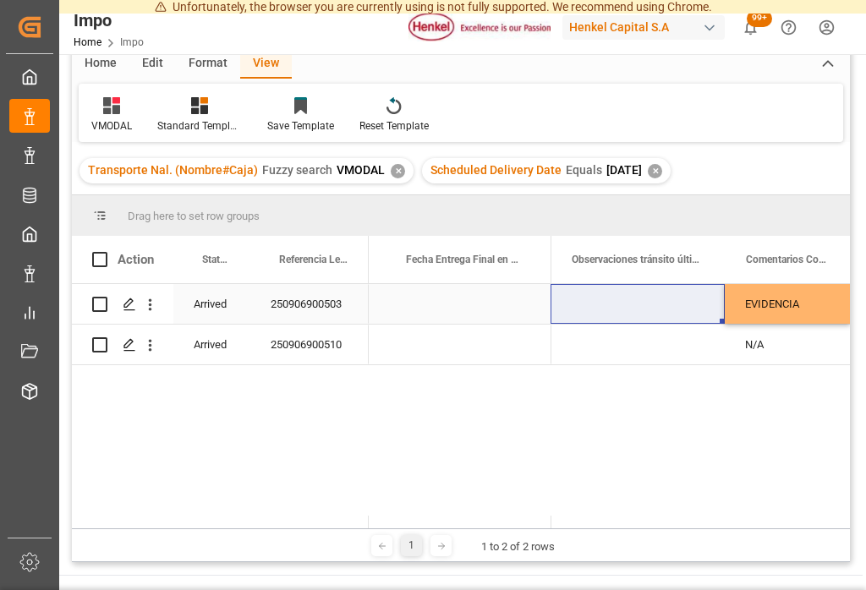
click at [649, 284] on div "EVIDENCIA" at bounding box center [787, 304] width 125 height 40
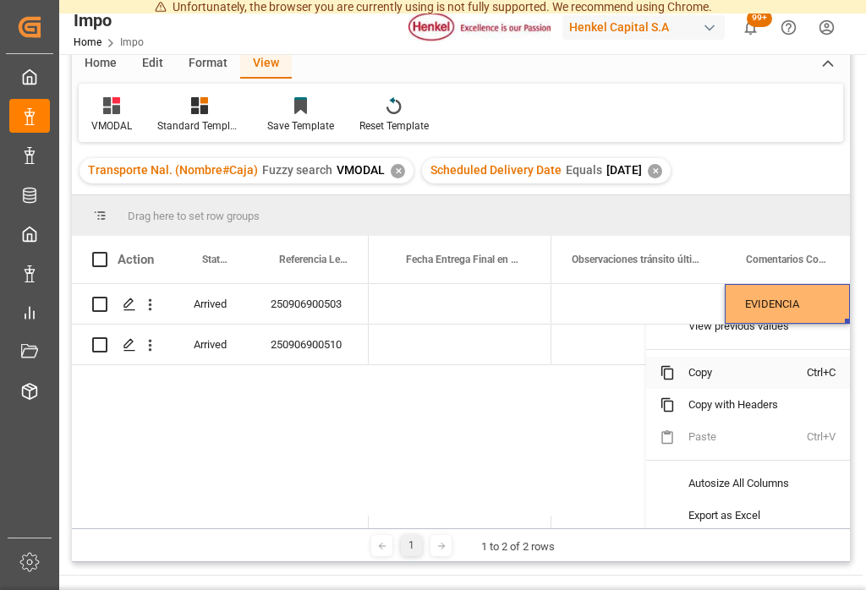
click at [649, 357] on span "Copy" at bounding box center [741, 373] width 132 height 32
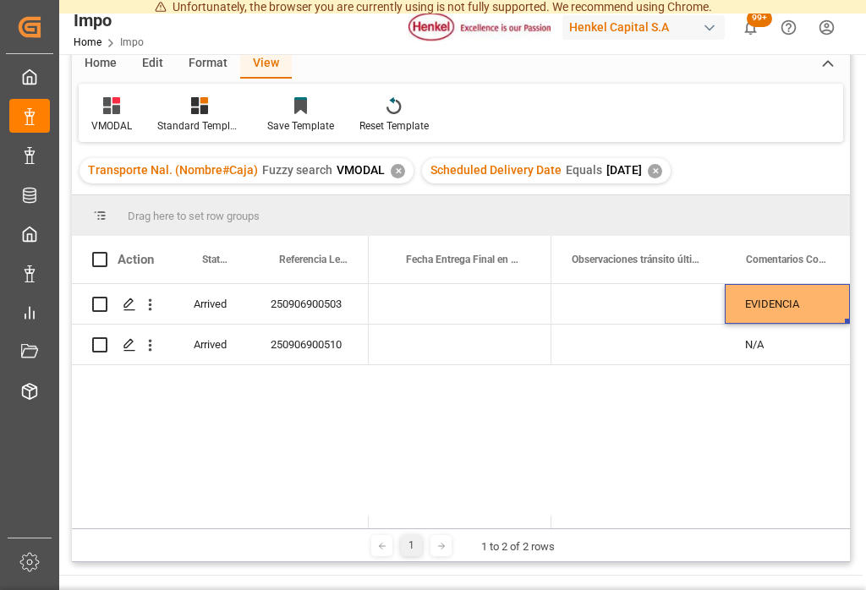
click at [577, 463] on div "Arrived 250906900503 Arrived 250906900510 13-09-2025 10-09-2025 VMODAL / ROFE F…" at bounding box center [461, 406] width 778 height 244
click at [649, 325] on div "N/A" at bounding box center [787, 345] width 125 height 40
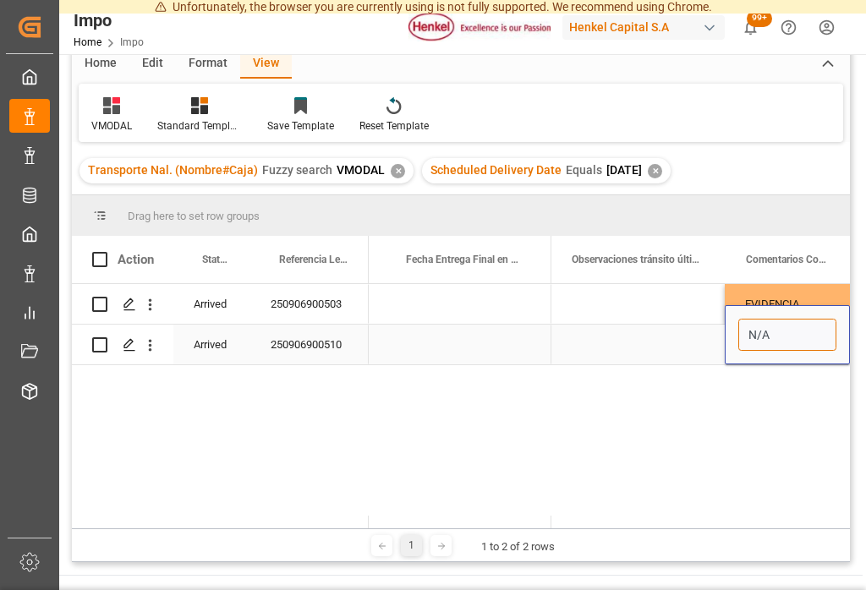
click at [649, 319] on input "N/A" at bounding box center [787, 335] width 98 height 32
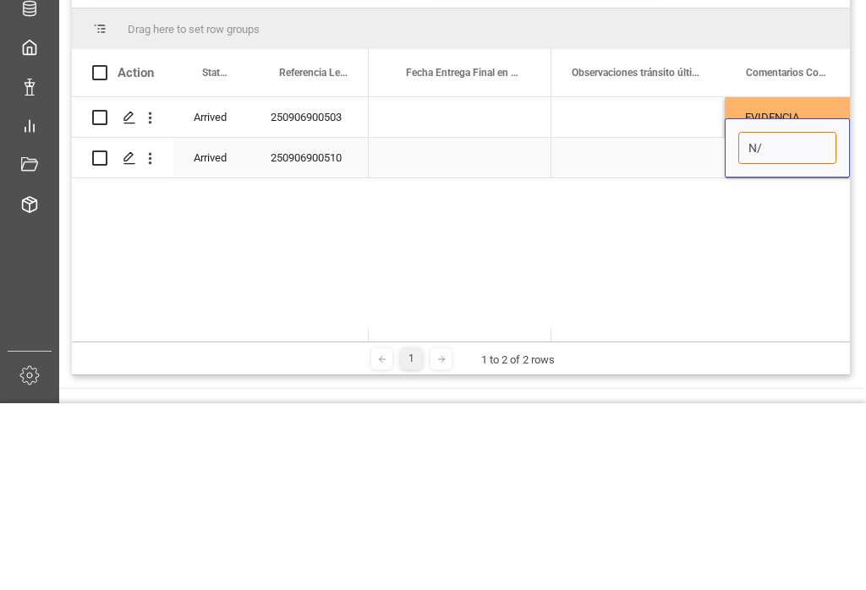
type input "N"
paste input "EVIDENCIA"
type input "EVIDENCIA"
click at [649, 284] on div "Arrived 250906900503 Arrived 250906900510 13-09-2025 10-09-2025 VMODAL / ROFE F…" at bounding box center [461, 406] width 778 height 244
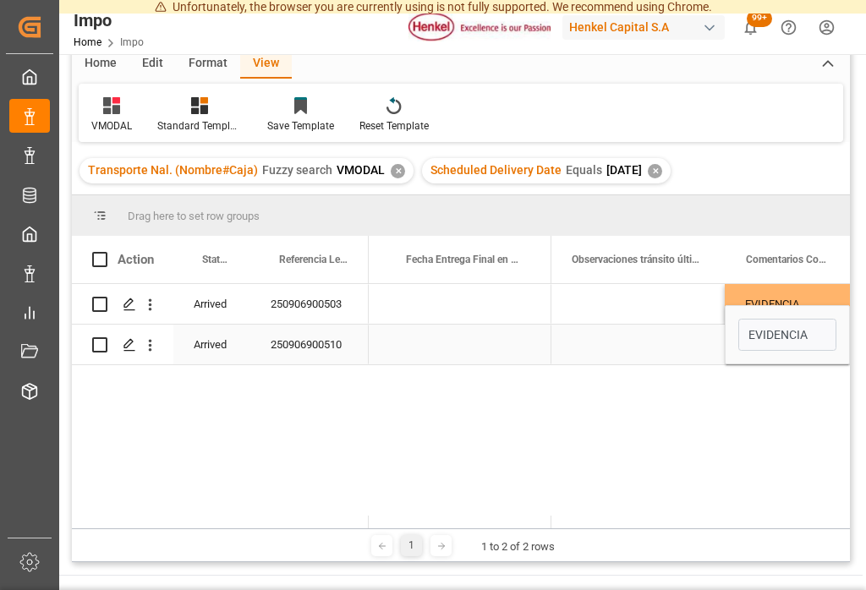
click at [649, 332] on div "Press SPACE to select this row." at bounding box center [638, 345] width 174 height 40
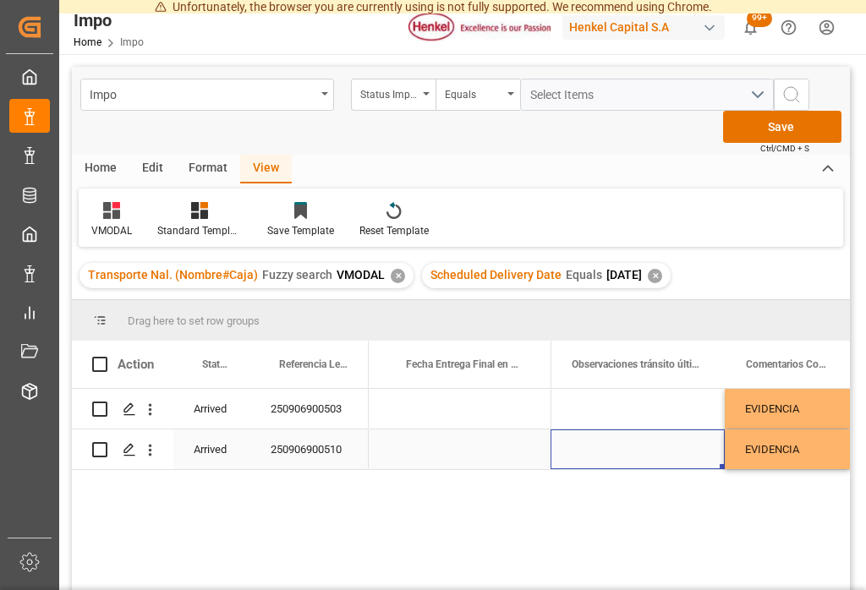
scroll to position [0, 0]
click at [649, 111] on button "Save" at bounding box center [782, 127] width 118 height 32
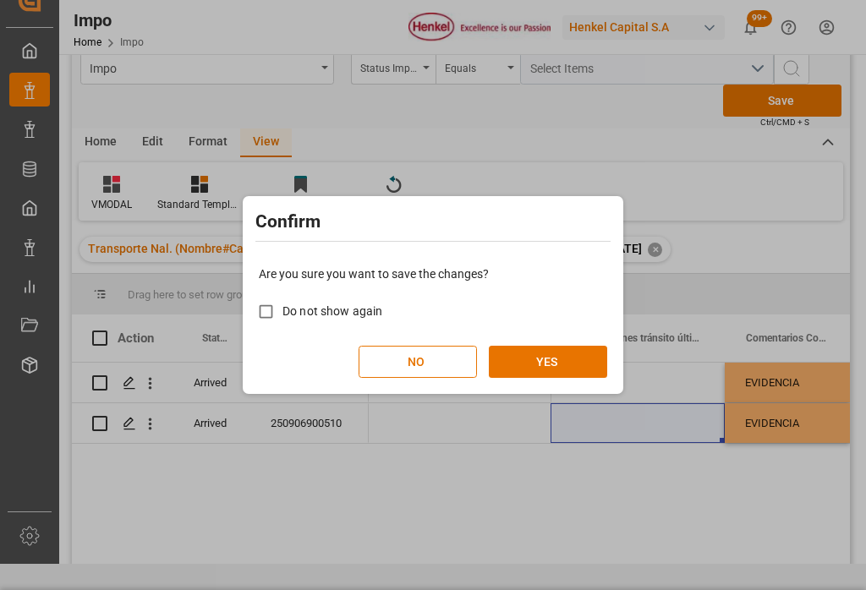
click at [298, 317] on span "Do not show again" at bounding box center [332, 311] width 100 height 14
click at [282, 317] on input "Do not show again" at bounding box center [265, 311] width 33 height 33
checkbox input "true"
click at [578, 354] on button "YES" at bounding box center [548, 362] width 118 height 32
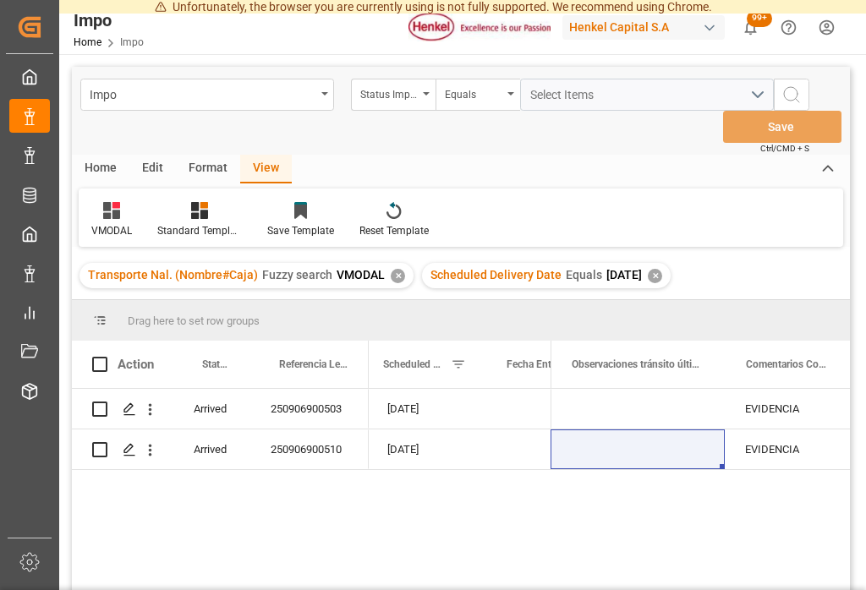
scroll to position [0, 222]
click at [100, 201] on div "VMODAL" at bounding box center [112, 219] width 66 height 37
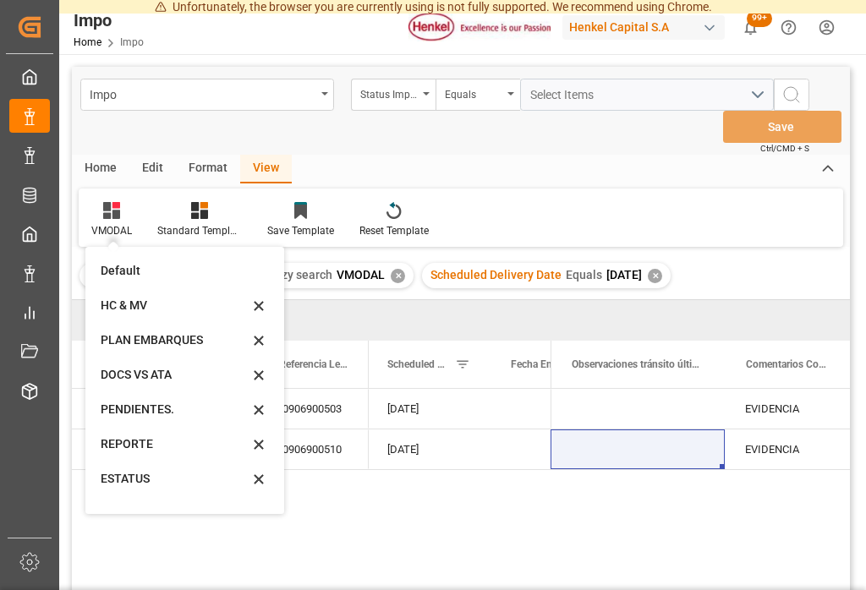
click at [132, 436] on div "REPORTE" at bounding box center [175, 445] width 148 height 18
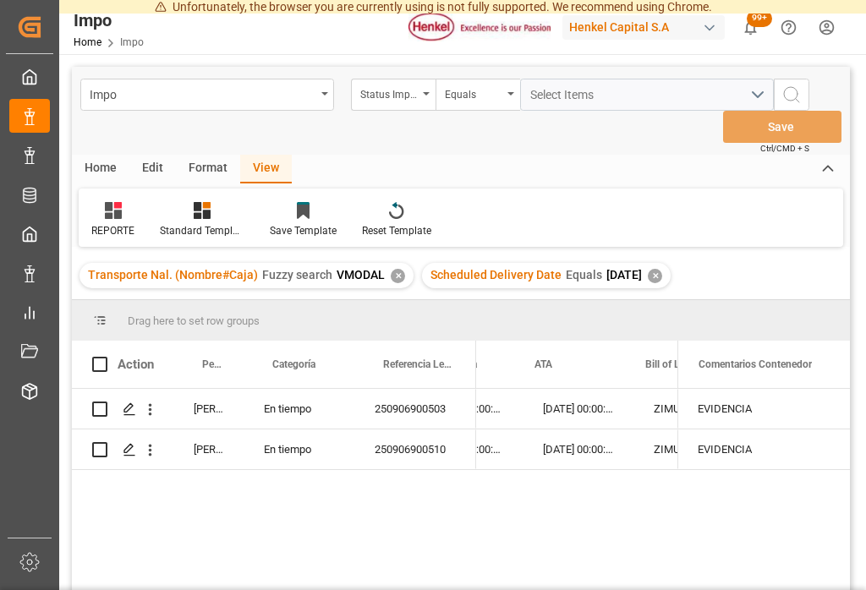
scroll to position [0, 316]
click at [649, 269] on div "✕" at bounding box center [655, 276] width 14 height 14
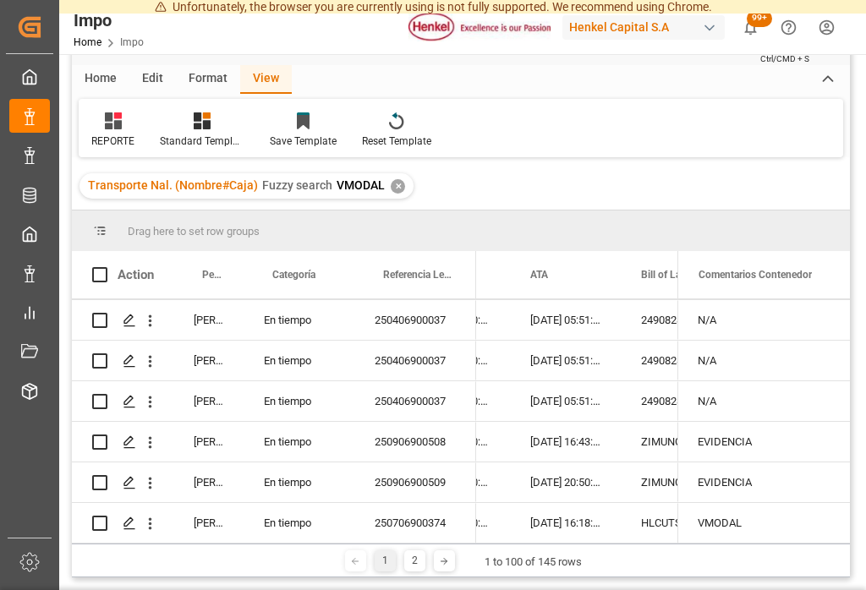
click at [396, 179] on div "✕" at bounding box center [398, 186] width 14 height 14
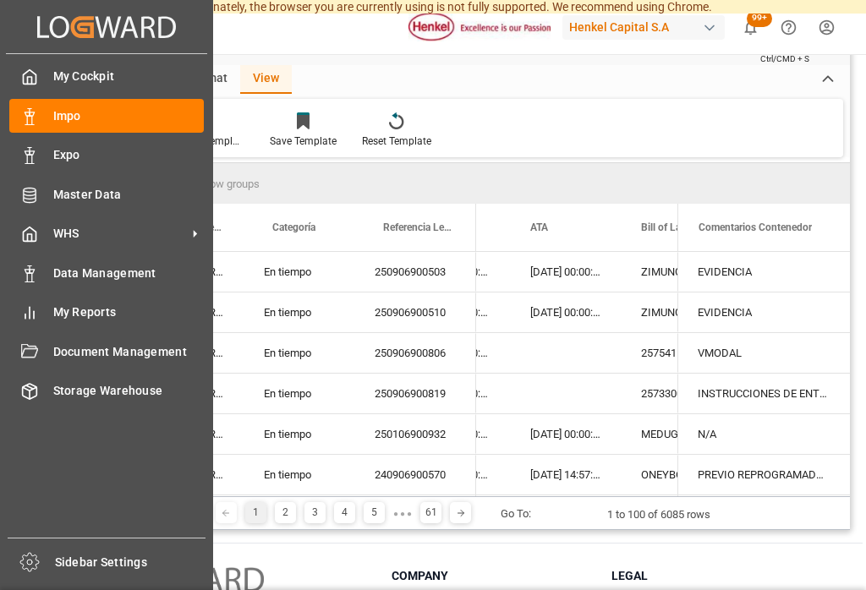
click at [36, 70] on icon at bounding box center [30, 77] width 13 height 14
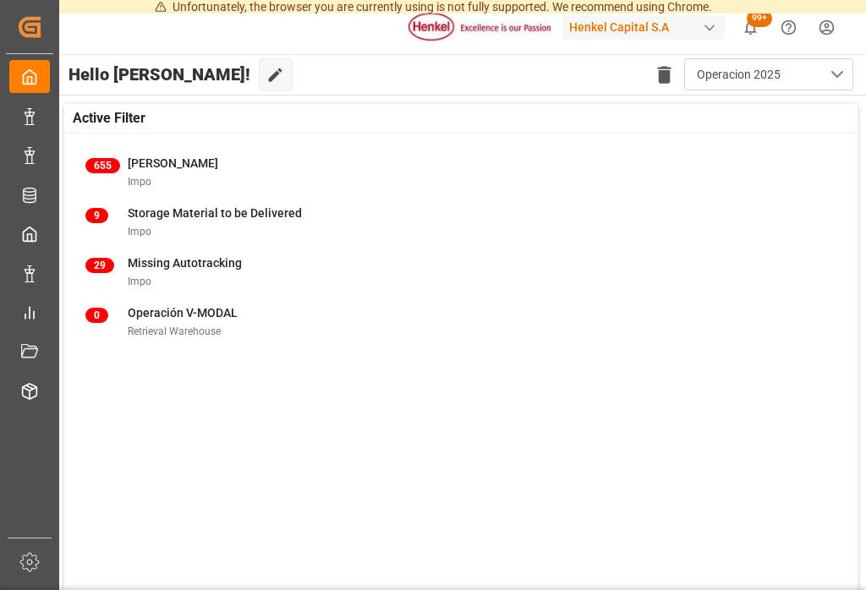
click at [135, 156] on span "[PERSON_NAME]" at bounding box center [173, 163] width 90 height 14
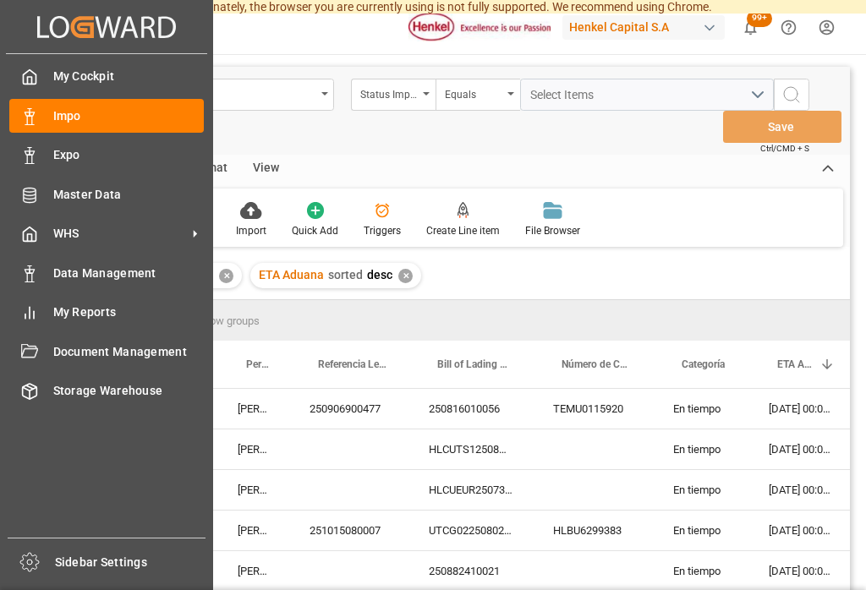
click at [33, 69] on icon at bounding box center [29, 77] width 17 height 17
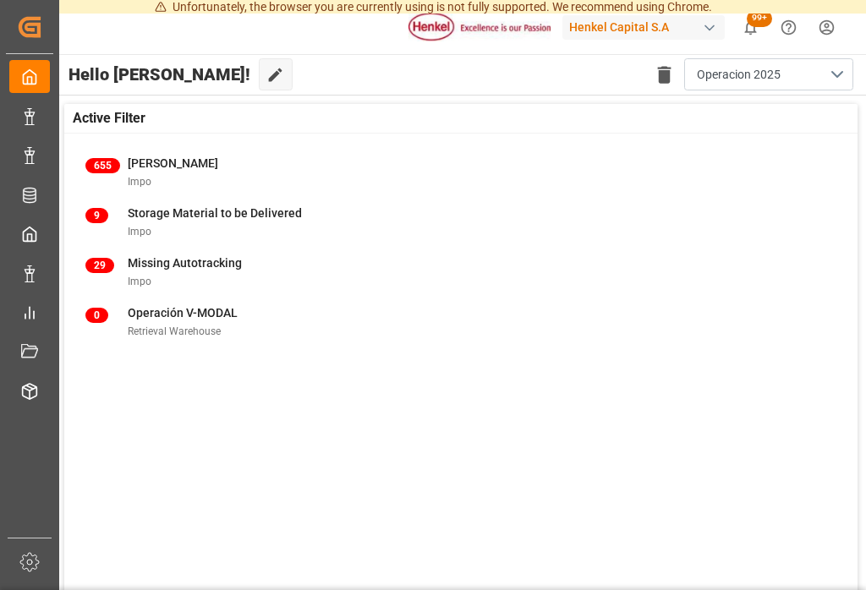
click at [125, 304] on div "0" at bounding box center [106, 322] width 42 height 36
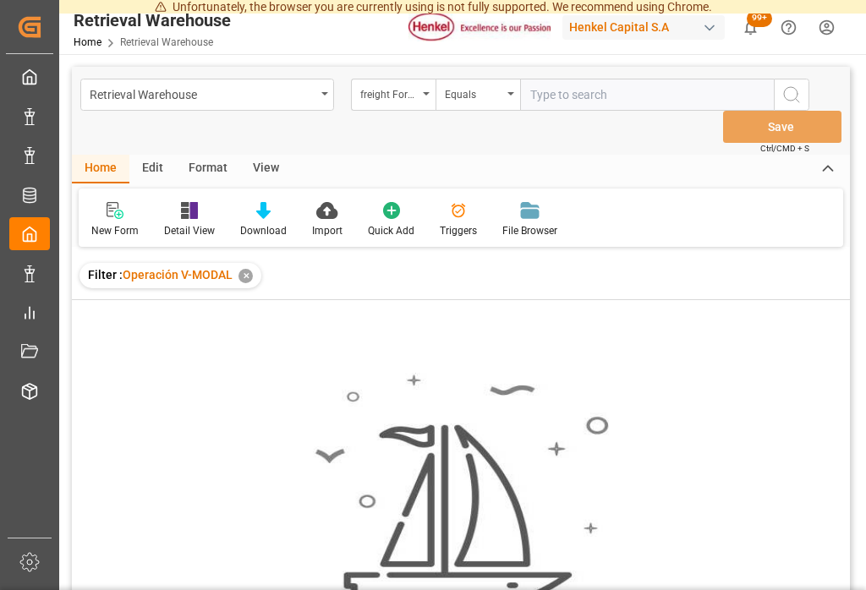
click at [244, 269] on div "✕" at bounding box center [245, 276] width 14 height 14
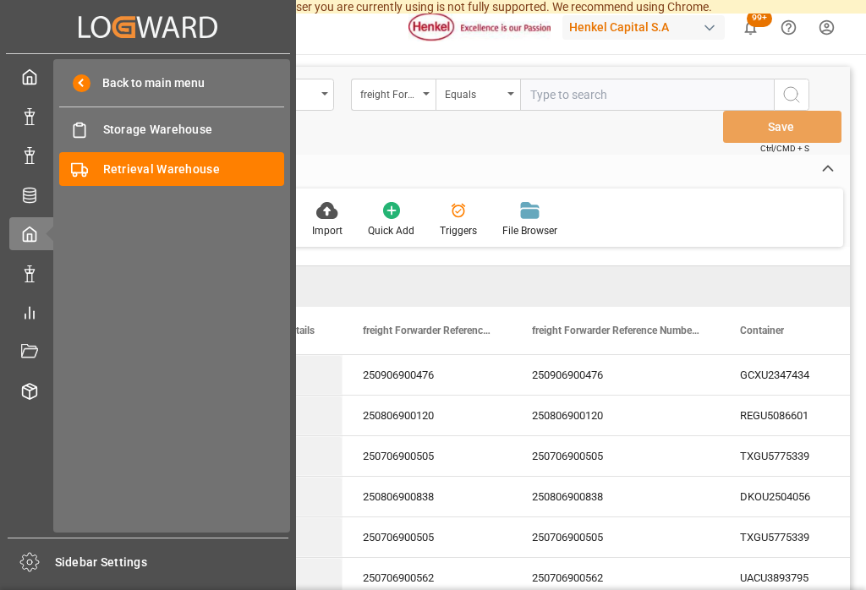
click at [649, 198] on div "New Form Detail View Download Import Quick Add Triggers File Browser" at bounding box center [461, 218] width 765 height 58
